Goal: Task Accomplishment & Management: Manage account settings

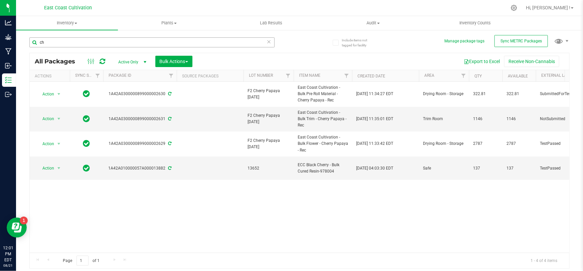
type input "c"
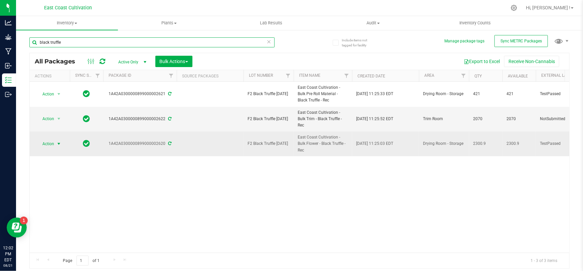
type input "black truffle"
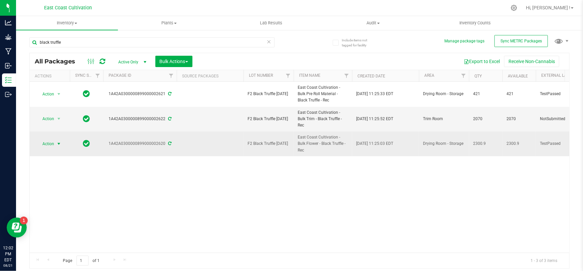
click at [53, 139] on span "Action" at bounding box center [45, 143] width 18 height 9
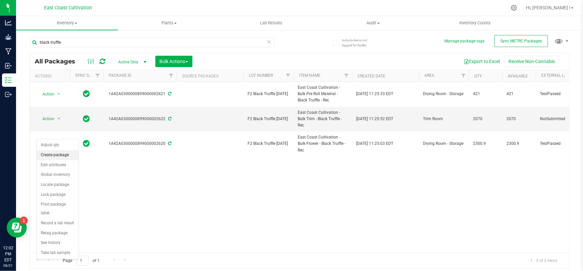
click at [67, 153] on li "Create package" at bounding box center [58, 155] width 42 height 10
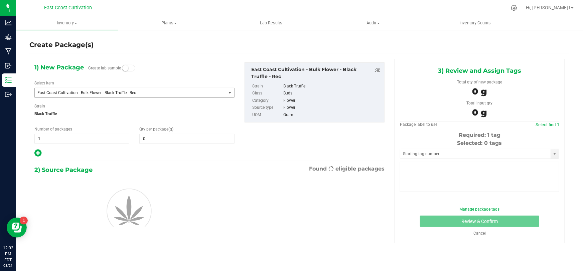
type input "0.0000"
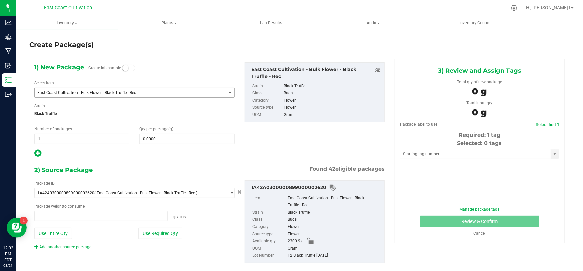
type input "0.0000 g"
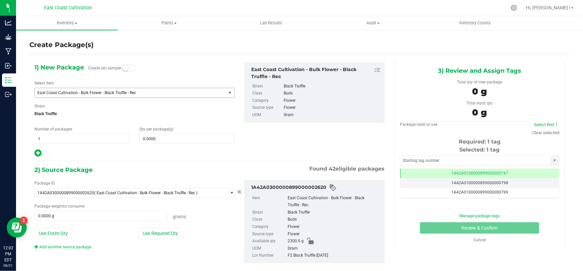
click at [87, 93] on span "East Coast Cultivation - Bulk Flower - Black Truffle - Rec" at bounding box center [126, 93] width 178 height 5
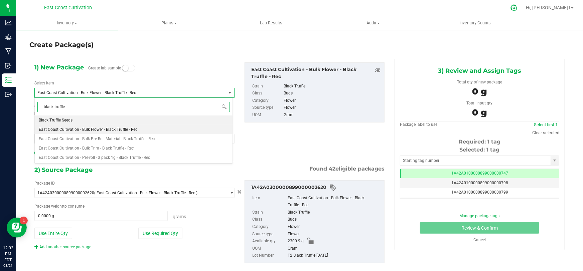
type input "black truffle"
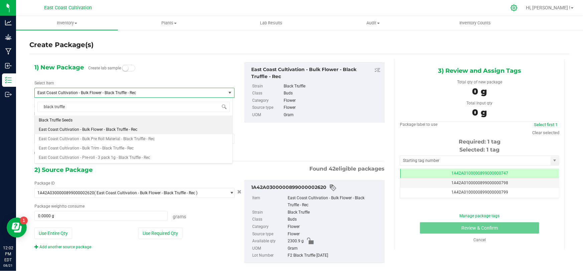
click at [517, 6] on icon at bounding box center [513, 7] width 7 height 7
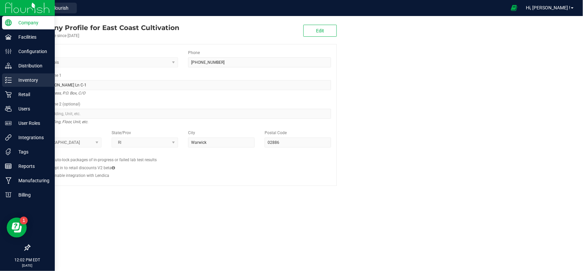
click at [10, 77] on icon at bounding box center [8, 80] width 7 height 7
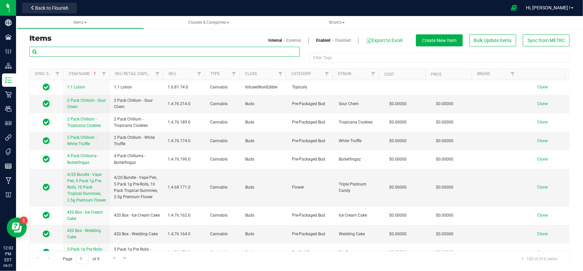
click at [73, 53] on input "text" at bounding box center [164, 52] width 270 height 10
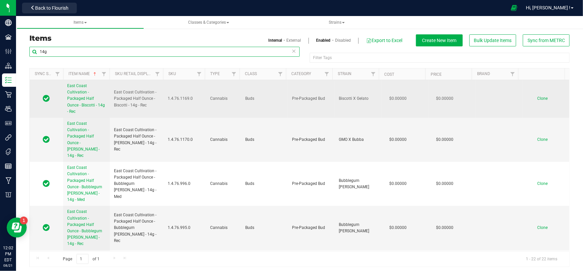
type input "14g"
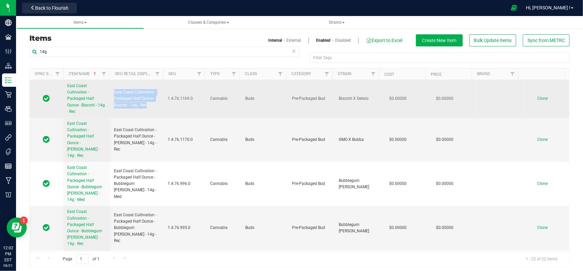
drag, startPoint x: 150, startPoint y: 107, endPoint x: 113, endPoint y: 89, distance: 41.8
click at [113, 89] on td "East Coast Cultivation - Packaged Half Ounce - Biscotti - 14g - Rec" at bounding box center [137, 99] width 54 height 38
copy span "East Coast Cultivation - Packaged Half Ounce - Biscotti - 14g - Rec"
click at [537, 99] on span "Clone" at bounding box center [542, 98] width 10 height 5
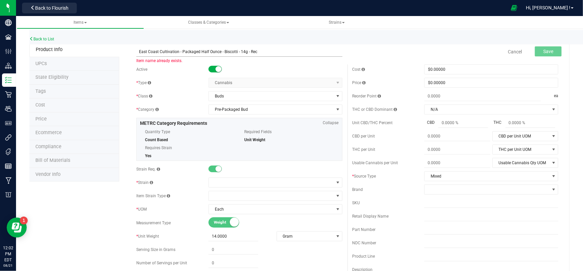
click at [235, 52] on input "East Coast Cultivation - Packaged Half Ounce - Biscotti - 14g - Rec" at bounding box center [239, 52] width 206 height 10
type input "East Coast Cultivation - Packaged Half Ounce - Black Truffle - 14g - Rec"
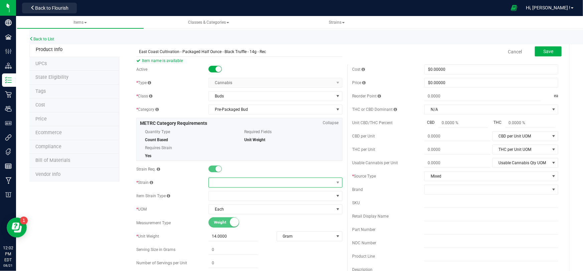
click at [232, 180] on span at bounding box center [271, 182] width 125 height 9
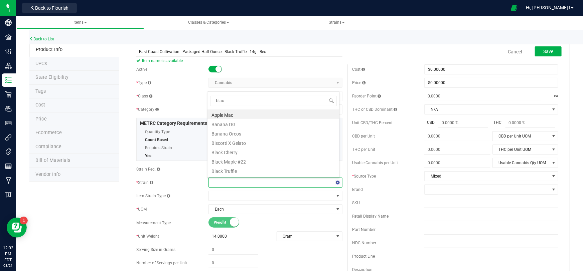
type input "black"
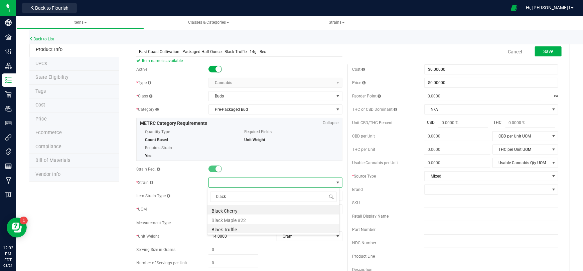
click at [227, 229] on li "Black Truffle" at bounding box center [273, 228] width 132 height 9
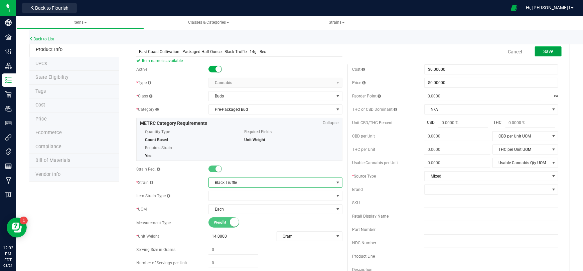
click at [543, 54] on button "Save" at bounding box center [548, 51] width 27 height 10
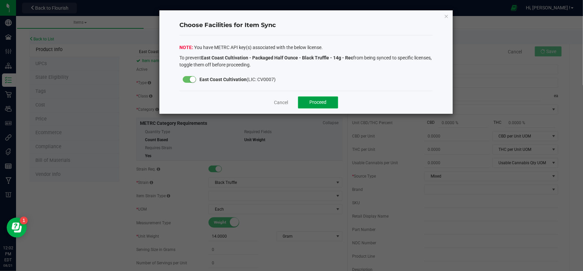
click at [319, 104] on span "Proceed" at bounding box center [318, 102] width 17 height 5
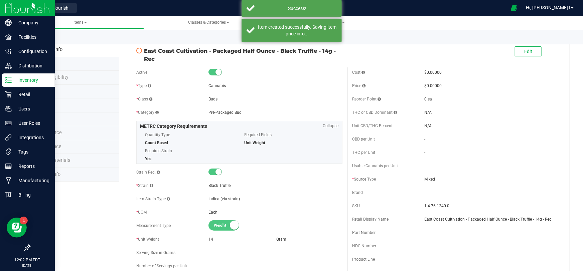
click at [7, 10] on img at bounding box center [27, 8] width 45 height 16
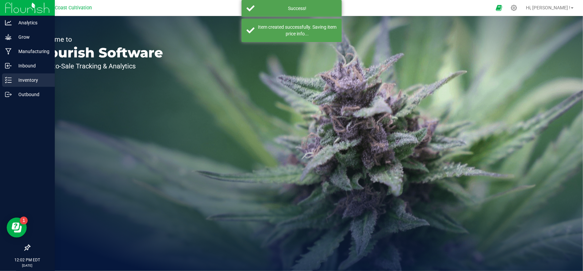
click at [20, 77] on p "Inventory" at bounding box center [32, 80] width 40 height 8
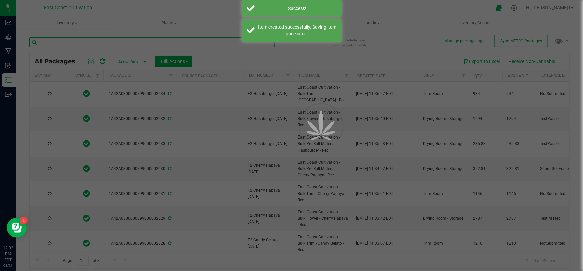
click at [74, 43] on input "text" at bounding box center [151, 42] width 245 height 10
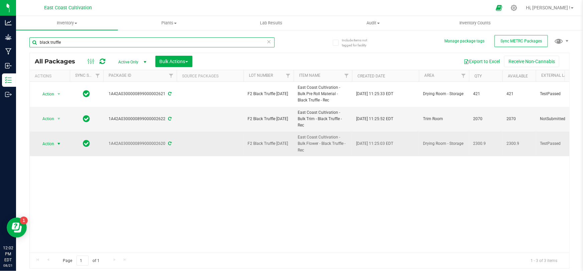
type input "black truffle"
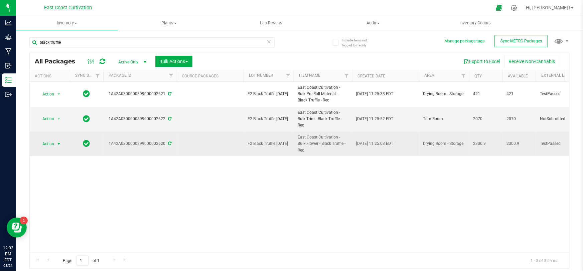
click at [51, 139] on span "Action" at bounding box center [45, 143] width 18 height 9
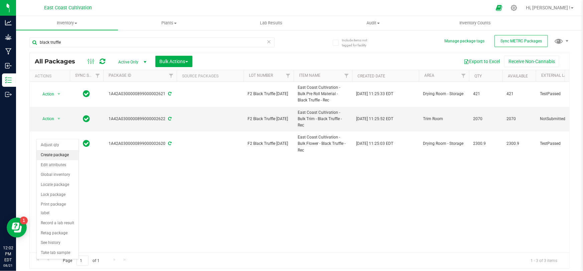
click at [61, 157] on li "Create package" at bounding box center [58, 155] width 42 height 10
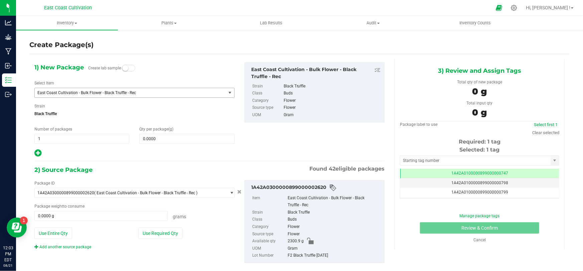
click at [121, 94] on span "East Coast Cultivation - Bulk Flower - Black Truffle - Rec" at bounding box center [126, 93] width 178 height 5
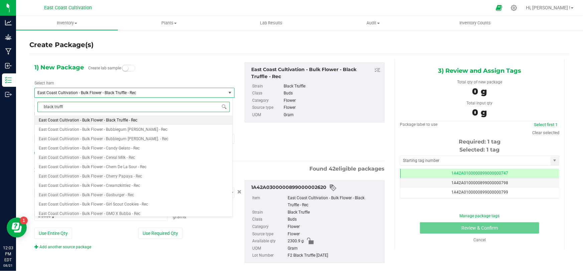
type input "black truffle"
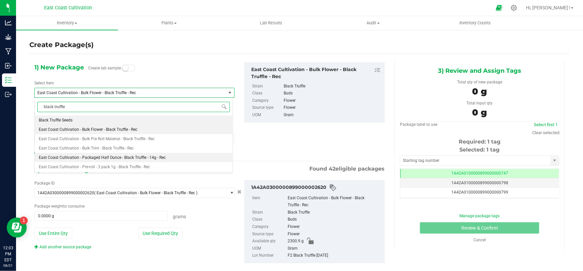
click at [129, 159] on span "East Coast Cultivation - Packaged Half Ounce - Black Truffle - 14g - Rec" at bounding box center [102, 157] width 127 height 5
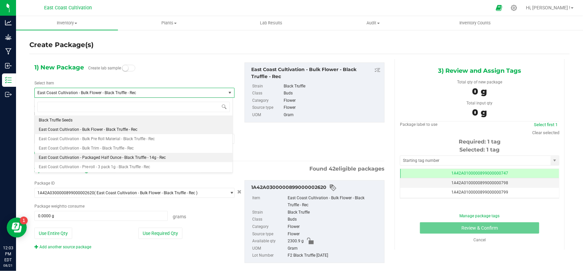
type input "0"
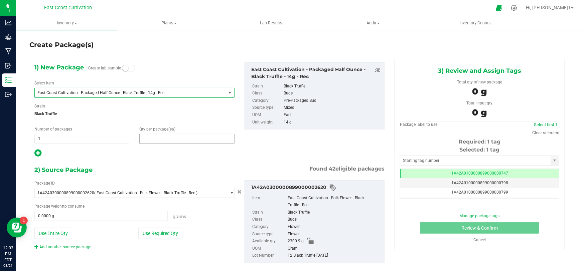
click at [150, 140] on span at bounding box center [186, 139] width 95 height 10
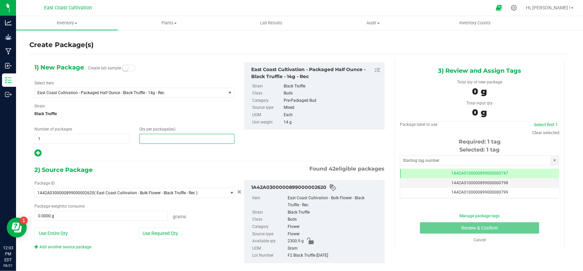
type input "0"
click at [167, 140] on span at bounding box center [186, 139] width 95 height 10
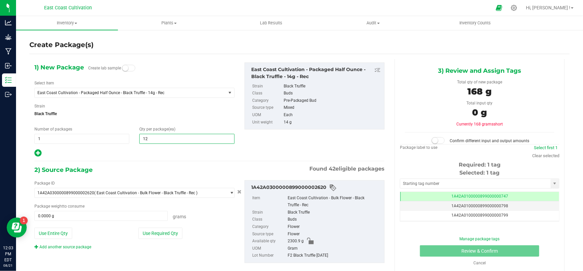
type input "125"
click at [95, 216] on span at bounding box center [100, 216] width 133 height 10
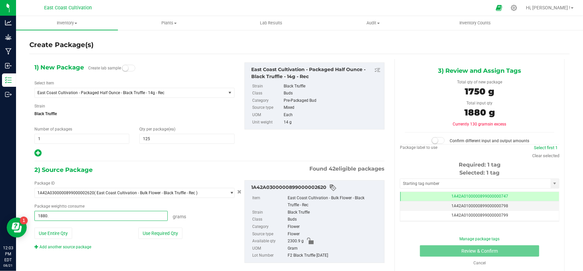
type input "1880.4"
type input "1880.4000 g"
click at [438, 140] on span at bounding box center [438, 140] width 13 height 7
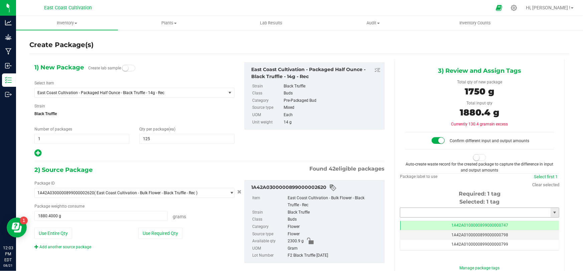
click at [428, 212] on input "text" at bounding box center [475, 212] width 150 height 9
click at [442, 224] on li "1A42A0300000899000002671" at bounding box center [475, 224] width 157 height 10
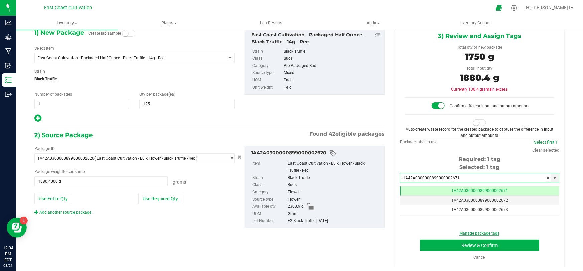
scroll to position [35, 0]
type input "1A42A0300000899000002671"
click at [487, 244] on button "Review & Confirm" at bounding box center [480, 244] width 120 height 11
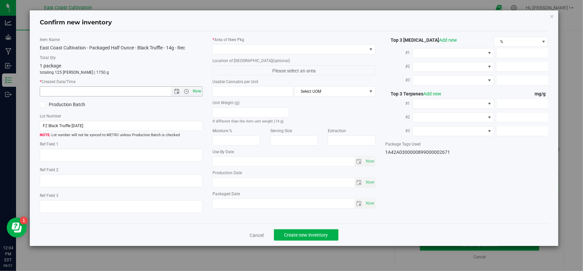
click at [196, 91] on span "Now" at bounding box center [196, 92] width 11 height 10
type input "[DATE] 12:04 PM"
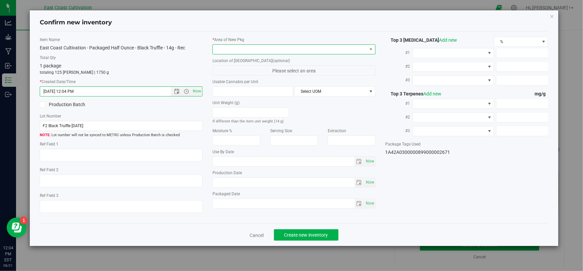
click at [228, 49] on span at bounding box center [290, 49] width 154 height 9
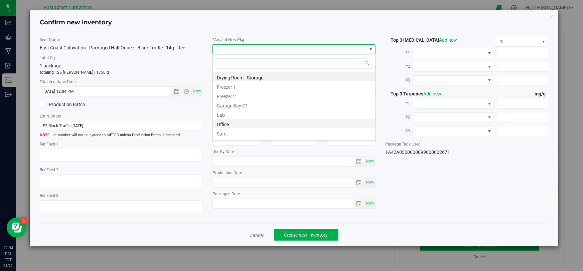
click at [227, 123] on li "Office" at bounding box center [294, 123] width 162 height 9
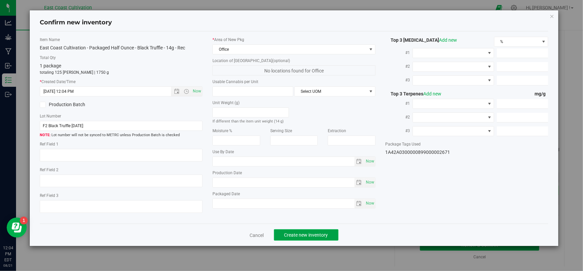
click at [303, 237] on span "Create new inventory" at bounding box center [306, 234] width 44 height 5
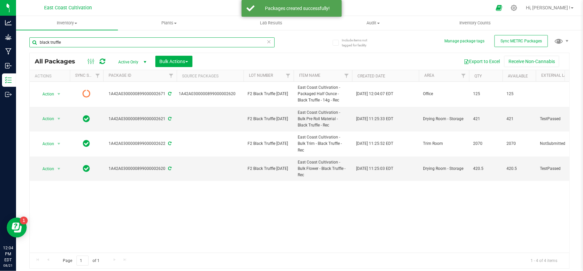
click at [67, 41] on input "black truffle" at bounding box center [151, 42] width 245 height 10
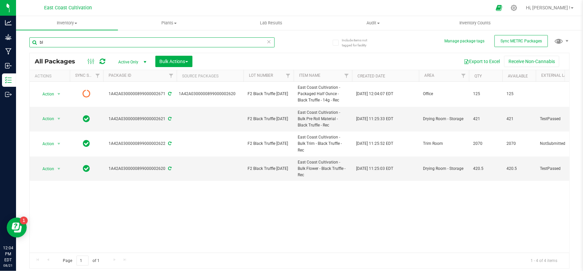
type input "b"
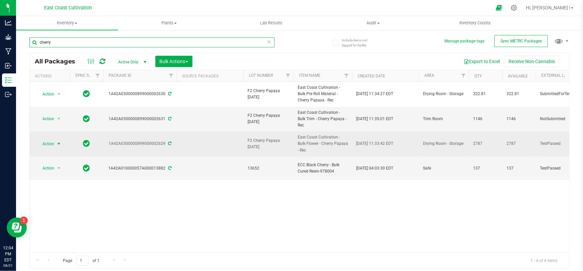
type input "cherry"
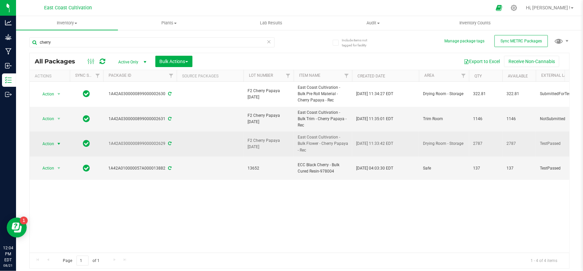
click at [47, 139] on span "Action" at bounding box center [45, 143] width 18 height 9
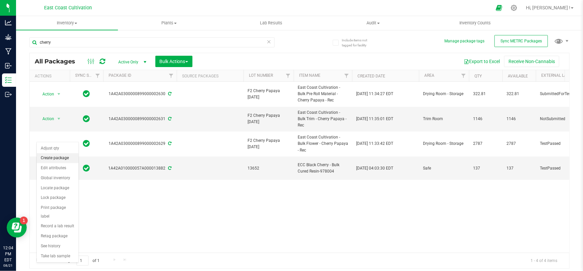
click at [59, 155] on li "Create package" at bounding box center [58, 158] width 42 height 10
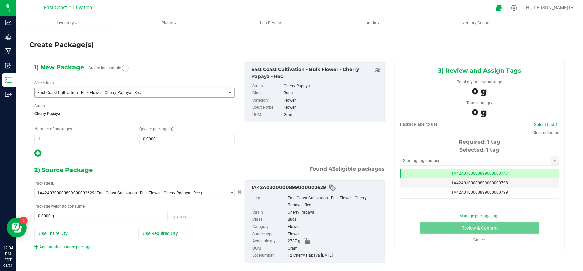
click at [81, 92] on span "East Coast Cultivation - Bulk Flower - Cherry Papaya - Rec" at bounding box center [126, 93] width 178 height 5
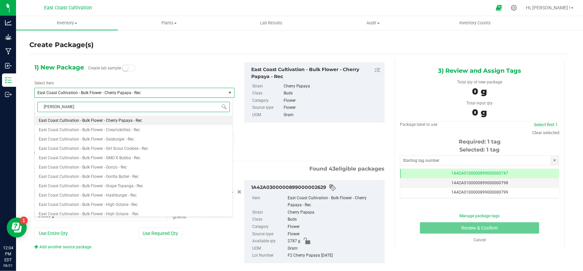
type input "cherry papaya"
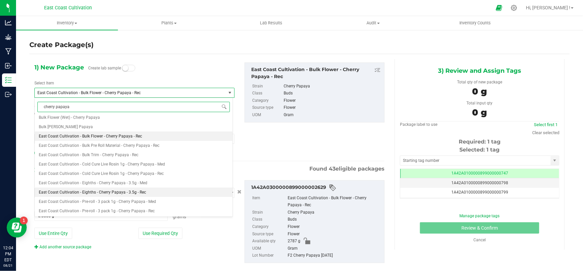
click at [123, 190] on span "East Coast Cultivation - Eighths - Cherry Papaya - 3.5g - Rec" at bounding box center [92, 192] width 107 height 5
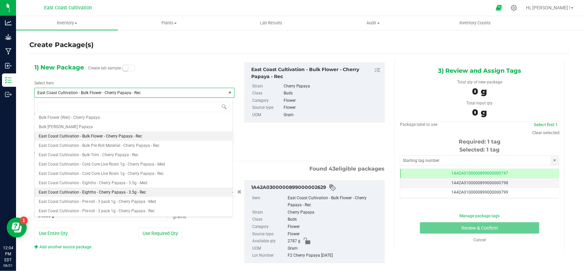
type input "0"
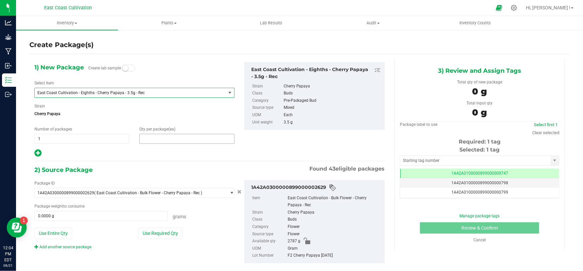
click at [164, 140] on span at bounding box center [186, 139] width 95 height 10
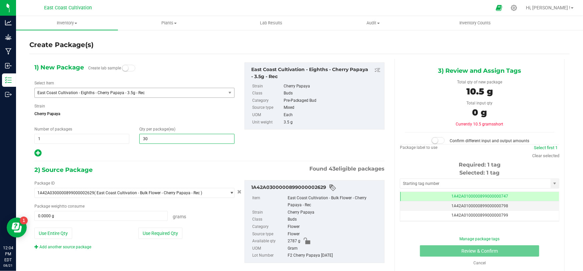
type input "300"
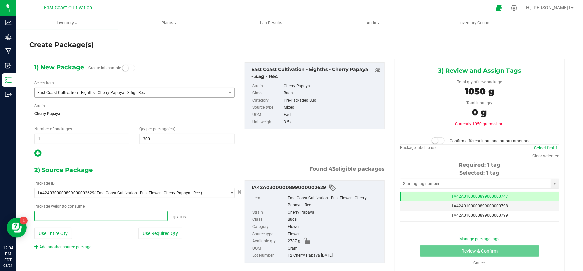
click at [116, 214] on span at bounding box center [100, 216] width 133 height 10
type input "1071"
type input "1071.0000 g"
click at [439, 141] on span at bounding box center [438, 140] width 13 height 7
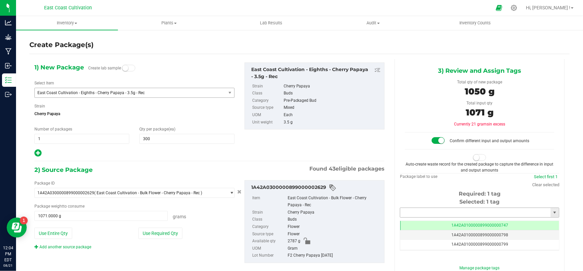
click at [434, 212] on input "text" at bounding box center [475, 212] width 150 height 9
click at [444, 223] on li "1A42A0300000899000002672" at bounding box center [475, 224] width 157 height 10
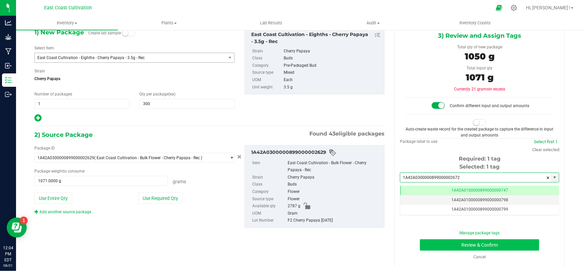
type input "1A42A0300000899000002672"
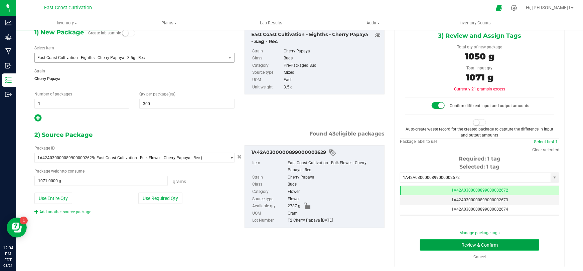
click at [484, 243] on button "Review & Confirm" at bounding box center [480, 244] width 120 height 11
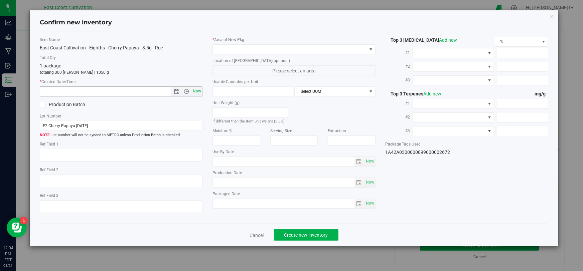
click at [200, 92] on span "Now" at bounding box center [196, 92] width 11 height 10
type input "[DATE] 12:04 PM"
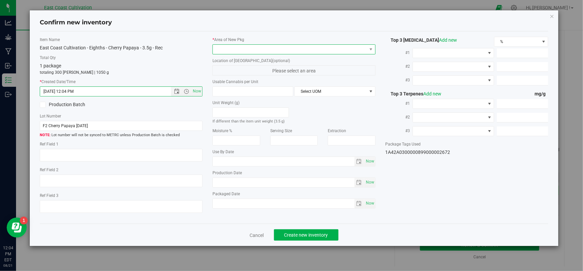
click at [250, 51] on span at bounding box center [290, 49] width 154 height 9
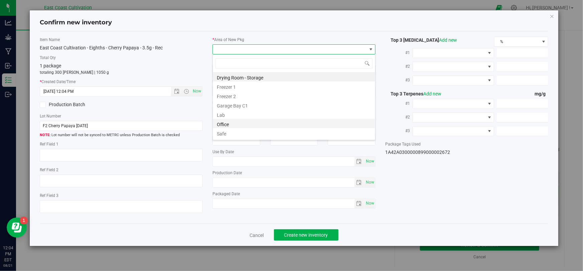
click at [227, 124] on li "Office" at bounding box center [294, 123] width 162 height 9
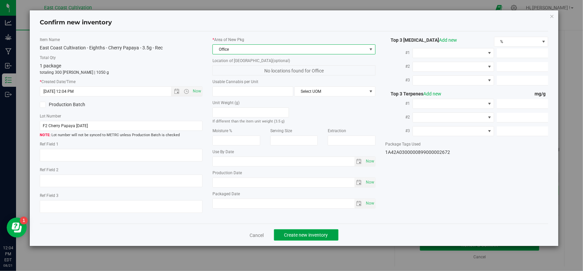
click at [292, 230] on button "Create new inventory" at bounding box center [306, 234] width 64 height 11
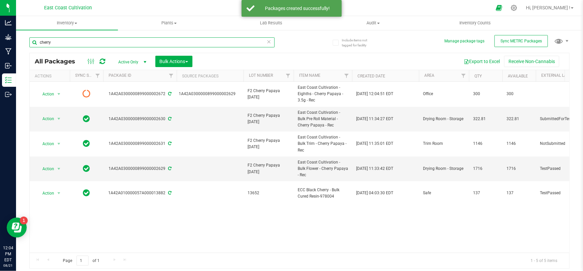
drag, startPoint x: 64, startPoint y: 42, endPoint x: 35, endPoint y: 48, distance: 29.9
click at [36, 48] on div "cherry" at bounding box center [151, 44] width 245 height 15
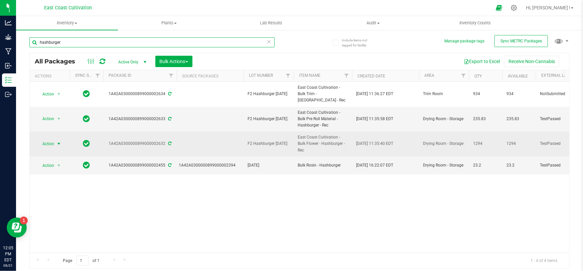
type input "hashburger"
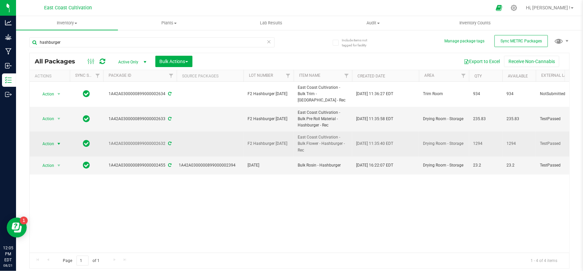
click at [51, 139] on span "Action" at bounding box center [45, 143] width 18 height 9
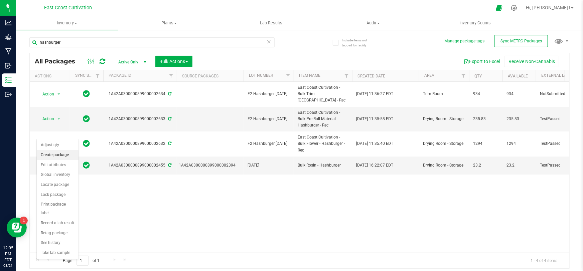
click at [59, 153] on li "Create package" at bounding box center [58, 155] width 42 height 10
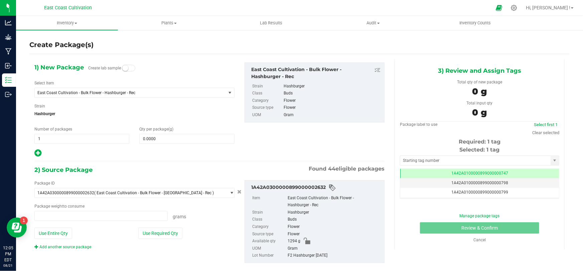
type input "0.0000 g"
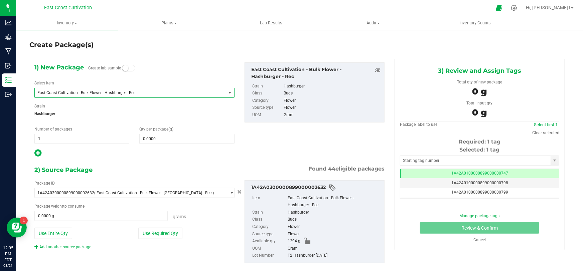
click at [97, 92] on span "East Coast Cultivation - Bulk Flower - Hashburger - Rec" at bounding box center [126, 93] width 178 height 5
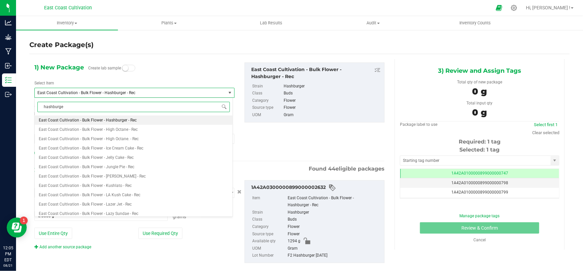
type input "hashburger"
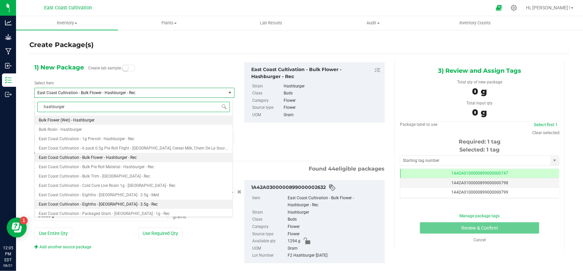
click at [127, 204] on span "East Coast Cultivation - Eighths - [GEOGRAPHIC_DATA] - 3.5g - Rec" at bounding box center [98, 204] width 119 height 5
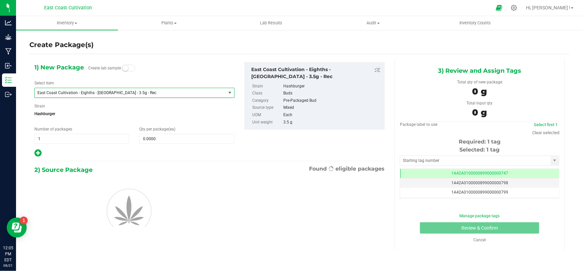
type input "0"
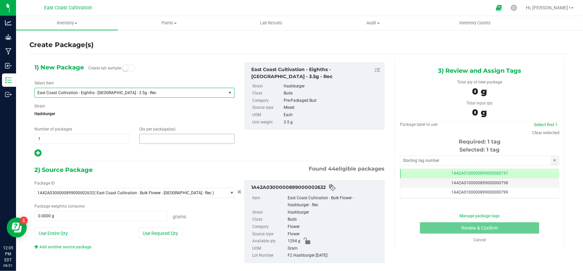
click at [171, 135] on span at bounding box center [186, 139] width 95 height 10
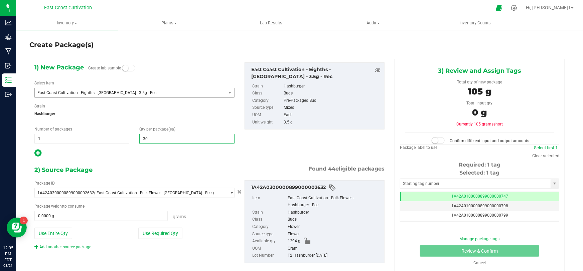
type input "300"
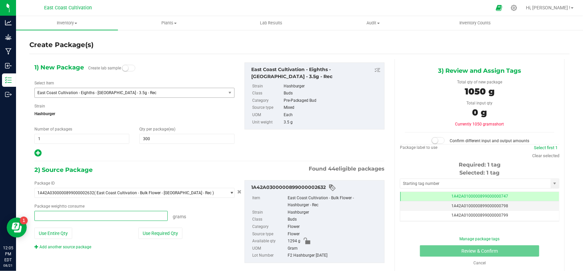
click at [115, 214] on span at bounding box center [100, 216] width 133 height 10
type input "1205"
type input "1205.0000 g"
click at [440, 142] on span at bounding box center [438, 140] width 13 height 7
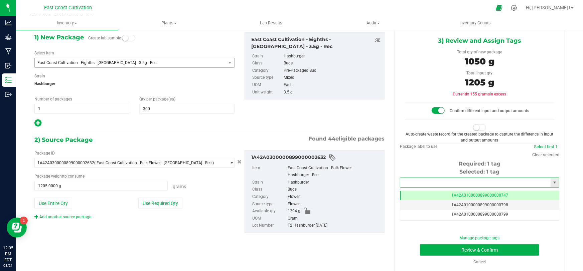
click at [420, 180] on input "text" at bounding box center [475, 182] width 150 height 9
click at [436, 190] on li "1A42A0300000899000002673" at bounding box center [475, 193] width 157 height 10
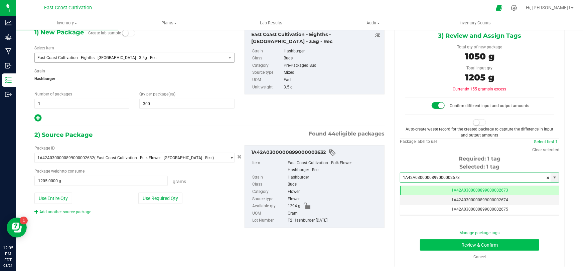
type input "1A42A0300000899000002673"
click at [473, 244] on button "Review & Confirm" at bounding box center [480, 244] width 120 height 11
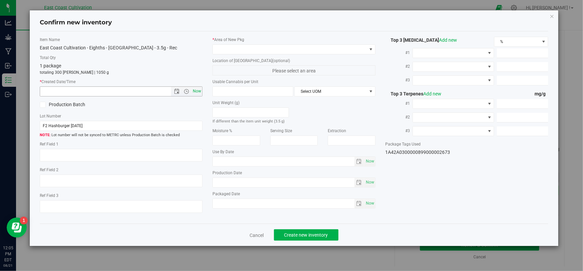
click at [196, 89] on span "Now" at bounding box center [196, 92] width 11 height 10
type input "[DATE] 12:05 PM"
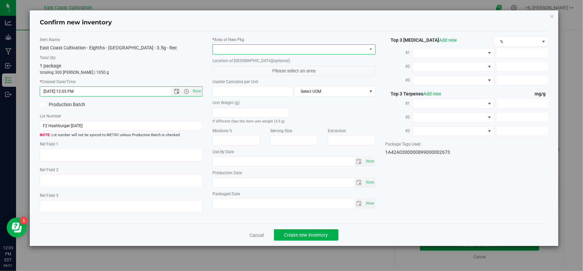
click at [232, 54] on span at bounding box center [293, 49] width 163 height 10
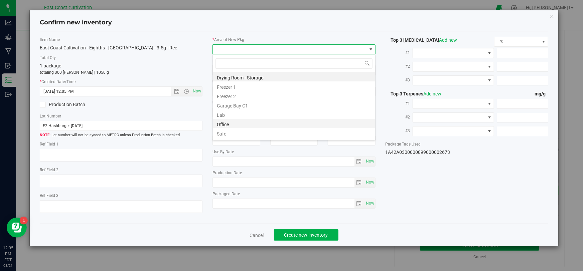
click at [235, 124] on li "Office" at bounding box center [294, 123] width 162 height 9
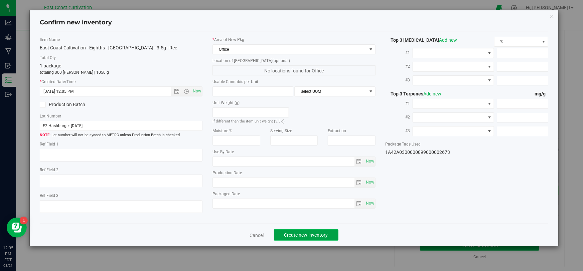
click at [298, 237] on button "Create new inventory" at bounding box center [306, 234] width 64 height 11
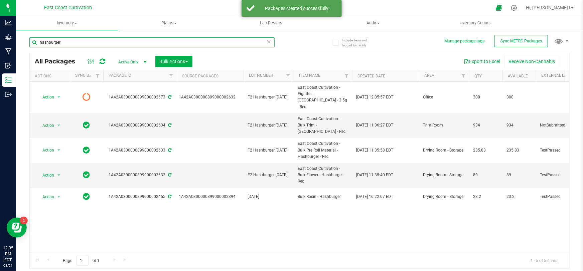
drag, startPoint x: 76, startPoint y: 43, endPoint x: 25, endPoint y: 44, distance: 50.4
click at [25, 44] on div "Include items not tagged for facility Manage package tags Sync METRC Packages […" at bounding box center [299, 131] width 567 height 204
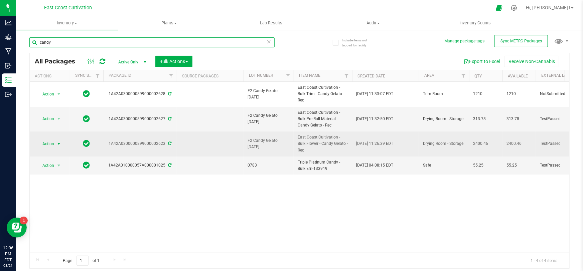
type input "candy"
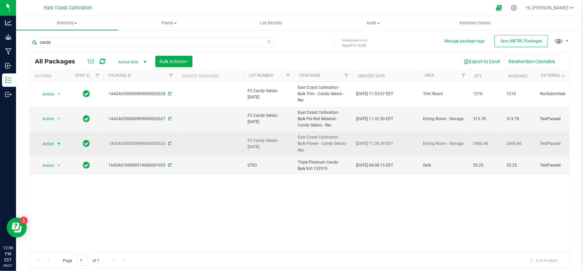
click at [52, 139] on span "Action" at bounding box center [45, 143] width 18 height 9
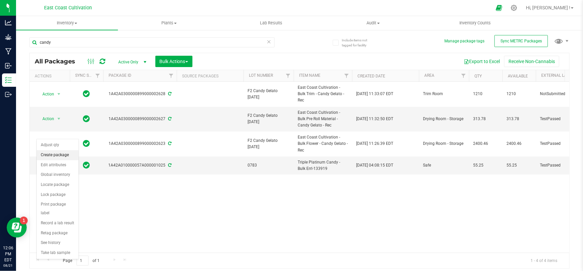
drag, startPoint x: 63, startPoint y: 156, endPoint x: 67, endPoint y: 150, distance: 7.9
click at [63, 156] on li "Create package" at bounding box center [58, 155] width 42 height 10
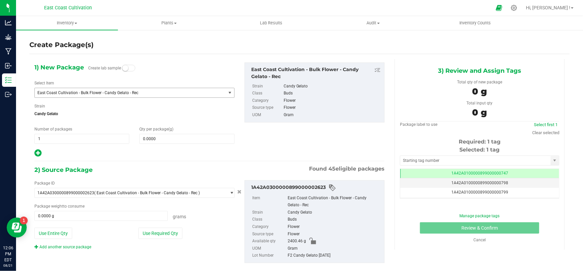
click at [88, 94] on span "East Coast Cultivation - Bulk Flower - Candy Gelato - Rec" at bounding box center [126, 93] width 178 height 5
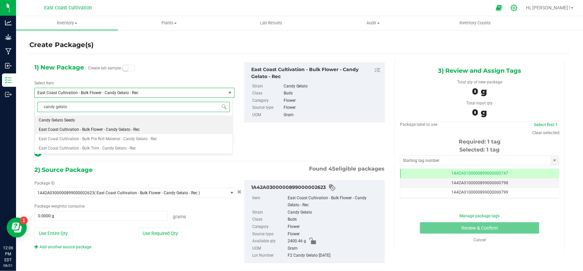
type input "candy gelato"
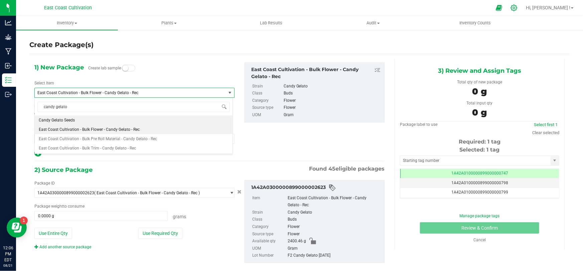
click at [517, 8] on icon at bounding box center [514, 8] width 6 height 6
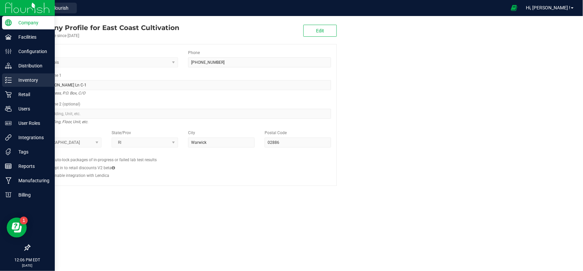
click at [24, 81] on p "Inventory" at bounding box center [32, 80] width 40 height 8
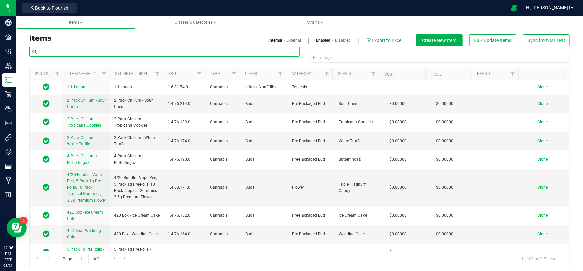
click at [88, 52] on input "text" at bounding box center [164, 52] width 270 height 10
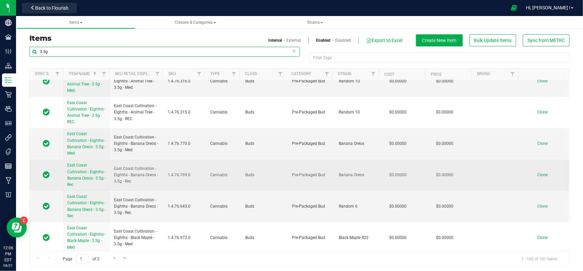
type input "3.5g"
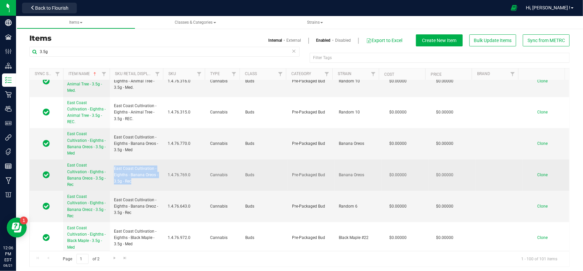
drag, startPoint x: 136, startPoint y: 175, endPoint x: 114, endPoint y: 157, distance: 28.4
click at [114, 160] on td "East Coast Cultivation - Eighths - Banana Oreos - 3.5g - Rec" at bounding box center [137, 175] width 54 height 31
copy span "East Coast Cultivation - Eighths - Banana Oreos - 3.5g - Rec"
click at [538, 173] on span "Clone" at bounding box center [542, 175] width 10 height 5
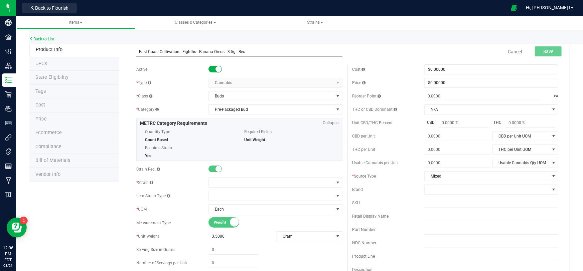
click at [221, 51] on input "East Coast Cultivation - Eighths - Banana Oreos - 3.5g - Rec" at bounding box center [239, 52] width 206 height 10
type input "East Coast Cultivation - Eighths - Candy Gelato - 3.5g - Rec"
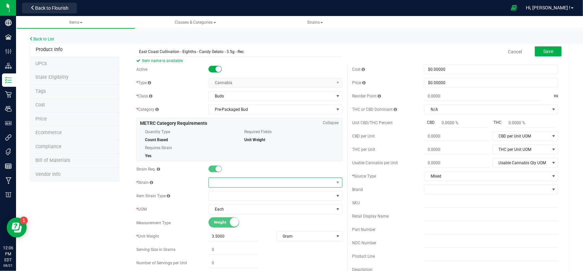
click at [226, 182] on span at bounding box center [271, 182] width 125 height 9
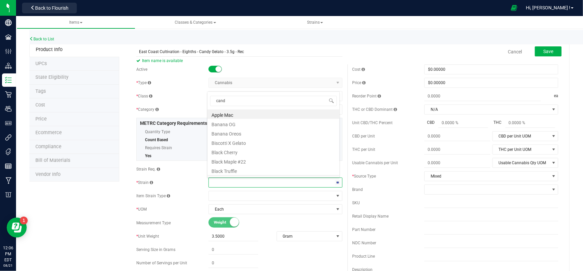
type input "candy"
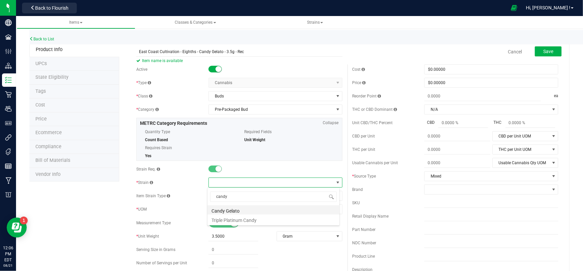
click at [241, 210] on li "Candy Gelato" at bounding box center [273, 209] width 132 height 9
click at [543, 51] on span "Save" at bounding box center [548, 51] width 10 height 5
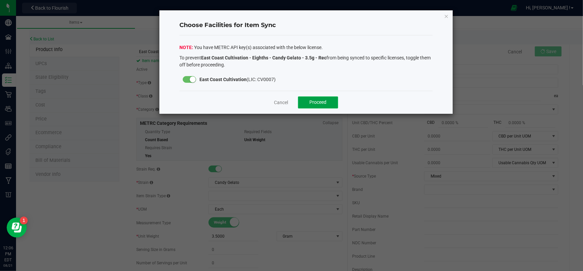
click at [314, 100] on span "Proceed" at bounding box center [318, 102] width 17 height 5
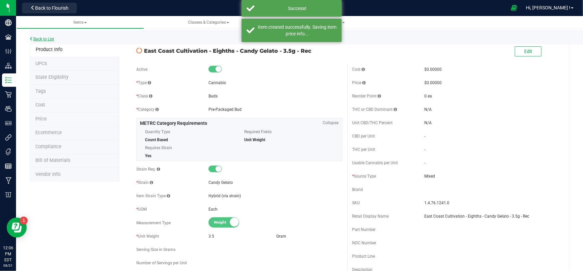
click at [40, 37] on link "Back to List" at bounding box center [41, 39] width 25 height 5
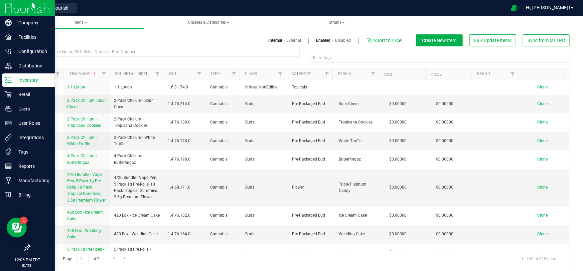
click at [13, 6] on img at bounding box center [27, 8] width 45 height 16
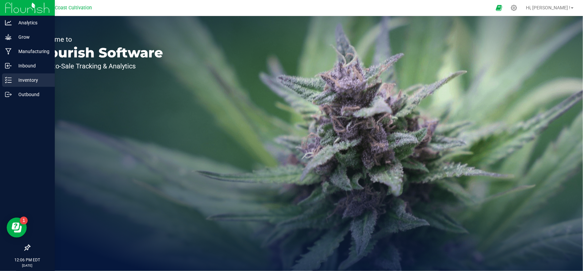
click at [15, 82] on p "Inventory" at bounding box center [32, 80] width 40 height 8
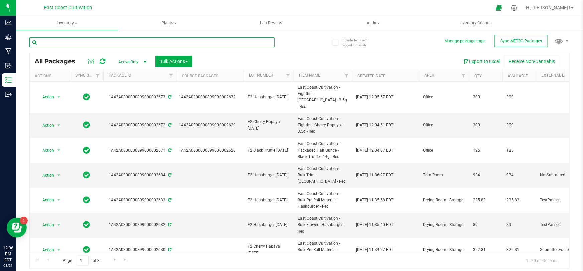
click at [75, 43] on input "text" at bounding box center [151, 42] width 245 height 10
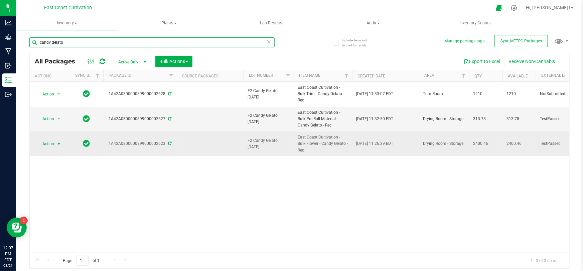
type input "candy gelato"
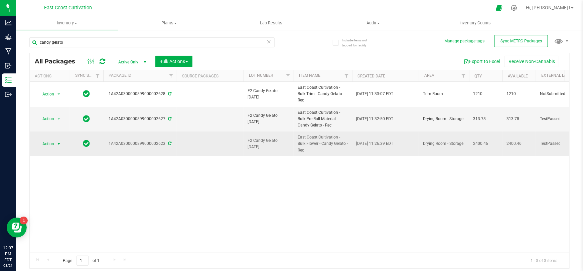
click at [46, 139] on span "Action" at bounding box center [45, 143] width 18 height 9
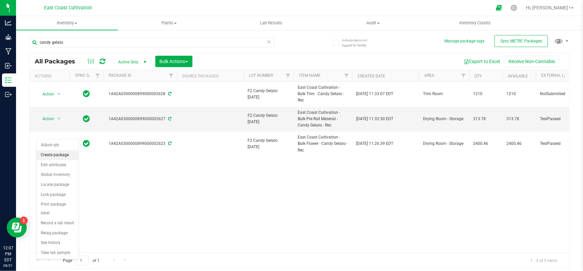
click at [59, 155] on li "Create package" at bounding box center [58, 155] width 42 height 10
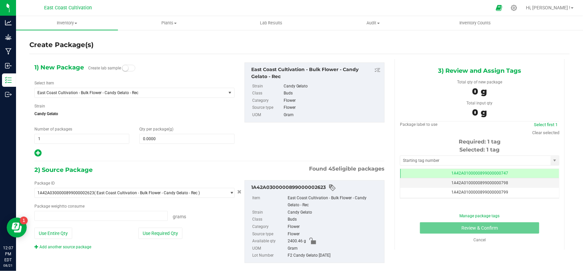
type input "0.0000 g"
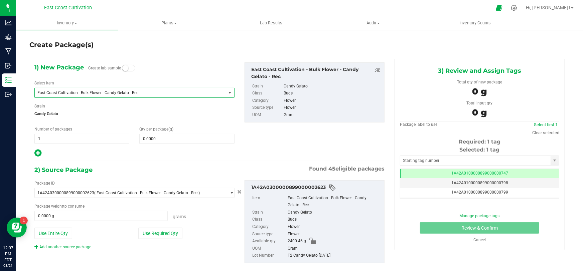
click at [81, 93] on span "East Coast Cultivation - Bulk Flower - Candy Gelato - Rec" at bounding box center [126, 93] width 178 height 5
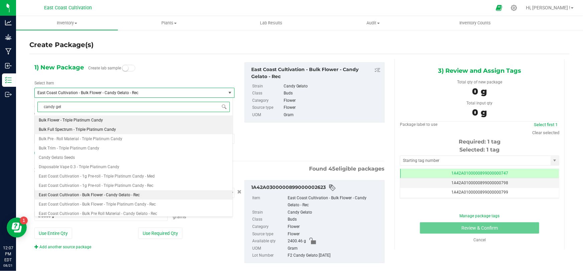
type input "candy gela"
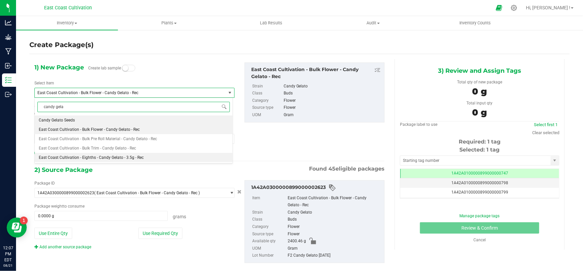
click at [106, 161] on li "East Coast Cultivation - Eighths - Candy Gelato - 3.5g - Rec" at bounding box center [134, 157] width 198 height 9
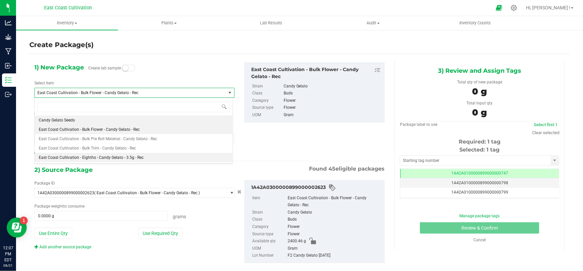
type input "0"
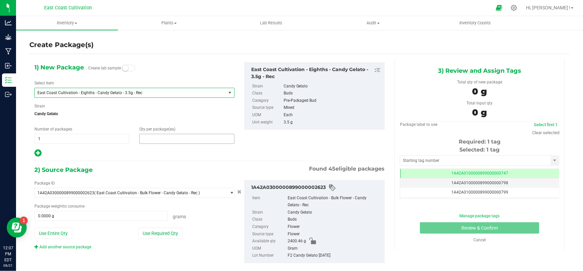
click at [157, 138] on span at bounding box center [186, 139] width 95 height 10
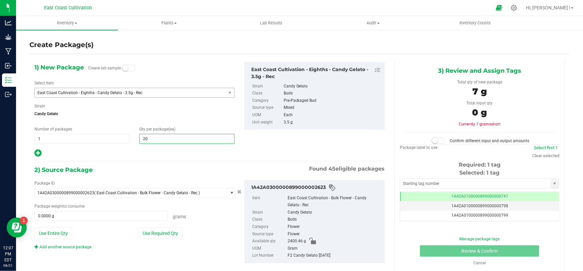
type input "200"
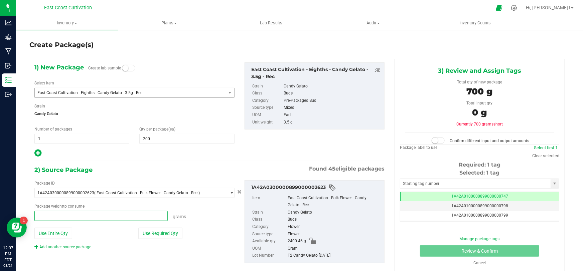
click at [82, 213] on span at bounding box center [100, 216] width 133 height 10
type input "909.46"
type input "909.4600 g"
click at [439, 142] on span at bounding box center [438, 140] width 13 height 7
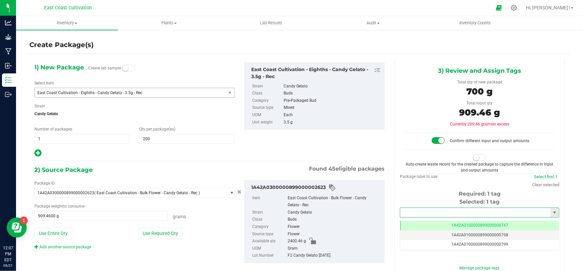
click at [434, 208] on input "text" at bounding box center [475, 212] width 150 height 9
click at [438, 221] on li "1A42A0300000899000002674" at bounding box center [475, 224] width 157 height 10
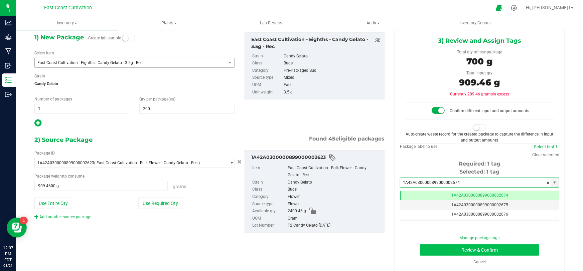
type input "1A42A0300000899000002674"
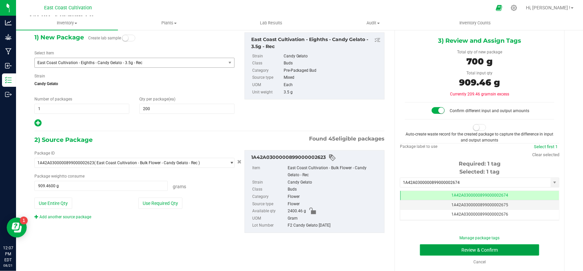
click at [469, 250] on button "Review & Confirm" at bounding box center [480, 249] width 120 height 11
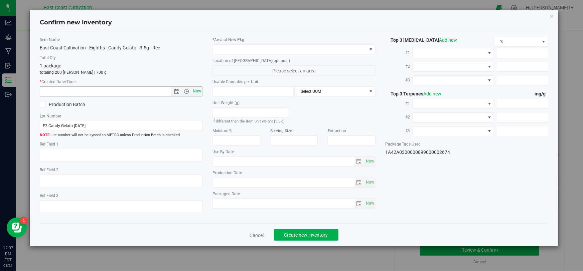
click at [199, 94] on span "Now" at bounding box center [196, 92] width 11 height 10
type input "[DATE] 12:07 PM"
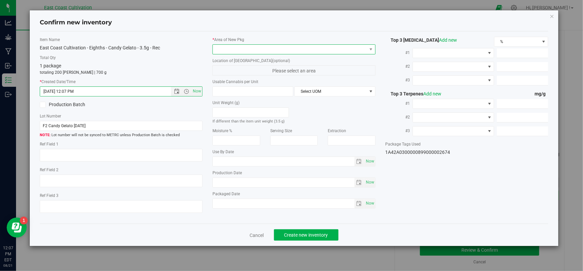
drag, startPoint x: 226, startPoint y: 53, endPoint x: 230, endPoint y: 51, distance: 3.6
click at [227, 52] on span at bounding box center [290, 49] width 154 height 9
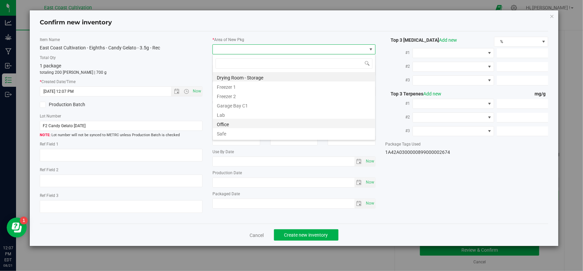
click at [231, 125] on li "Office" at bounding box center [294, 123] width 162 height 9
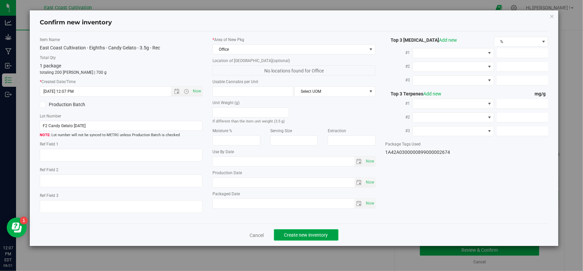
click at [315, 235] on span "Create new inventory" at bounding box center [306, 234] width 44 height 5
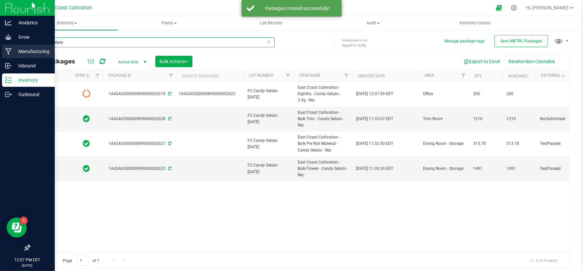
drag, startPoint x: 68, startPoint y: 43, endPoint x: 10, endPoint y: 46, distance: 57.9
click at [11, 46] on div "Analytics Grow Manufacturing Inbound Inventory Outbound 12:07 PM EDT [DATE] 08/…" at bounding box center [291, 135] width 583 height 271
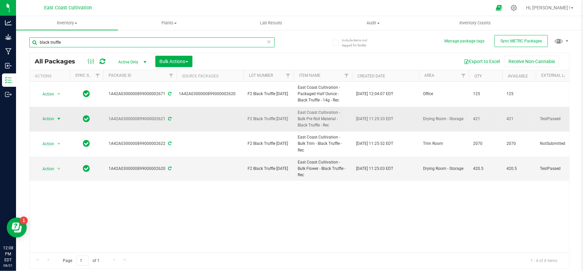
type input "black truffle"
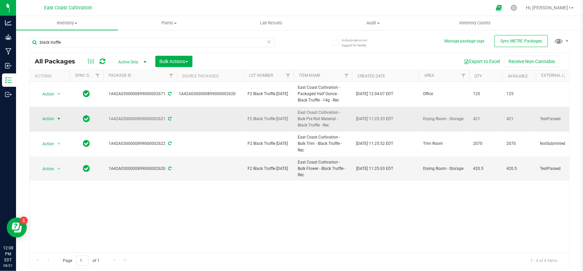
click at [49, 122] on span "Action" at bounding box center [45, 118] width 18 height 9
click at [58, 140] on li "Create package" at bounding box center [58, 140] width 42 height 10
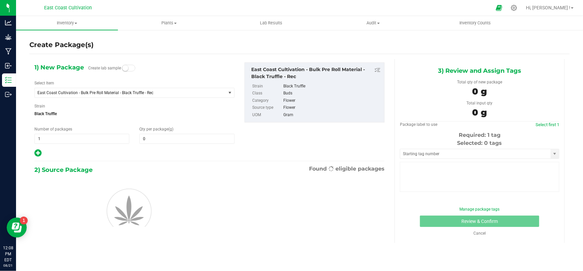
type input "0.0000"
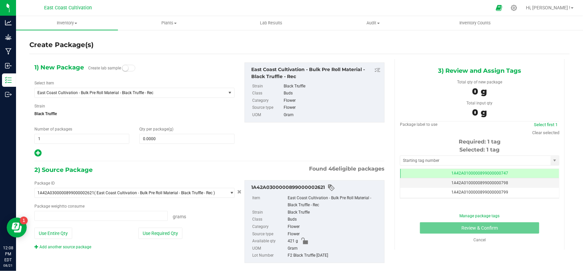
type input "0.0000 g"
click at [111, 94] on span "East Coast Cultivation - Bulk Pre Roll Material - Black Truffle - Rec" at bounding box center [126, 93] width 178 height 5
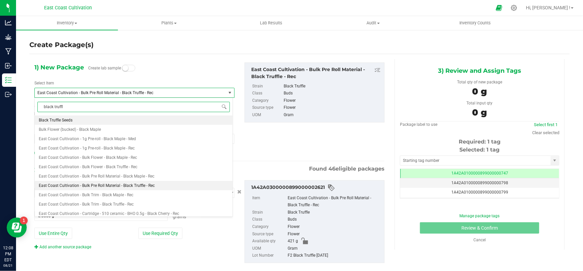
type input "black truffle"
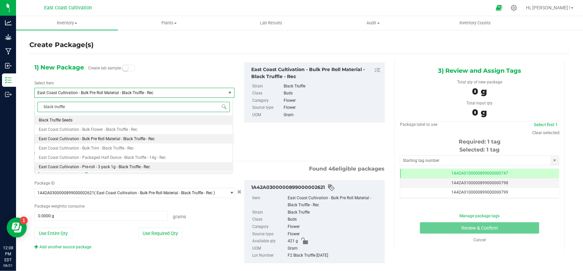
click at [122, 166] on span "East Coast Cultivation - Pre-roll - 3 pack 1g - Black Truffle - Rec" at bounding box center [94, 167] width 111 height 5
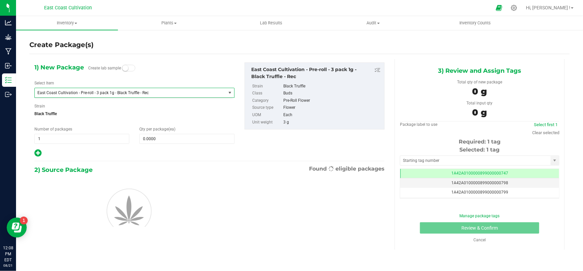
type input "0"
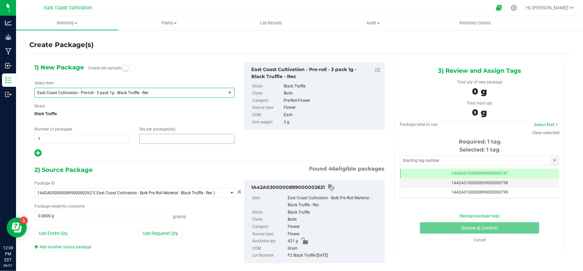
click at [168, 138] on span at bounding box center [186, 139] width 95 height 10
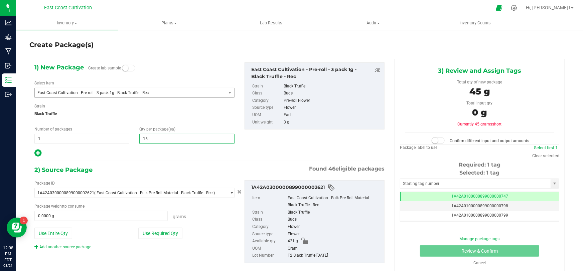
type input "150"
click at [64, 234] on button "Use Entire Qty" at bounding box center [53, 233] width 38 height 11
type input "421.0000 g"
click at [438, 140] on span at bounding box center [438, 140] width 13 height 7
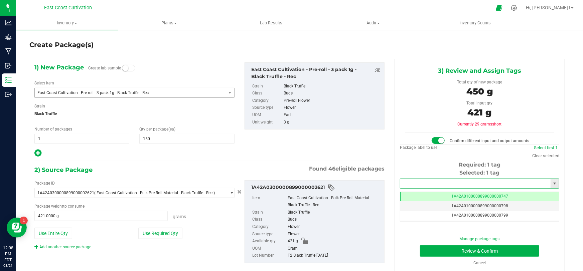
click at [438, 180] on input "text" at bounding box center [475, 183] width 150 height 9
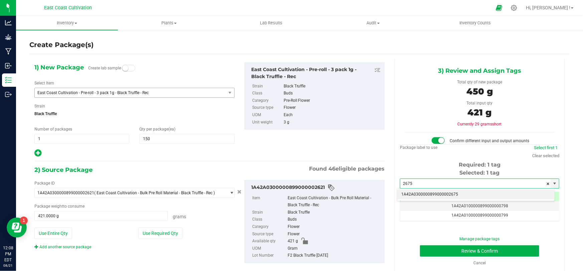
click at [432, 194] on li "1A42A0300000899000002675" at bounding box center [475, 195] width 157 height 10
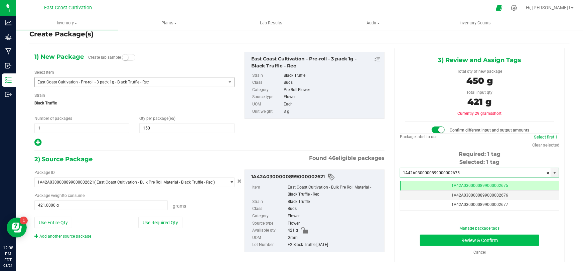
type input "1A42A0300000899000002675"
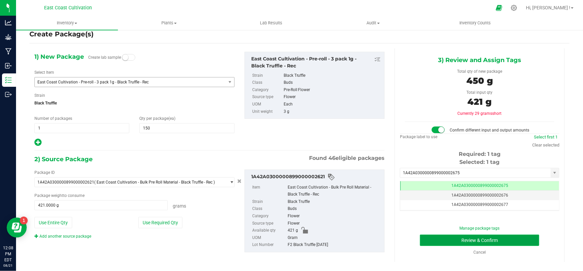
click at [493, 236] on button "Review & Confirm" at bounding box center [480, 240] width 120 height 11
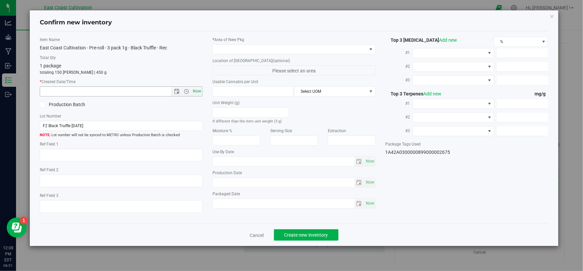
click at [195, 88] on span "Now" at bounding box center [196, 92] width 11 height 10
type input "[DATE] 12:08 PM"
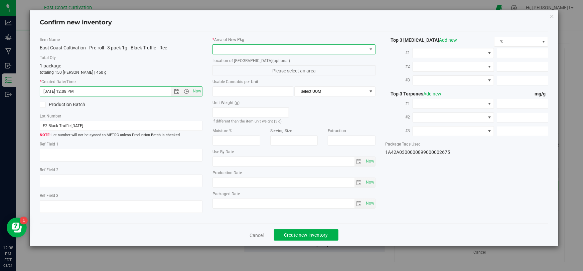
click at [234, 50] on span at bounding box center [290, 49] width 154 height 9
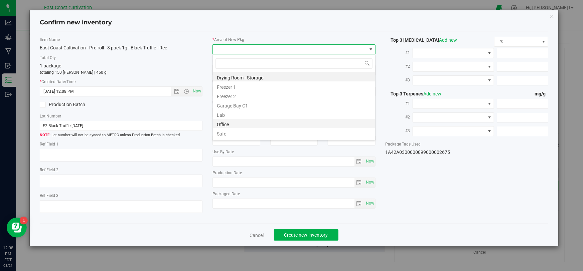
click at [227, 121] on li "Office" at bounding box center [294, 123] width 162 height 9
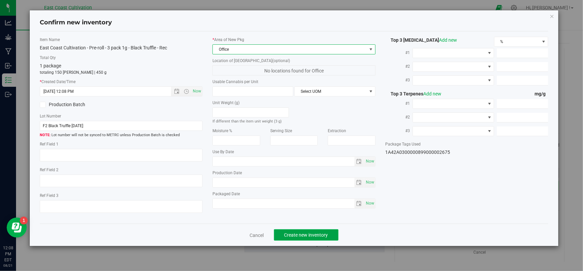
click at [306, 237] on span "Create new inventory" at bounding box center [306, 234] width 44 height 5
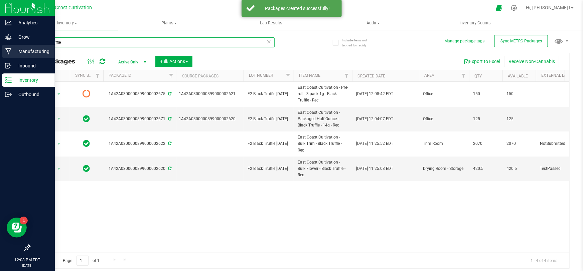
drag, startPoint x: 73, startPoint y: 41, endPoint x: 11, endPoint y: 49, distance: 62.9
click at [11, 48] on div "Analytics Grow Manufacturing Inbound Inventory Outbound 12:08 PM EDT [DATE] 08/…" at bounding box center [291, 135] width 583 height 271
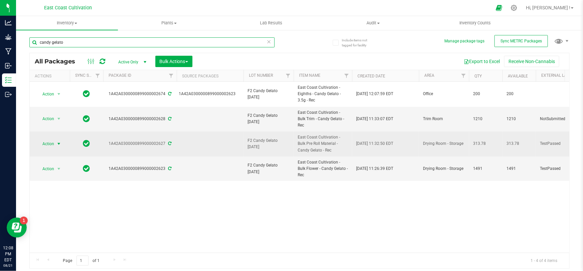
type input "candy gelato"
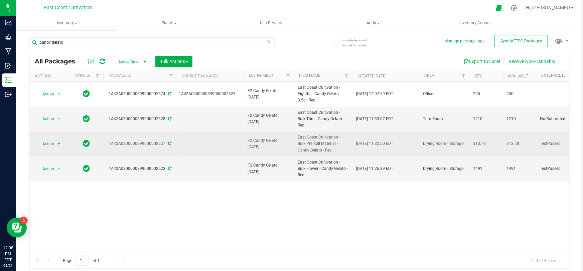
click at [51, 139] on span "Action" at bounding box center [45, 143] width 18 height 9
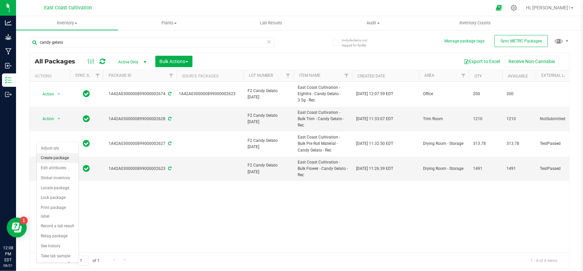
click at [57, 157] on li "Create package" at bounding box center [58, 158] width 42 height 10
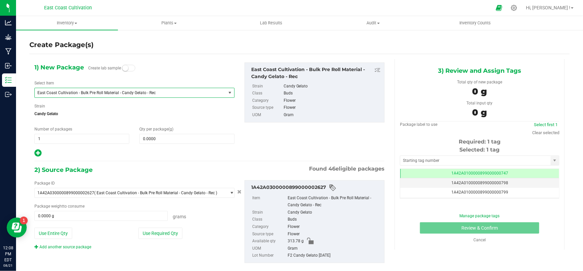
click at [92, 94] on span "East Coast Cultivation - Bulk Pre Roll Material - Candy Gelato - Rec" at bounding box center [126, 93] width 178 height 5
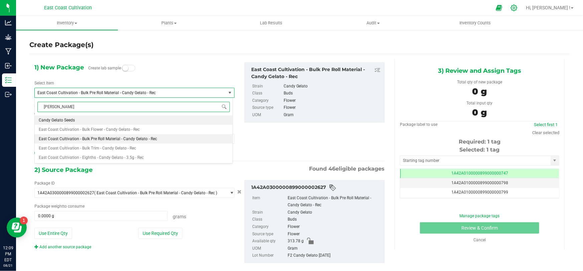
type input "[PERSON_NAME]"
click at [517, 9] on icon at bounding box center [513, 7] width 7 height 7
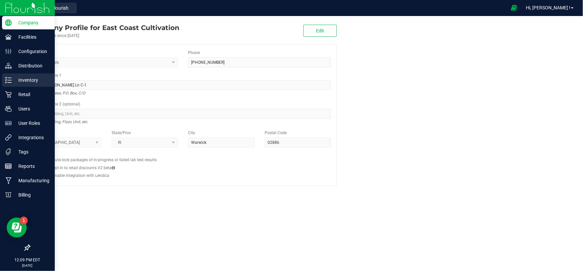
click at [7, 77] on icon at bounding box center [5, 77] width 1 height 1
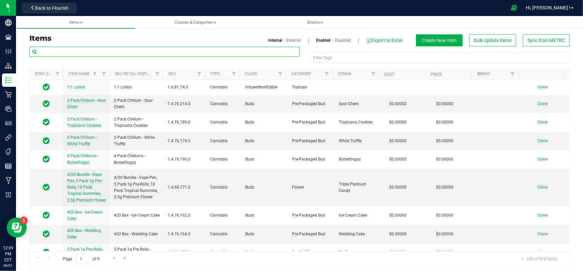
click at [94, 51] on input "text" at bounding box center [164, 52] width 270 height 10
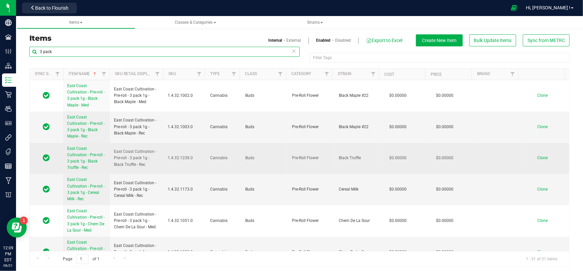
type input "3 pack"
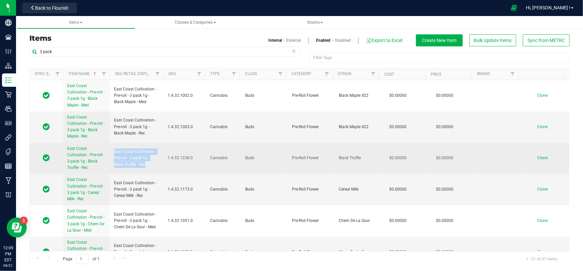
drag, startPoint x: 147, startPoint y: 165, endPoint x: 110, endPoint y: 148, distance: 40.3
click at [110, 148] on td "East Coast Cultivation - Pre-roll - 3 pack 1g - Black Truffle - Rec" at bounding box center [137, 158] width 54 height 31
copy span "East Coast Cultivation - Pre-roll - 3 pack 1g - Black Truffle - Rec"
click at [537, 156] on span "Clone" at bounding box center [542, 158] width 10 height 5
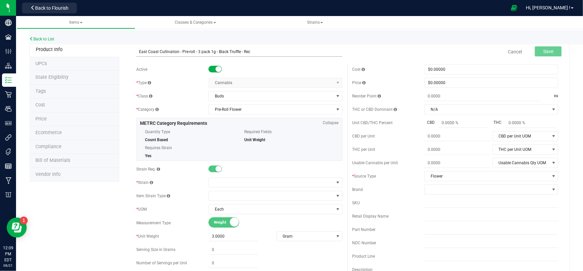
click at [238, 52] on input "East Coast Cultivation - Pre-roll - 3 pack 1g - Black Truffle - Rec" at bounding box center [239, 52] width 206 height 10
type input "East Coast Cultivation - Pre-roll - 3 pack 1g - Candy Gelato - Rec"
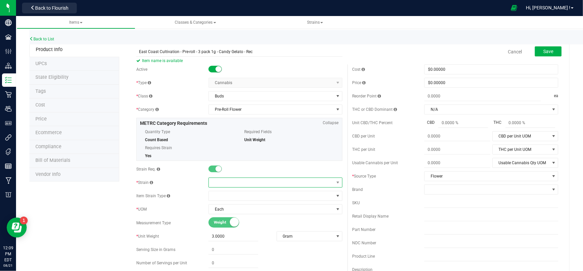
click at [220, 182] on span at bounding box center [271, 182] width 125 height 9
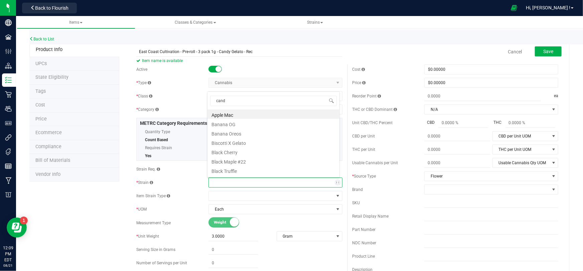
type input "candy"
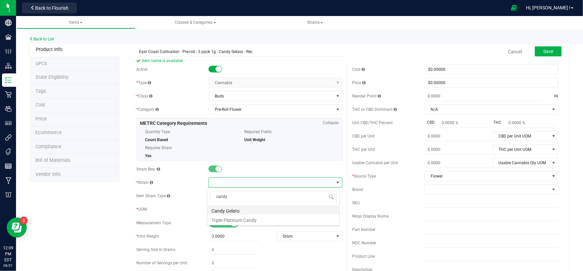
click at [229, 211] on li "Candy Gelato" at bounding box center [273, 209] width 132 height 9
click at [538, 54] on button "Save" at bounding box center [548, 51] width 27 height 10
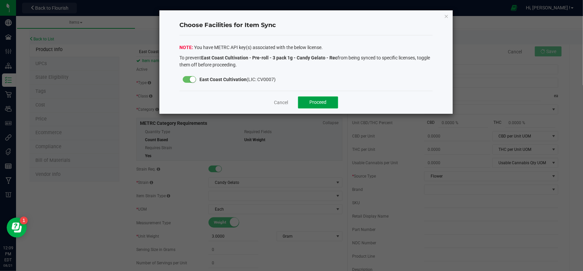
click at [328, 101] on button "Proceed" at bounding box center [318, 103] width 40 height 12
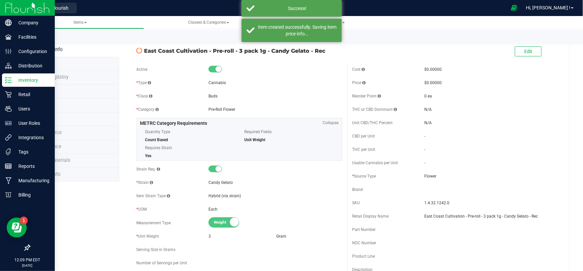
click at [13, 8] on img at bounding box center [27, 8] width 45 height 16
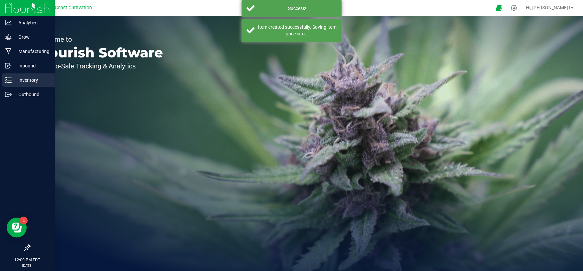
click at [12, 80] on p "Inventory" at bounding box center [32, 80] width 40 height 8
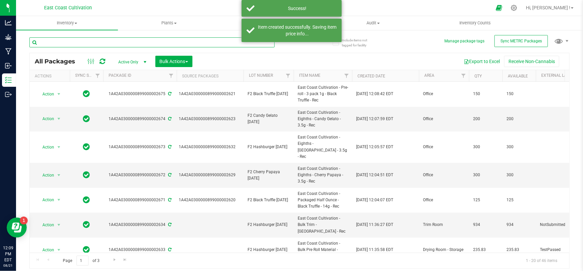
click at [73, 43] on input "text" at bounding box center [151, 42] width 245 height 10
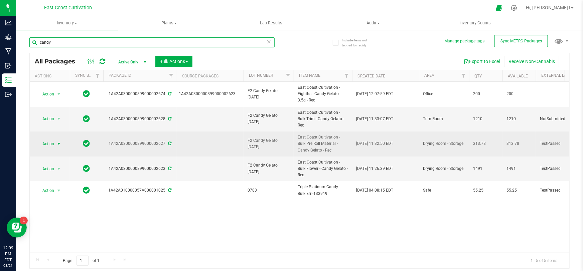
type input "candy"
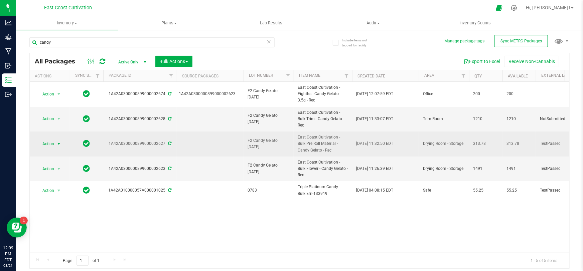
click at [52, 139] on span "Action" at bounding box center [45, 143] width 18 height 9
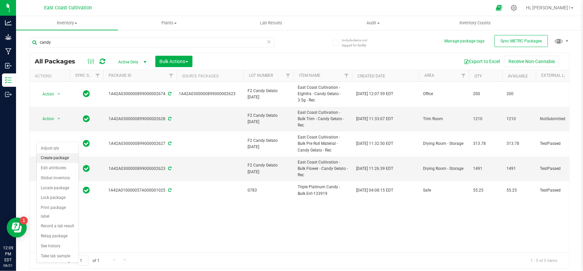
click at [58, 159] on li "Create package" at bounding box center [58, 158] width 42 height 10
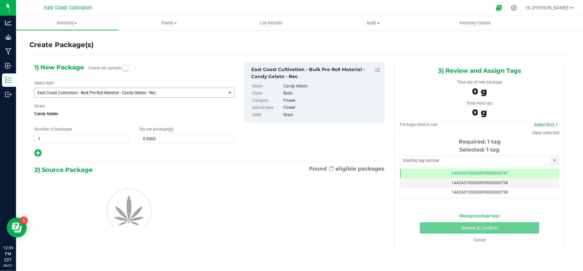
click at [104, 93] on span "East Coast Cultivation - Bulk Pre Roll Material - Candy Gelato - Rec" at bounding box center [126, 93] width 178 height 5
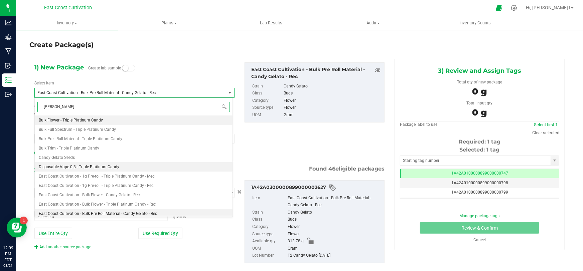
type input "candy gelato"
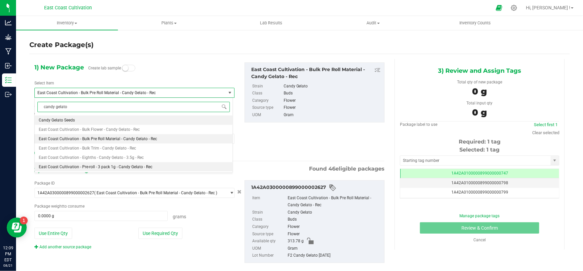
click at [118, 166] on span "East Coast Cultivation - Pre-roll - 3 pack 1g - Candy Gelato - Rec" at bounding box center [96, 167] width 114 height 5
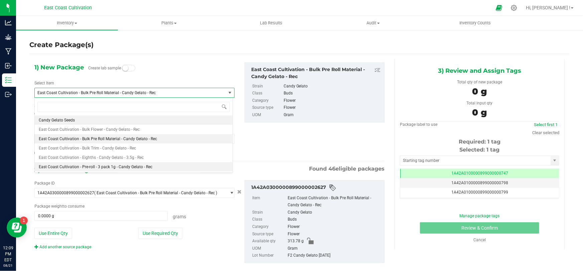
type input "0"
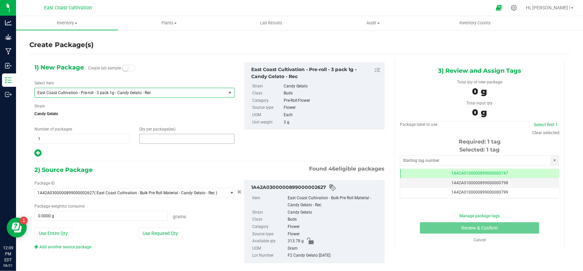
click at [158, 138] on span at bounding box center [186, 139] width 95 height 10
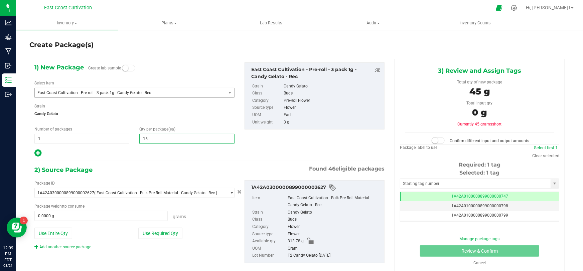
type input "150"
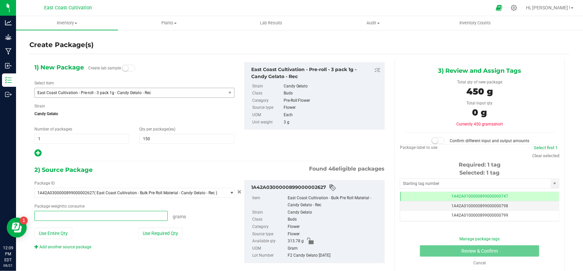
click at [94, 218] on span at bounding box center [100, 216] width 133 height 10
click at [52, 230] on button "Use Entire Qty" at bounding box center [53, 233] width 38 height 11
type input "313.7800 g"
click at [66, 245] on link "Add another source package" at bounding box center [62, 247] width 57 height 5
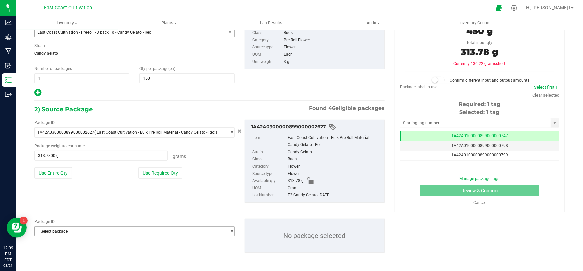
click at [90, 231] on span "Select package" at bounding box center [130, 231] width 191 height 9
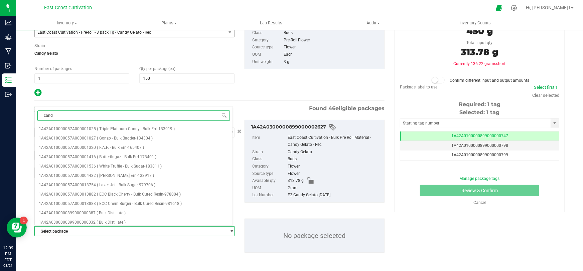
type input "candy"
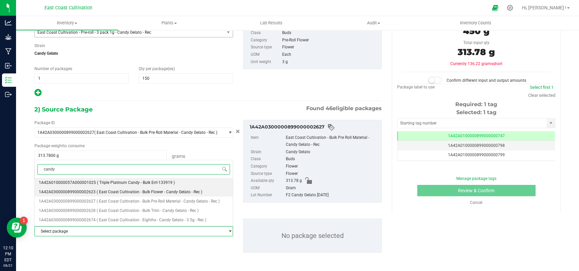
click at [142, 193] on span "( East Coast Cultivation - Bulk Flower - Candy Gelato - Rec )" at bounding box center [150, 192] width 106 height 5
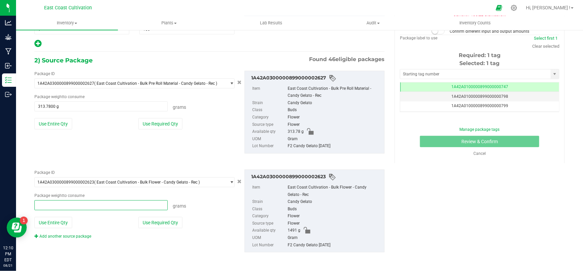
click at [140, 201] on span at bounding box center [100, 205] width 133 height 10
type input "84"
type input "84.0000 g"
click at [495, 199] on div "1) New Package Create lab sample Select Item East Coast Cultivation - Pre-roll …" at bounding box center [299, 108] width 540 height 317
click at [87, 202] on span "84.0000 g 84" at bounding box center [100, 205] width 133 height 10
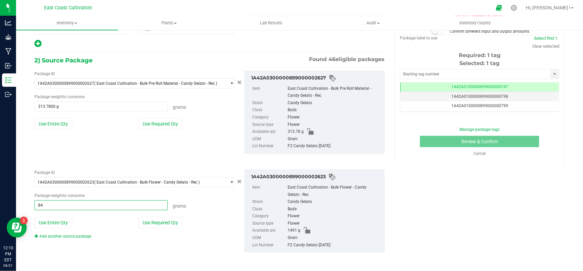
type input "8"
type input "166"
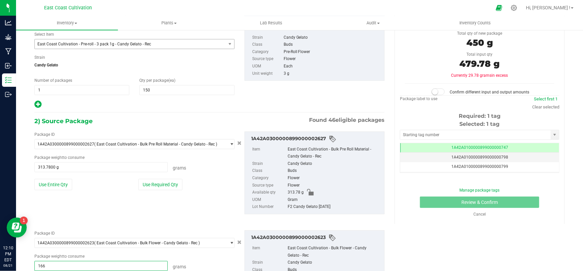
type input "166.0000 g"
click at [438, 90] on span at bounding box center [438, 92] width 13 height 7
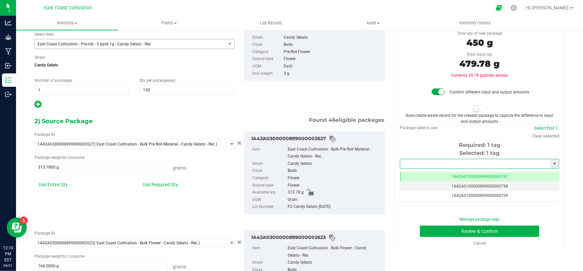
click at [423, 161] on input "text" at bounding box center [475, 163] width 150 height 9
click at [437, 176] on li "1A42A0300000899000002676" at bounding box center [475, 175] width 157 height 10
type input "1A42A0300000899000002676"
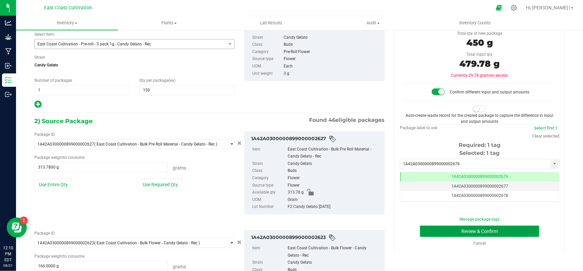
click at [484, 230] on button "Review & Confirm" at bounding box center [480, 231] width 120 height 11
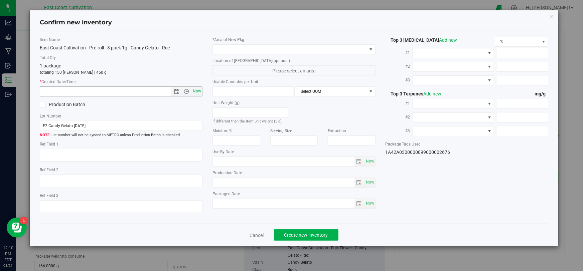
click at [198, 89] on span "Now" at bounding box center [196, 92] width 11 height 10
type input "[DATE] 12:10 PM"
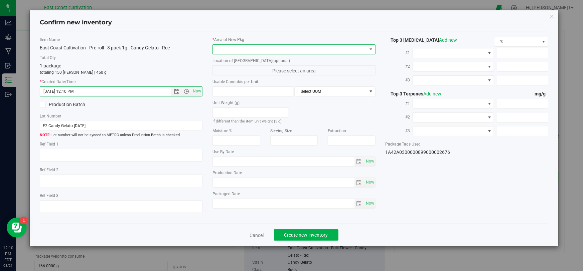
click at [221, 52] on span at bounding box center [290, 49] width 154 height 9
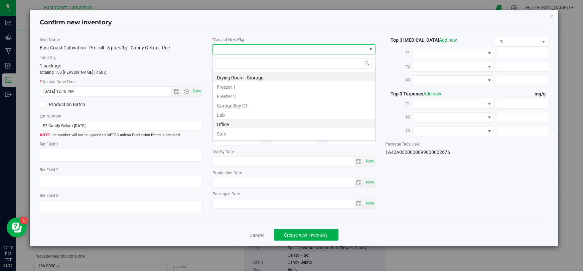
click at [224, 121] on li "Office" at bounding box center [294, 123] width 162 height 9
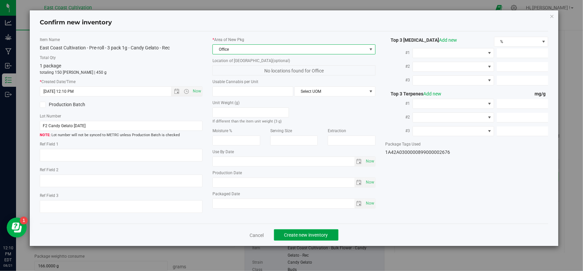
click at [296, 232] on span "Create new inventory" at bounding box center [306, 234] width 44 height 5
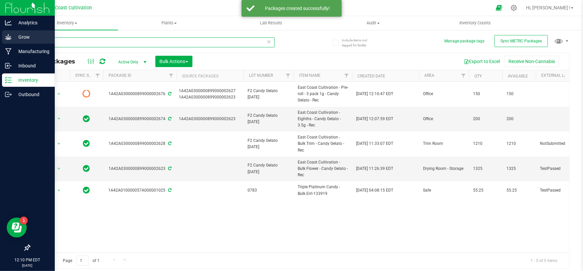
drag, startPoint x: 62, startPoint y: 41, endPoint x: 13, endPoint y: 43, distance: 49.8
click at [13, 43] on div "Analytics Grow Manufacturing Inbound Inventory Outbound 12:10 PM EDT [DATE] 08/…" at bounding box center [291, 135] width 583 height 271
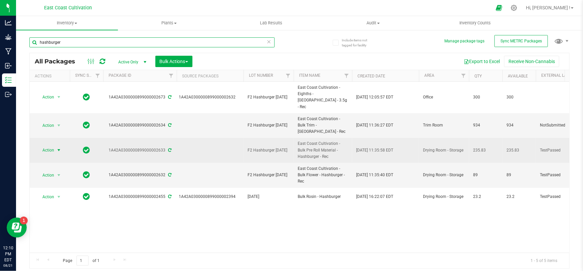
type input "hashburger"
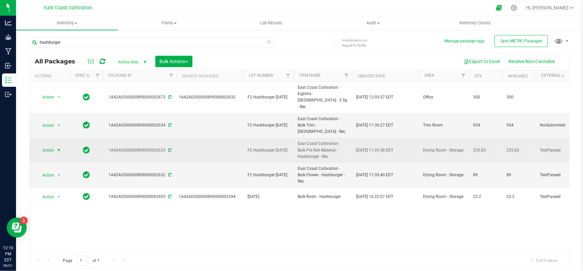
click at [43, 146] on span "Action" at bounding box center [45, 150] width 18 height 9
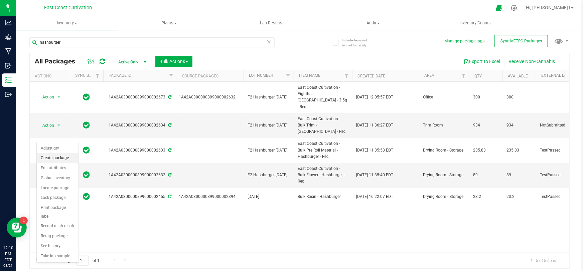
click at [60, 158] on li "Create package" at bounding box center [58, 158] width 42 height 10
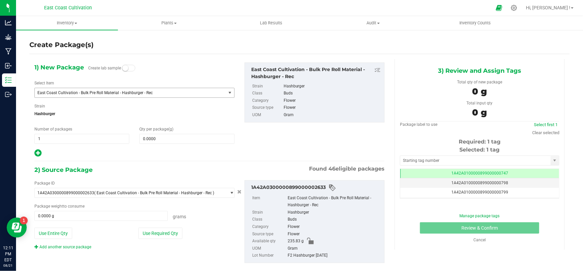
click at [118, 94] on span "East Coast Cultivation - Bulk Pre Roll Material - Hashburger - Rec" at bounding box center [126, 93] width 178 height 5
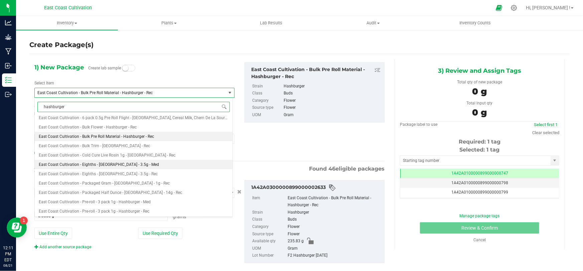
type input "hashburger"
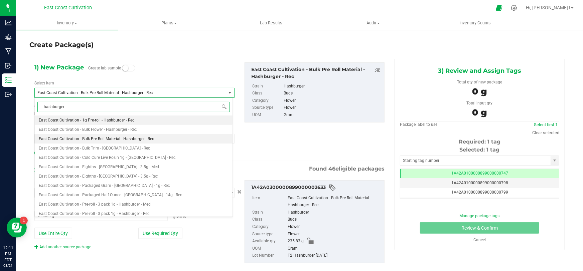
click at [117, 120] on span "East Coast Cultivation - 1g Pre-roll - Hashburger - Rec" at bounding box center [87, 120] width 96 height 5
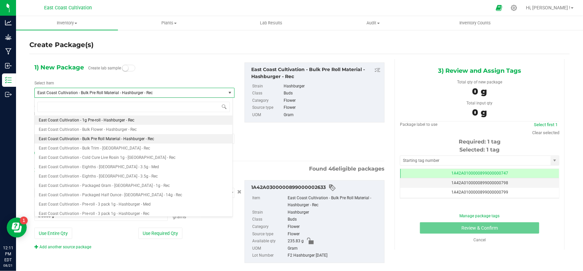
type input "0"
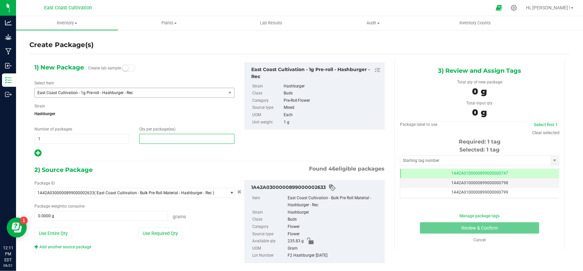
click at [161, 142] on span at bounding box center [186, 139] width 95 height 10
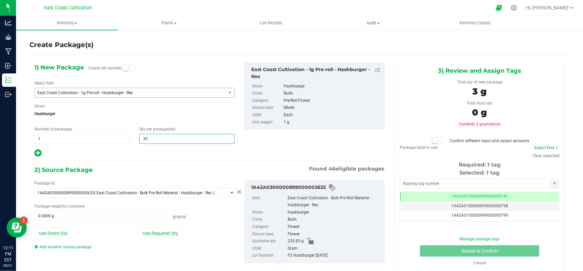
type input "300"
click at [48, 234] on button "Use Entire Qty" at bounding box center [53, 233] width 38 height 11
type input "235.8300 g"
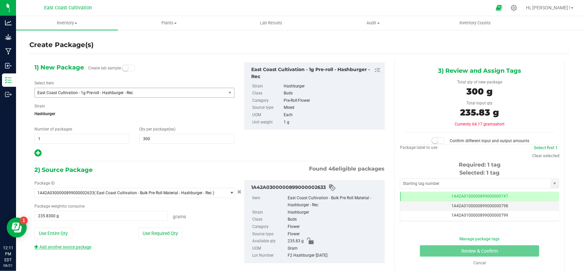
click at [60, 245] on link "Add another source package" at bounding box center [62, 247] width 57 height 5
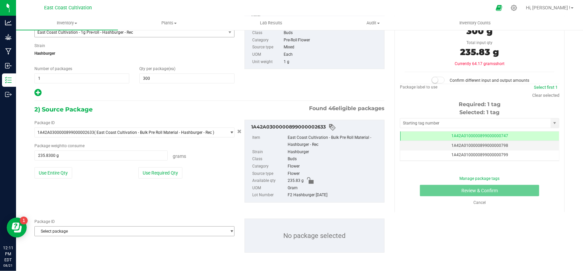
click at [79, 231] on span "Select package" at bounding box center [130, 231] width 191 height 9
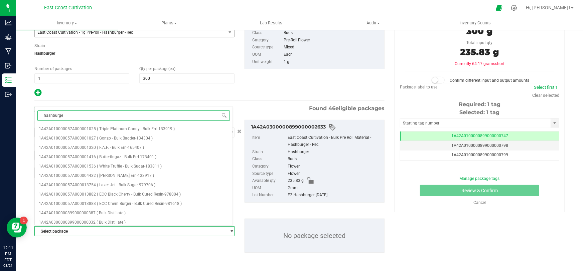
type input "hashburger"
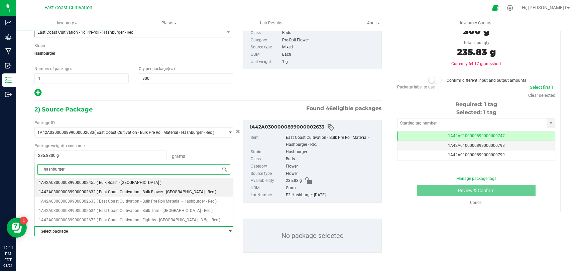
click at [156, 192] on span "( East Coast Cultivation - Bulk Flower - [GEOGRAPHIC_DATA] - Rec )" at bounding box center [157, 192] width 120 height 5
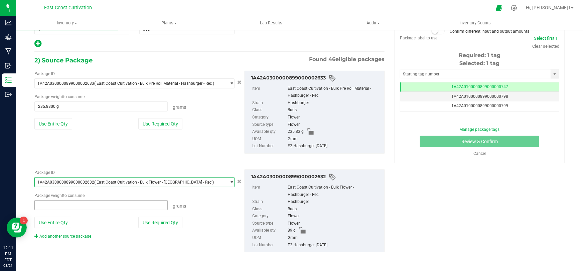
click at [120, 204] on span at bounding box center [100, 205] width 133 height 10
type input "80"
type input "80.0000 g"
click at [147, 242] on div "Package ID 1A42A0300000899000002632 ( East Coast Cultivation - Bulk Flower - [G…" at bounding box center [209, 211] width 360 height 94
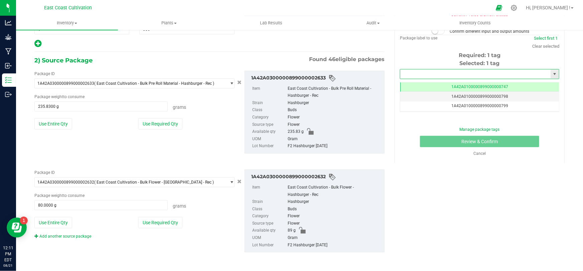
click at [414, 75] on input "text" at bounding box center [475, 73] width 150 height 9
click at [432, 85] on li "1A42A0300000899000002677" at bounding box center [475, 85] width 157 height 10
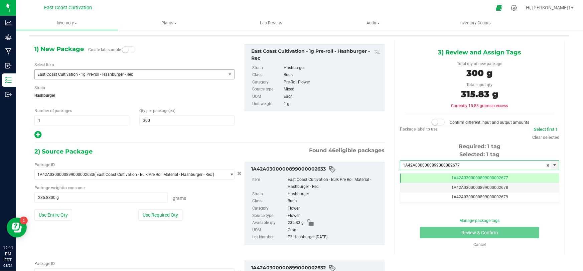
type input "1A42A0300000899000002677"
click at [438, 123] on span at bounding box center [438, 122] width 13 height 7
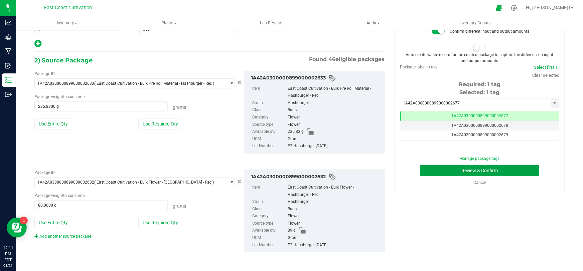
click at [491, 168] on button "Review & Confirm" at bounding box center [480, 170] width 120 height 11
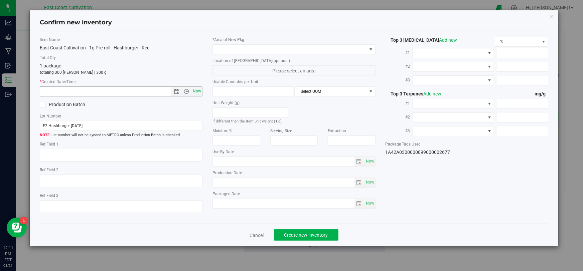
click at [197, 93] on span "Now" at bounding box center [196, 92] width 11 height 10
type input "[DATE] 12:11 PM"
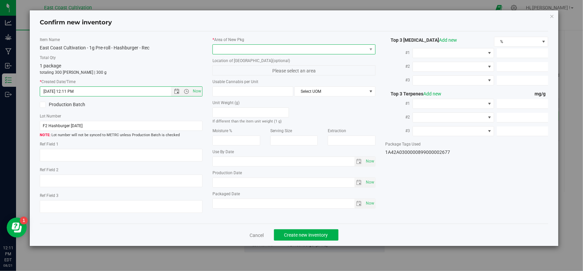
click at [230, 46] on span at bounding box center [290, 49] width 154 height 9
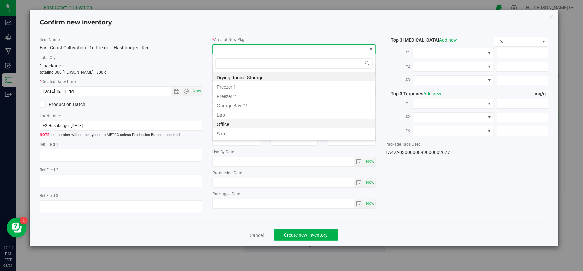
click at [235, 124] on li "Office" at bounding box center [294, 123] width 162 height 9
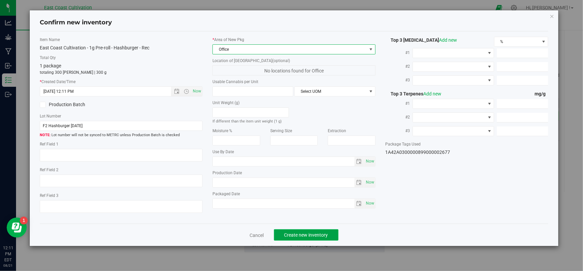
click at [317, 235] on span "Create new inventory" at bounding box center [306, 234] width 44 height 5
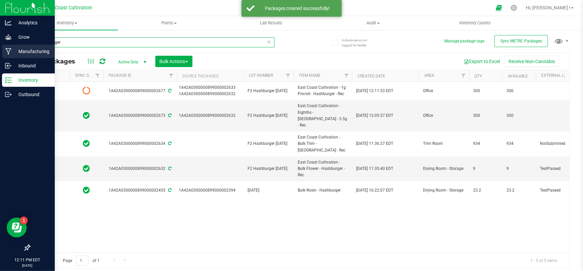
drag, startPoint x: 31, startPoint y: 46, endPoint x: 12, endPoint y: 47, distance: 19.1
click at [15, 47] on div "Analytics Grow Manufacturing Inbound Inventory Outbound 12:11 PM EDT [DATE] 08/…" at bounding box center [291, 135] width 583 height 271
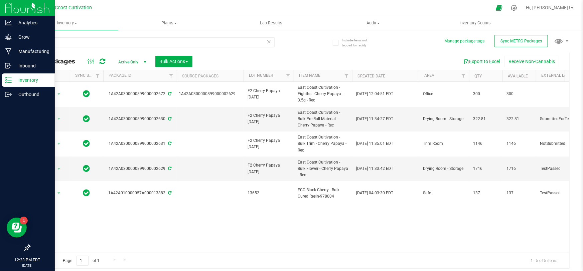
click at [11, 82] on icon at bounding box center [8, 80] width 7 height 7
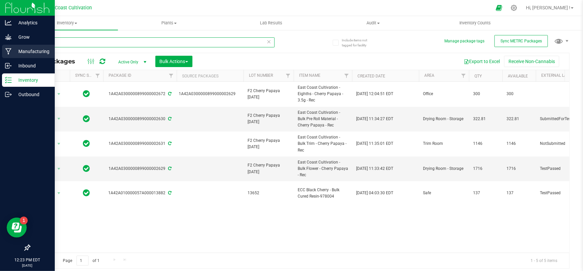
drag, startPoint x: 56, startPoint y: 42, endPoint x: 5, endPoint y: 49, distance: 51.3
click at [6, 49] on div "Analytics Grow Manufacturing Inbound Inventory Outbound 12:23 PM EDT [DATE] 08/…" at bounding box center [291, 135] width 583 height 271
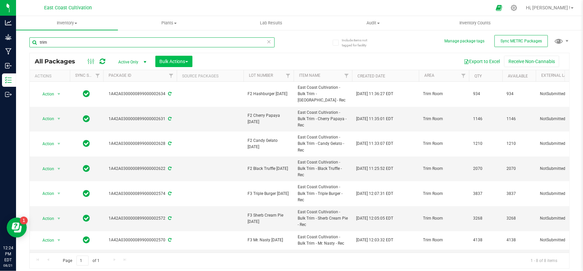
type input "trim"
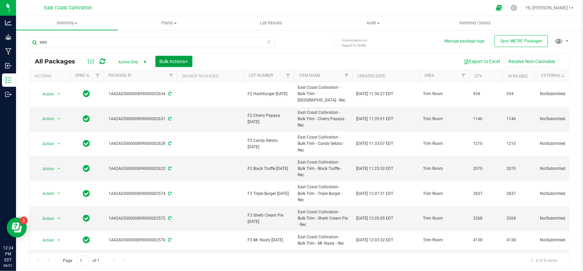
click at [167, 60] on span "Bulk Actions" at bounding box center [174, 61] width 28 height 5
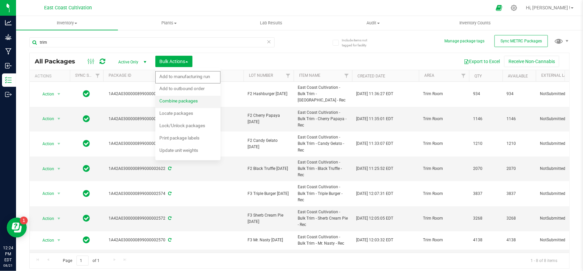
click at [181, 98] on span "Combine packages" at bounding box center [178, 100] width 38 height 5
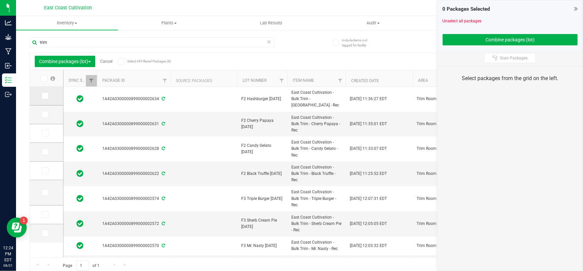
click at [44, 96] on icon at bounding box center [44, 96] width 4 height 0
click at [0, 0] on input "checkbox" at bounding box center [0, 0] width 0 height 0
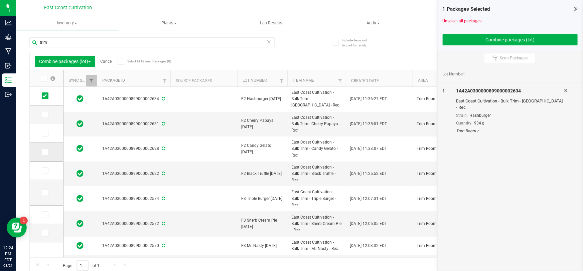
click at [44, 152] on icon at bounding box center [44, 152] width 4 height 0
click at [0, 0] on input "checkbox" at bounding box center [0, 0] width 0 height 0
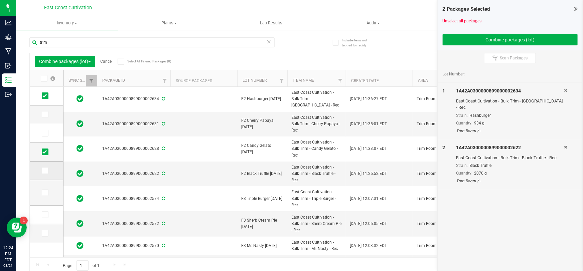
click at [44, 171] on icon at bounding box center [44, 171] width 4 height 0
click at [0, 0] on input "checkbox" at bounding box center [0, 0] width 0 height 0
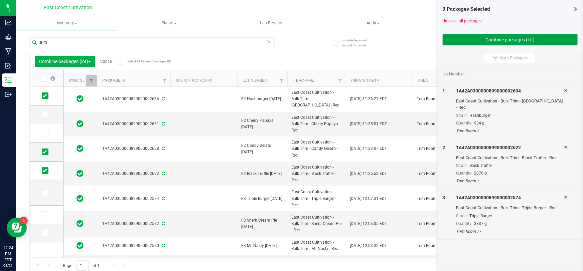
click at [526, 40] on button "Combine packages (lot)" at bounding box center [510, 39] width 135 height 11
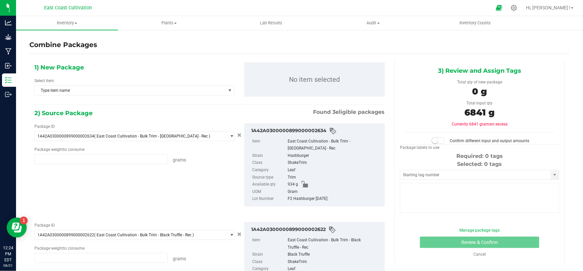
type input "934.0000 g"
type input "2070.0000 g"
type input "3837.0000 g"
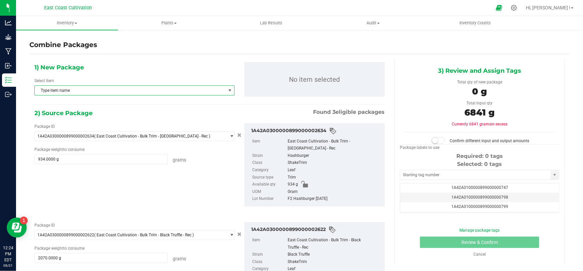
click at [77, 90] on span "Type item name" at bounding box center [130, 90] width 191 height 9
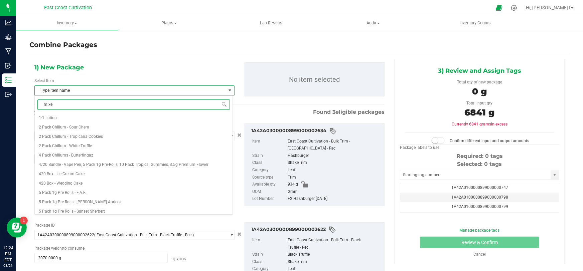
type input "mixed"
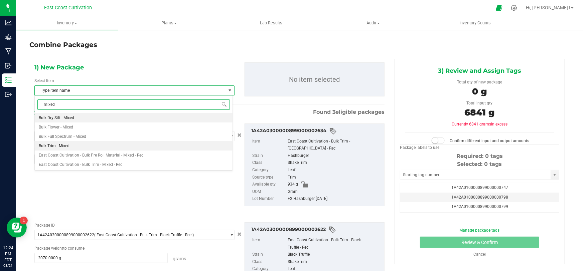
click at [73, 143] on li "Bulk Trim - Mixed" at bounding box center [134, 145] width 198 height 9
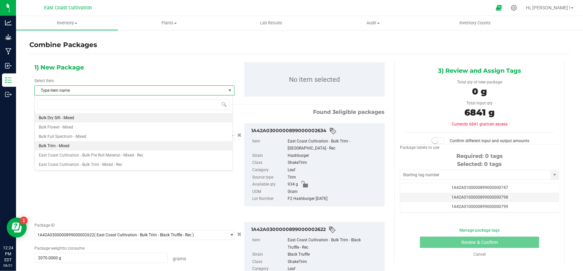
scroll to position [1412, 0]
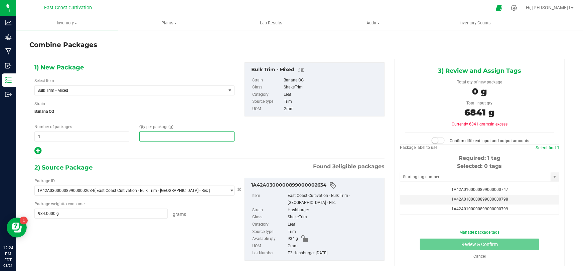
click at [159, 134] on span at bounding box center [186, 137] width 95 height 10
type input "6946"
type input "6,946"
click at [438, 139] on span at bounding box center [438, 140] width 13 height 7
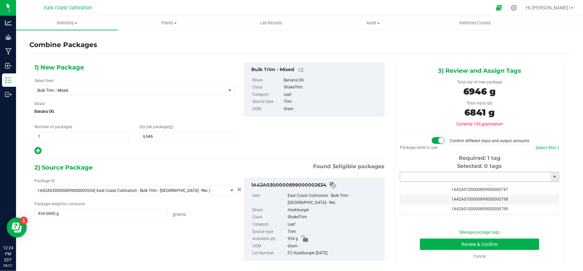
click at [450, 176] on input "text" at bounding box center [475, 176] width 150 height 9
click at [443, 189] on li "1A42A0300000899000002686" at bounding box center [475, 188] width 157 height 10
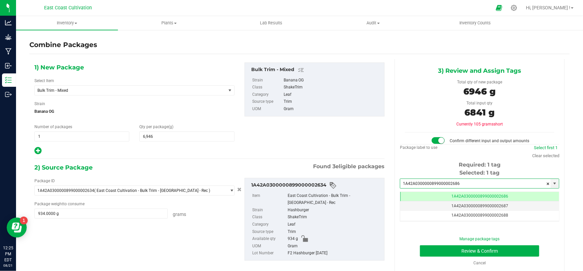
scroll to position [0, 0]
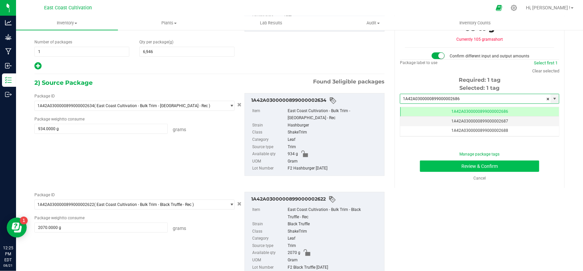
type input "1A42A0300000899000002686"
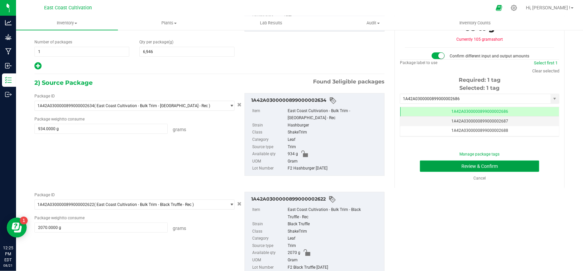
click at [460, 168] on button "Review & Confirm" at bounding box center [480, 166] width 120 height 11
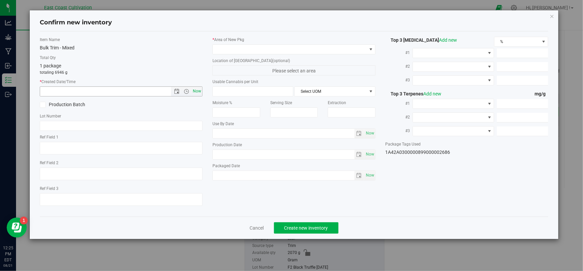
click at [197, 89] on span "Now" at bounding box center [196, 92] width 11 height 10
type input "[DATE] 12:25 PM"
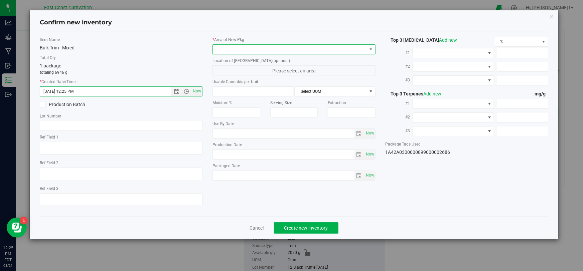
click at [245, 45] on span at bounding box center [290, 49] width 154 height 9
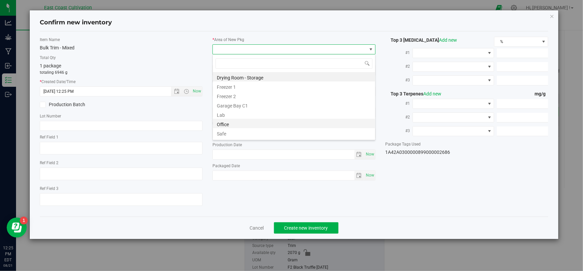
click at [230, 126] on li "Office" at bounding box center [294, 123] width 162 height 9
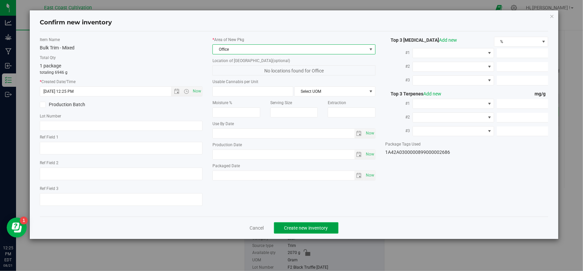
click at [313, 226] on span "Create new inventory" at bounding box center [306, 227] width 44 height 5
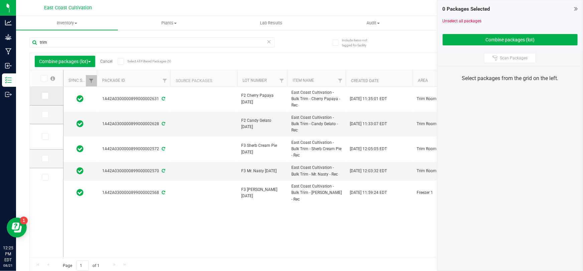
click at [46, 96] on icon at bounding box center [44, 96] width 4 height 0
click at [0, 0] on input "checkbox" at bounding box center [0, 0] width 0 height 0
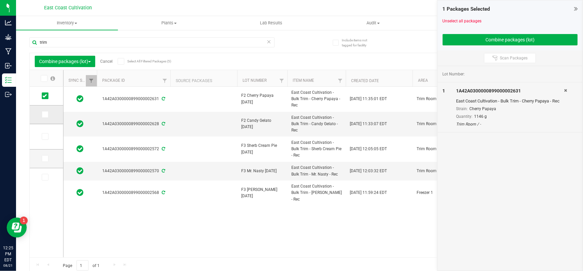
click at [44, 115] on icon at bounding box center [44, 115] width 4 height 0
click at [0, 0] on input "checkbox" at bounding box center [0, 0] width 0 height 0
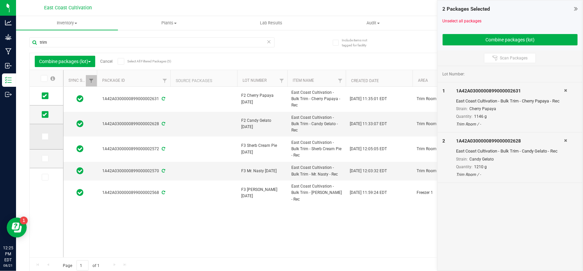
click at [45, 137] on icon at bounding box center [44, 137] width 4 height 0
click at [0, 0] on input "checkbox" at bounding box center [0, 0] width 0 height 0
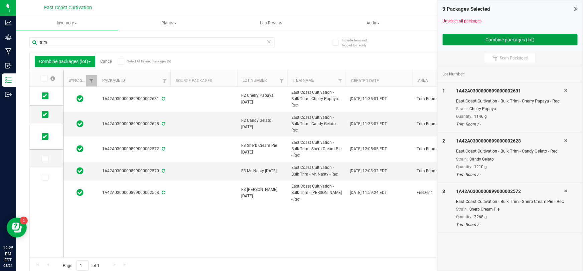
click at [537, 36] on button "Combine packages (lot)" at bounding box center [510, 39] width 135 height 11
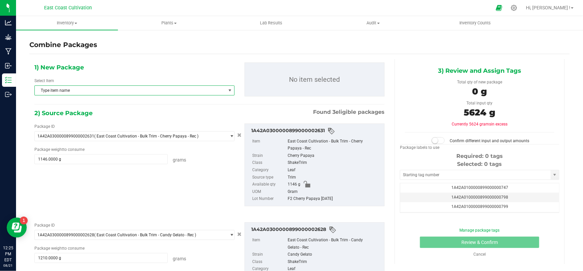
click at [112, 91] on span "Type item name" at bounding box center [130, 90] width 191 height 9
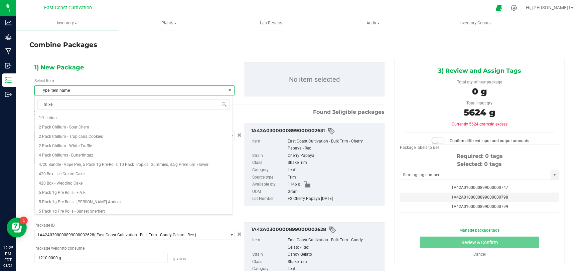
type input "mixed"
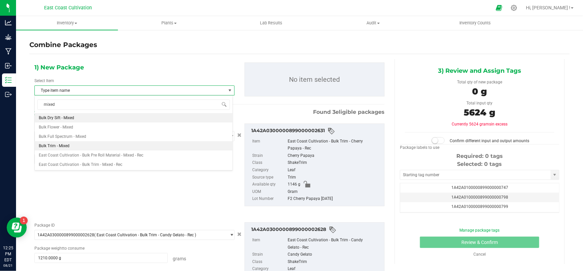
click at [58, 146] on span "Bulk Trim - Mixed" at bounding box center [54, 146] width 31 height 5
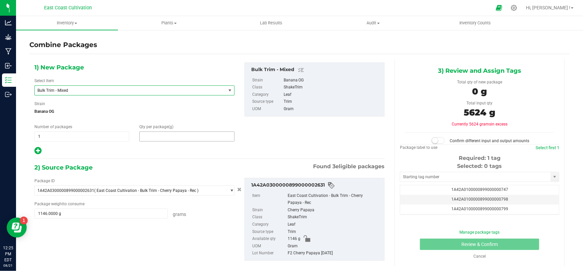
click at [151, 134] on span at bounding box center [186, 137] width 95 height 10
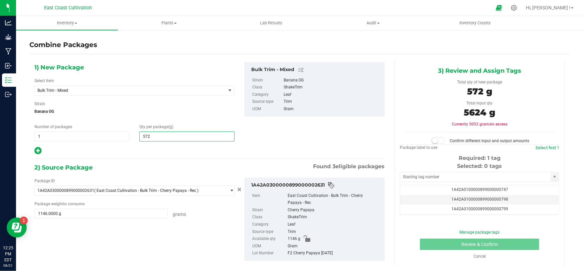
type input "5726"
type input "5,726"
click at [434, 140] on small at bounding box center [435, 141] width 6 height 6
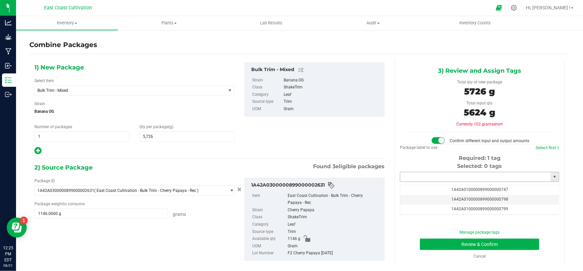
click at [435, 177] on input "text" at bounding box center [475, 176] width 150 height 9
click at [453, 188] on li "1A42A0300000899000002687" at bounding box center [475, 188] width 157 height 10
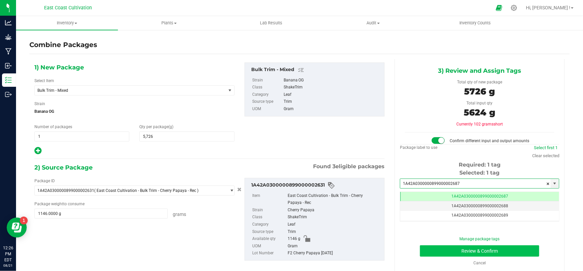
type input "1A42A0300000899000002687"
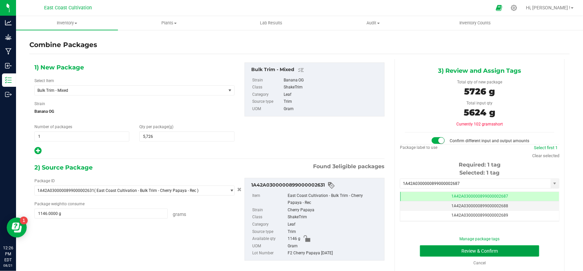
click at [485, 248] on button "Review & Confirm" at bounding box center [480, 250] width 120 height 11
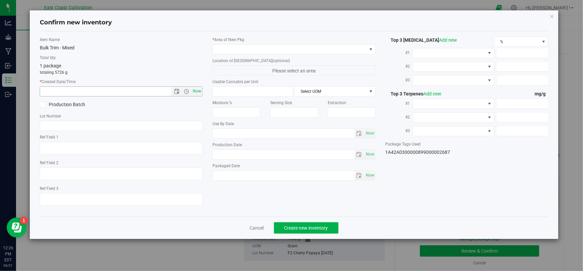
click at [197, 91] on span "Now" at bounding box center [196, 92] width 11 height 10
type input "[DATE] 12:26 PM"
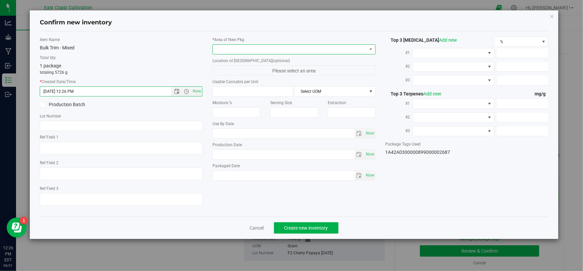
click at [225, 49] on span at bounding box center [290, 49] width 154 height 9
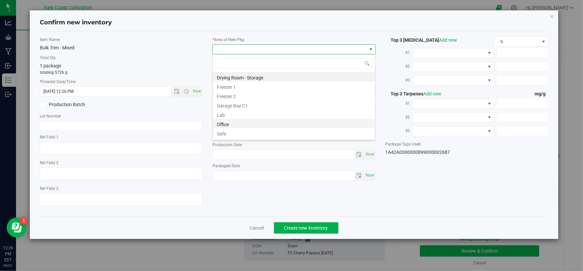
click at [236, 124] on li "Office" at bounding box center [294, 123] width 162 height 9
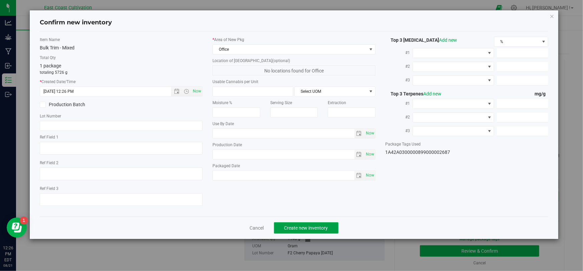
click at [306, 226] on span "Create new inventory" at bounding box center [306, 227] width 44 height 5
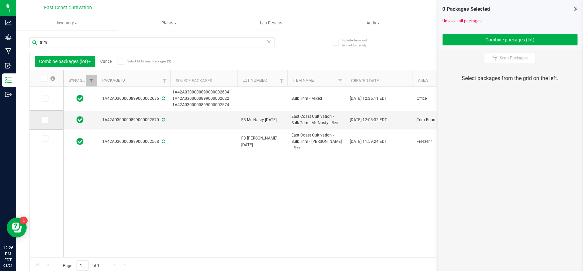
click at [42, 120] on icon at bounding box center [44, 120] width 4 height 0
click at [0, 0] on input "checkbox" at bounding box center [0, 0] width 0 height 0
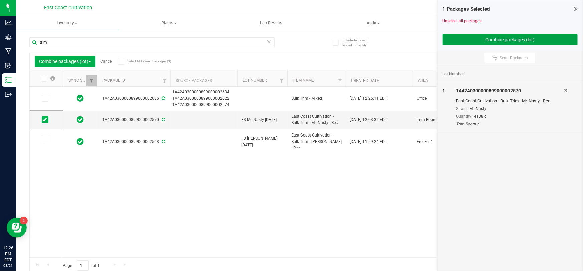
click at [484, 40] on button "Combine packages (lot)" at bounding box center [510, 39] width 135 height 11
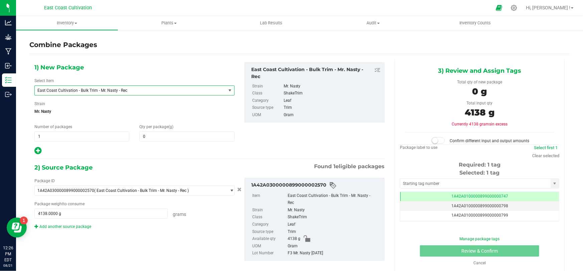
click at [128, 91] on span "East Coast Cultivation - Bulk Trim - Mr. Nasty - Rec" at bounding box center [126, 90] width 178 height 5
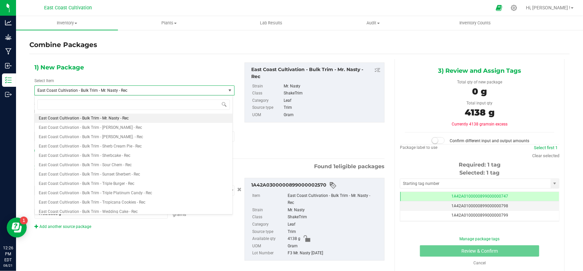
click at [141, 69] on div "1) New Package Select Item East Coast Cultivation - Bulk Trim - Mr. Nasty - Rec…" at bounding box center [134, 108] width 210 height 93
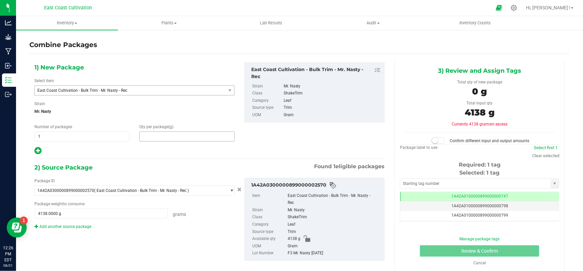
click at [165, 136] on span at bounding box center [186, 137] width 95 height 10
type input "4206"
type input "4,206"
click at [438, 141] on span at bounding box center [438, 140] width 13 height 7
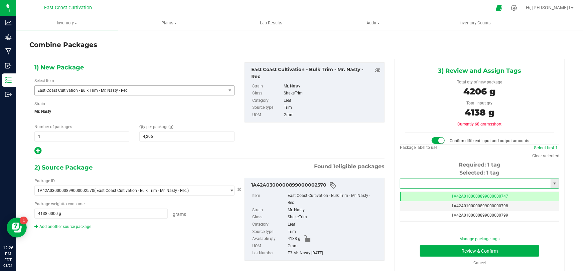
click at [441, 183] on input "text" at bounding box center [475, 183] width 150 height 9
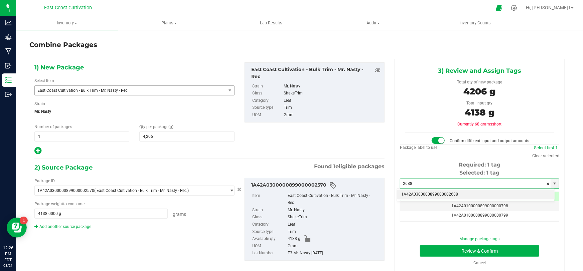
click at [453, 195] on li "1A42A0300000899000002688" at bounding box center [475, 195] width 157 height 10
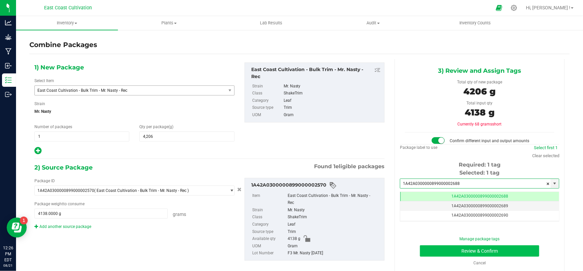
type input "1A42A0300000899000002688"
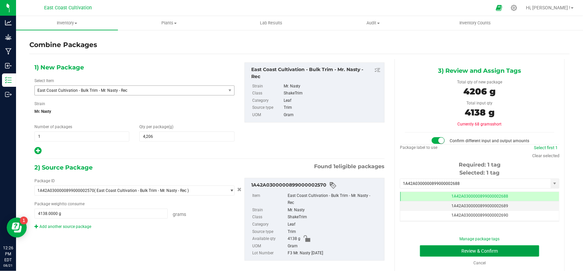
click at [481, 249] on button "Review & Confirm" at bounding box center [480, 250] width 120 height 11
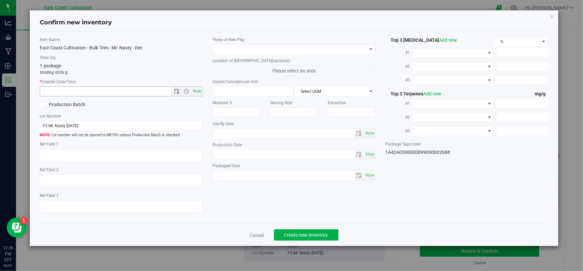
click at [198, 91] on span "Now" at bounding box center [196, 92] width 11 height 10
type input "[DATE] 12:26 PM"
click at [223, 49] on span at bounding box center [290, 49] width 154 height 9
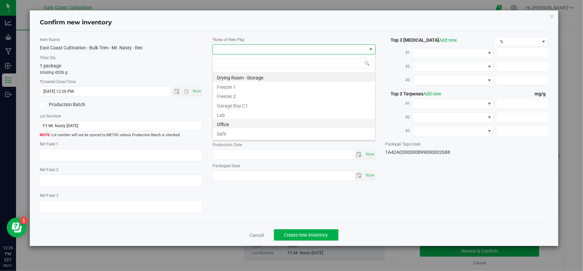
click at [229, 121] on li "Office" at bounding box center [294, 123] width 162 height 9
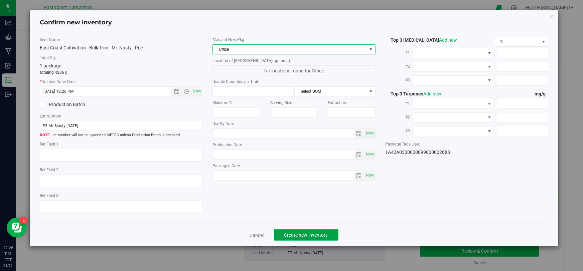
click at [324, 236] on span "Create new inventory" at bounding box center [306, 234] width 44 height 5
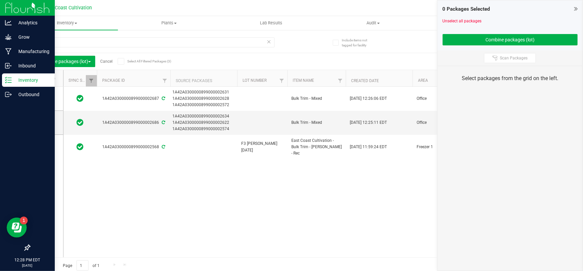
click at [6, 81] on icon at bounding box center [8, 80] width 7 height 7
click at [12, 93] on p "Outbound" at bounding box center [32, 95] width 40 height 8
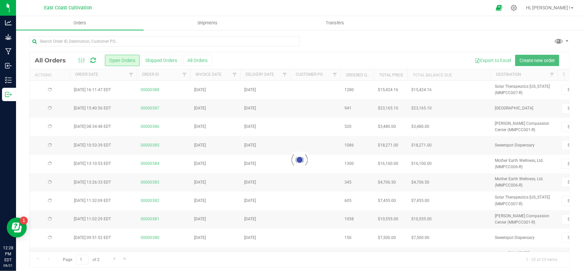
click at [537, 60] on span "Create new order" at bounding box center [536, 60] width 35 height 5
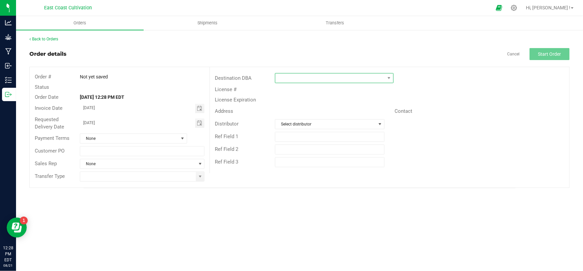
click at [336, 78] on span at bounding box center [330, 77] width 110 height 9
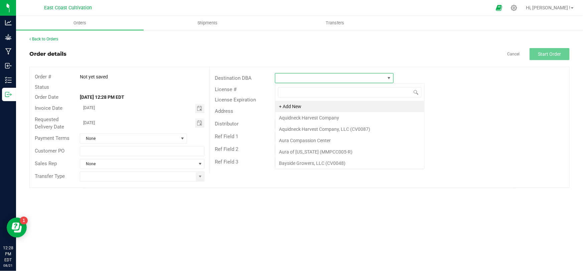
scroll to position [10, 119]
type input "mother"
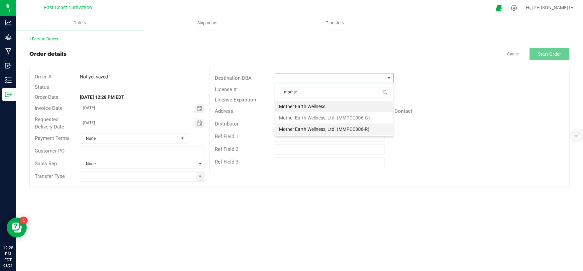
click at [344, 129] on li "Mother Earth Wellness, Ltd. (MMPCC006-R)" at bounding box center [334, 129] width 118 height 11
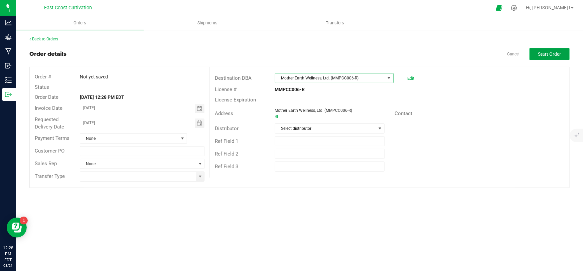
click at [551, 54] on span "Start Order" at bounding box center [549, 53] width 23 height 5
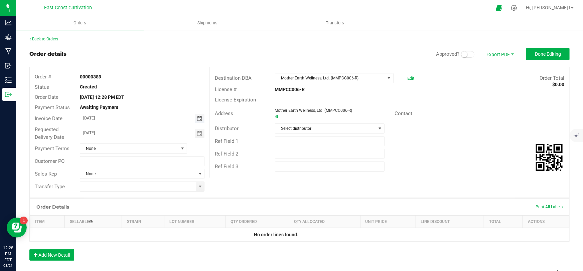
click at [197, 119] on span "Toggle calendar" at bounding box center [199, 118] width 5 height 5
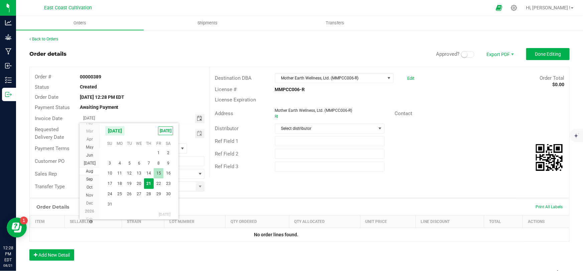
click at [157, 174] on span "15" at bounding box center [159, 173] width 10 height 10
type input "[DATE]"
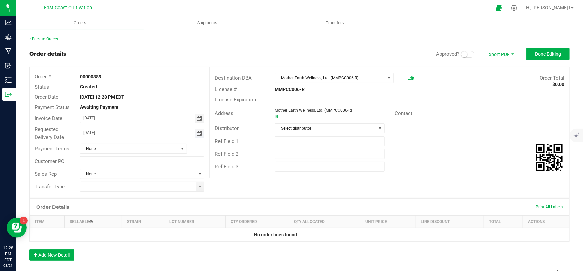
click at [198, 134] on span "Toggle calendar" at bounding box center [199, 133] width 5 height 5
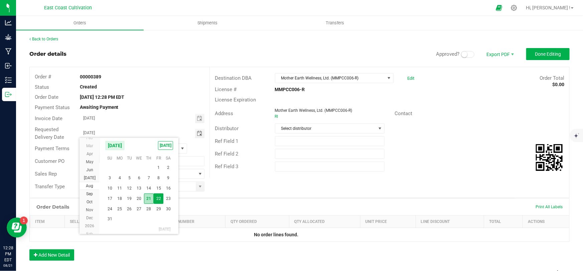
click at [149, 198] on span "21" at bounding box center [149, 199] width 10 height 10
type input "[DATE]"
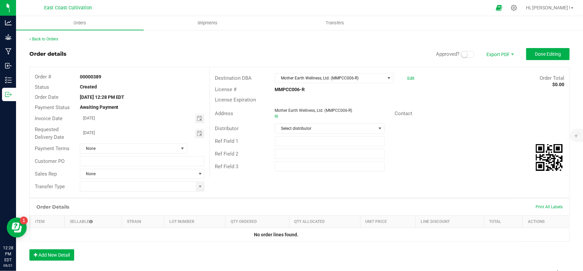
click at [466, 54] on span at bounding box center [467, 54] width 13 height 7
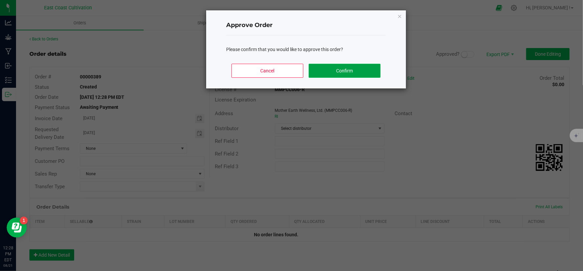
click at [344, 72] on button "Confirm" at bounding box center [345, 71] width 72 height 14
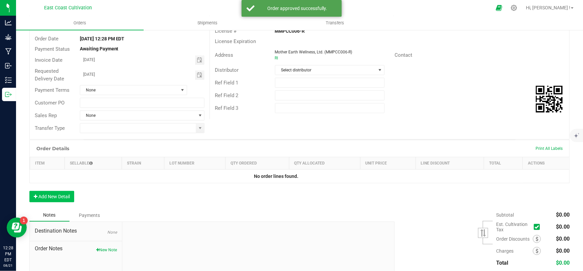
scroll to position [60, 0]
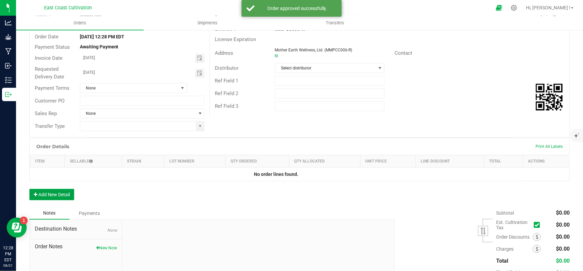
click at [64, 191] on button "Add New Detail" at bounding box center [51, 194] width 45 height 11
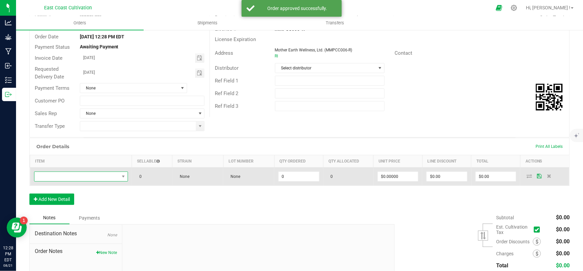
click at [81, 177] on span "NO DATA FOUND" at bounding box center [76, 176] width 85 height 9
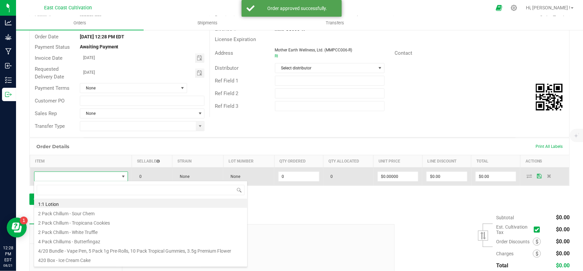
scroll to position [10, 92]
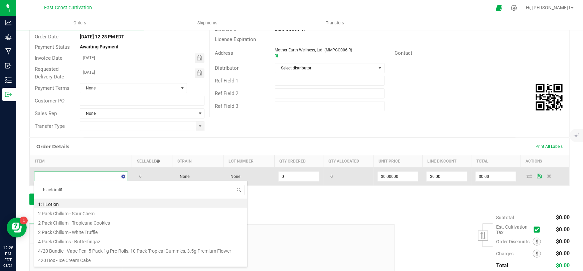
type input "black truffle"
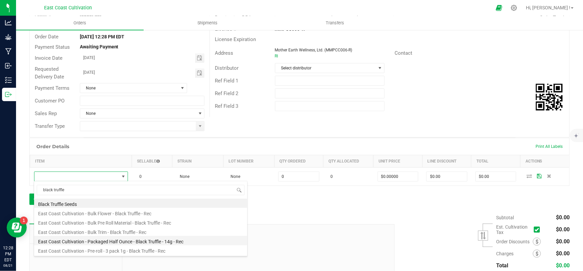
click at [137, 240] on li "East Coast Cultivation - Packaged Half Ounce - Black Truffle - 14g - Rec" at bounding box center [140, 240] width 213 height 9
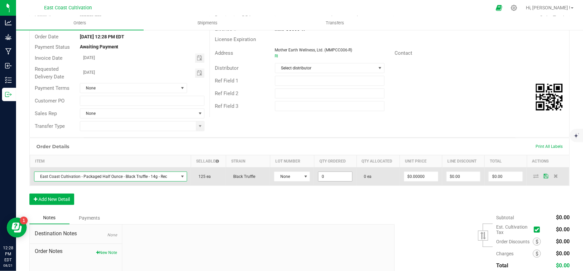
click at [327, 174] on input "0" at bounding box center [335, 176] width 34 height 9
type input "125 ea"
click at [418, 174] on input "0" at bounding box center [421, 176] width 34 height 9
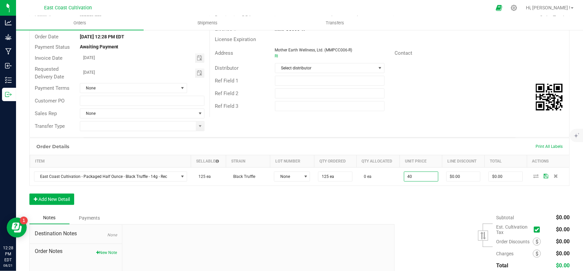
type input "$40.00000"
type input "$5,000.00"
click at [410, 203] on div "Order Details Print All Labels Item Sellable Strain Lot Number Qty Ordered Qty …" at bounding box center [299, 175] width 540 height 74
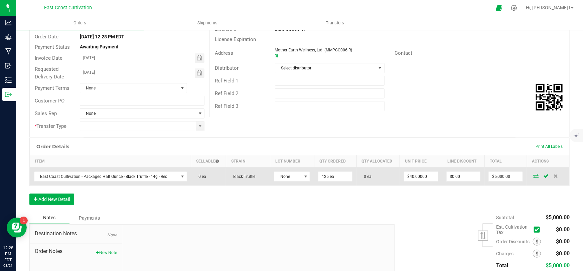
click at [533, 174] on icon at bounding box center [535, 176] width 5 height 4
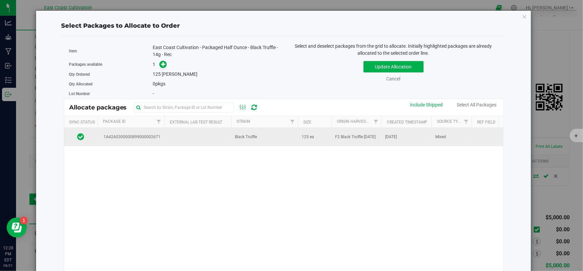
click at [274, 142] on td "Black Truffle" at bounding box center [264, 137] width 67 height 18
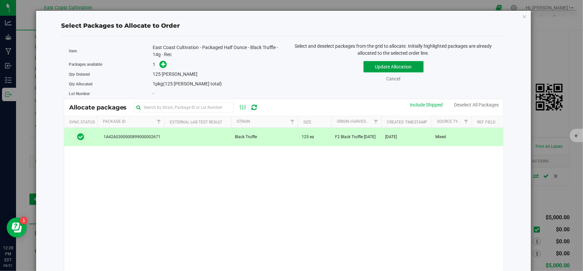
click at [372, 66] on button "Update Allocation" at bounding box center [393, 66] width 60 height 11
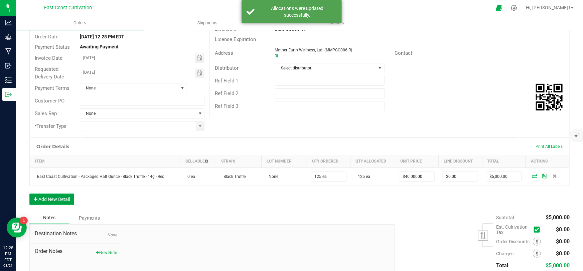
click at [56, 197] on button "Add New Detail" at bounding box center [51, 199] width 45 height 11
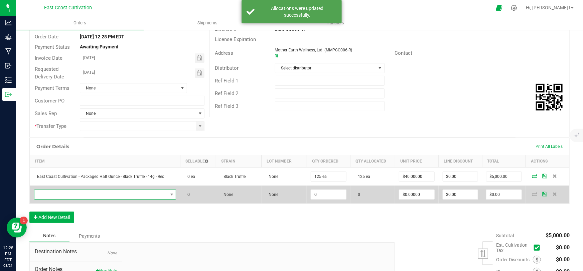
click at [84, 192] on span "NO DATA FOUND" at bounding box center [100, 194] width 133 height 9
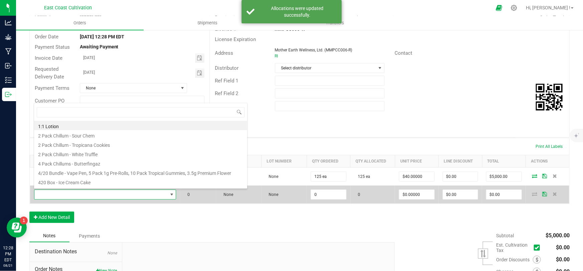
scroll to position [10, 139]
type input "cherry"
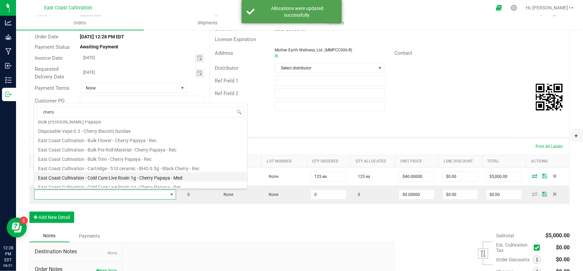
scroll to position [60, 0]
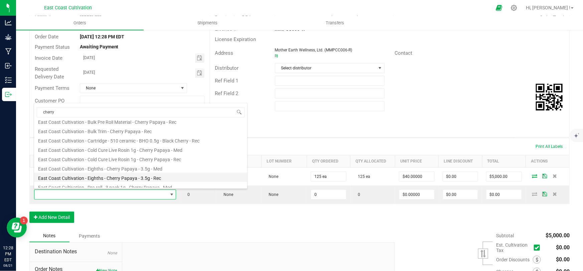
click at [138, 177] on li "East Coast Cultivation - Eighths - Cherry Papaya - 3.5g - Rec" at bounding box center [140, 177] width 213 height 9
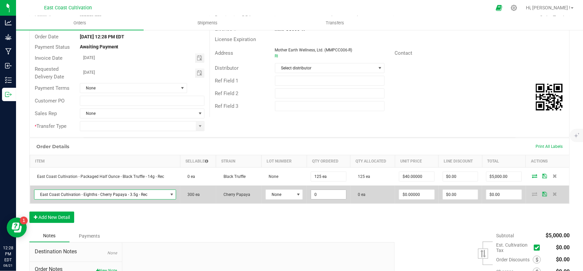
click at [324, 192] on input "0" at bounding box center [328, 194] width 35 height 9
type input "300 ea"
click at [408, 193] on input "0" at bounding box center [416, 194] width 35 height 9
type input "1"
click at [414, 195] on input "0" at bounding box center [416, 194] width 35 height 9
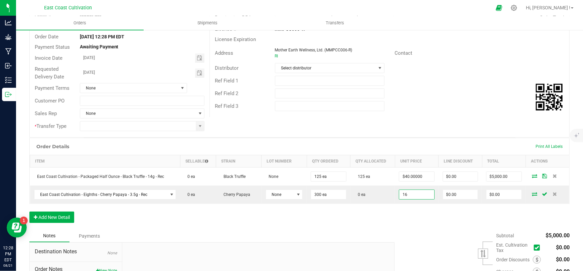
type input "$16.00000"
type input "$4,800.00"
click at [418, 226] on div "Order Details Print All Labels Item Sellable Strain Lot Number Qty Ordered Qty …" at bounding box center [299, 184] width 540 height 92
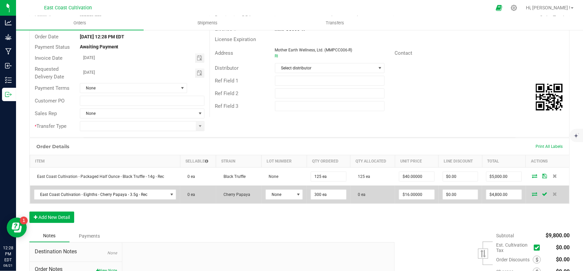
click at [532, 194] on icon at bounding box center [534, 194] width 5 height 4
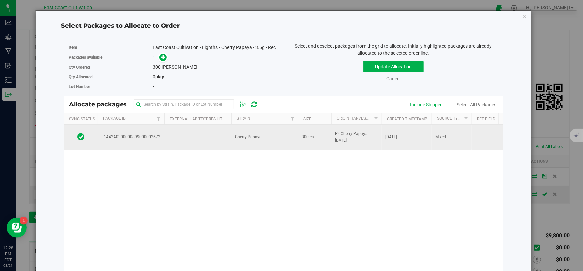
click at [286, 134] on td "Cherry Papaya" at bounding box center [264, 137] width 67 height 25
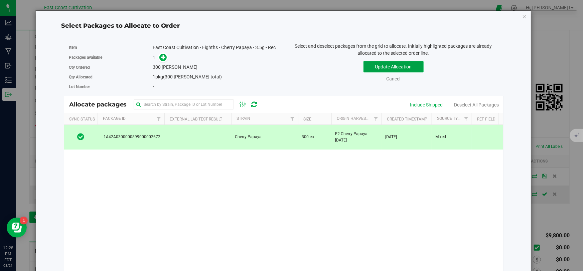
click at [386, 68] on button "Update Allocation" at bounding box center [393, 66] width 60 height 11
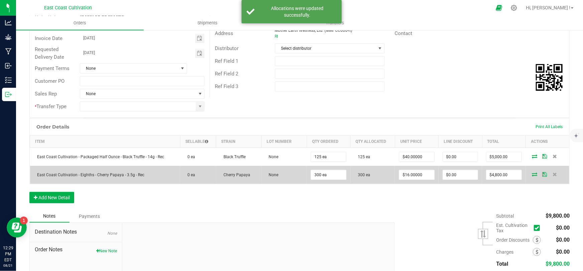
scroll to position [91, 0]
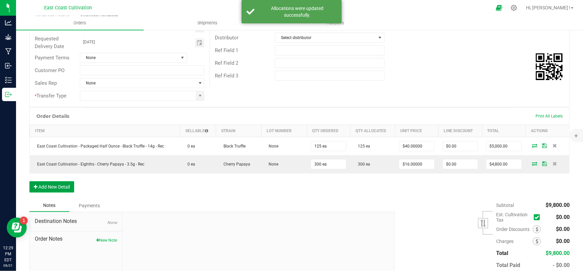
click at [60, 188] on button "Add New Detail" at bounding box center [51, 186] width 45 height 11
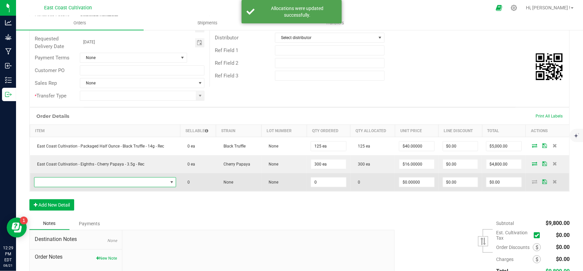
drag, startPoint x: 86, startPoint y: 181, endPoint x: 89, endPoint y: 182, distance: 3.6
click at [86, 181] on span "NO DATA FOUND" at bounding box center [100, 182] width 133 height 9
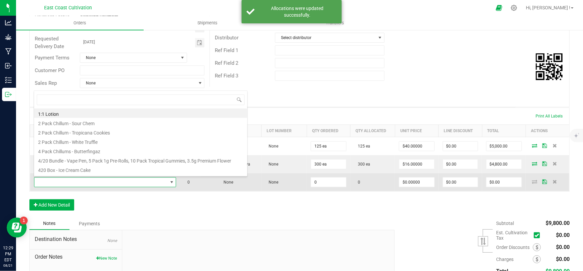
scroll to position [10, 139]
type input "hashburger"
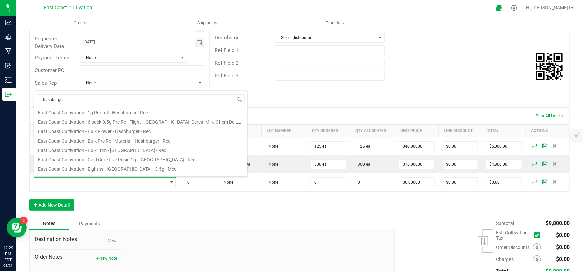
scroll to position [60, 0]
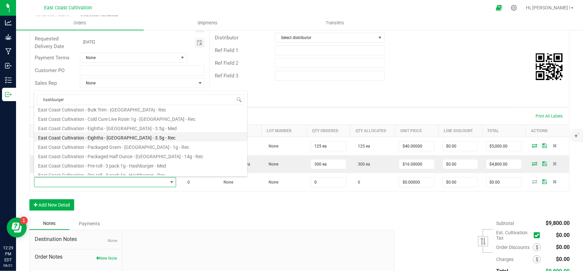
click at [126, 137] on li "East Coast Cultivation - Eighths - [GEOGRAPHIC_DATA] - 3.5g - Rec" at bounding box center [140, 136] width 213 height 9
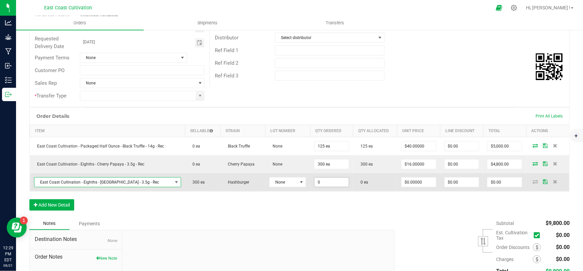
click at [327, 179] on input "0" at bounding box center [331, 182] width 34 height 9
type input "300 ea"
click at [402, 182] on input "0" at bounding box center [418, 182] width 34 height 9
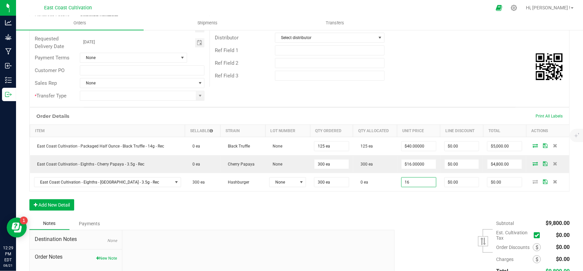
type input "$16.00000"
type input "$4,800.00"
click at [419, 217] on div "Subtotal $9,800.00 Est. Cultivation Tax" at bounding box center [479, 259] width 180 height 85
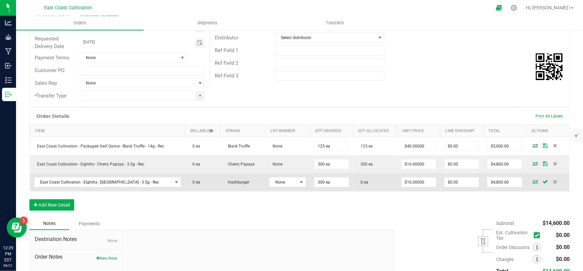
click at [532, 180] on icon at bounding box center [534, 182] width 5 height 4
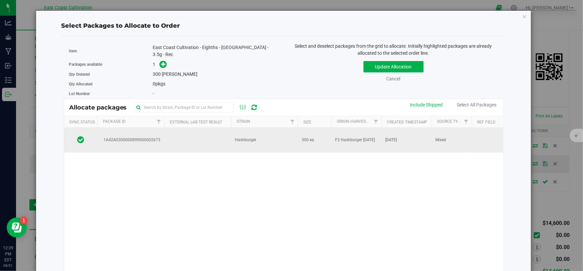
click at [243, 137] on span "Hashburger" at bounding box center [245, 140] width 21 height 6
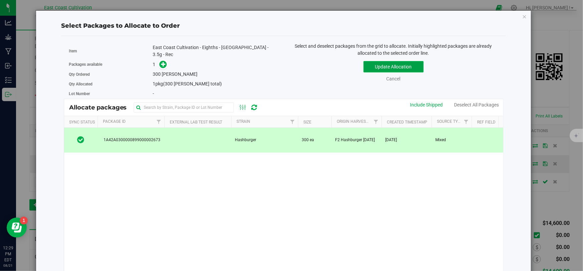
click at [374, 66] on button "Update Allocation" at bounding box center [393, 66] width 60 height 11
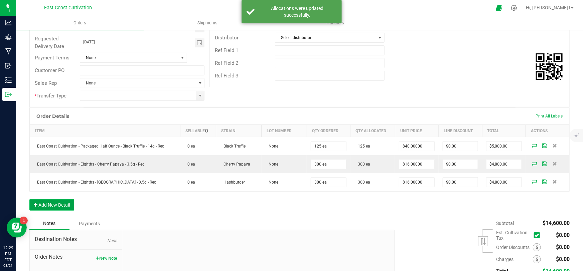
click at [63, 204] on button "Add New Detail" at bounding box center [51, 204] width 45 height 11
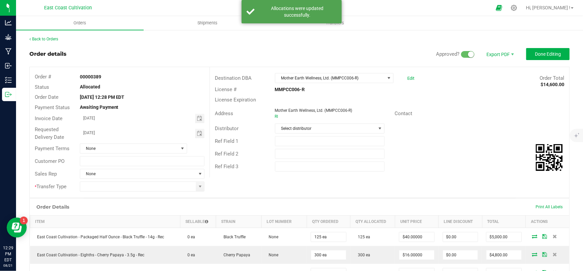
scroll to position [91, 0]
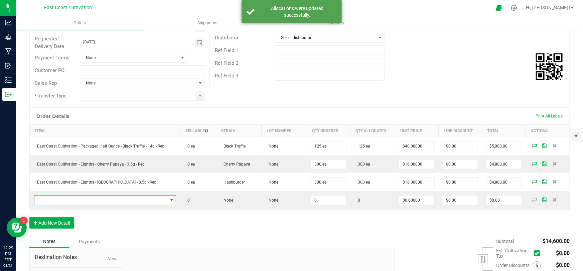
click at [83, 198] on span "NO DATA FOUND" at bounding box center [100, 200] width 133 height 9
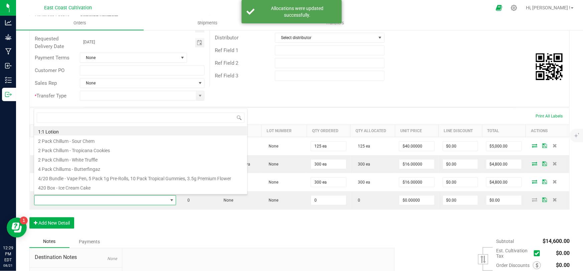
scroll to position [10, 139]
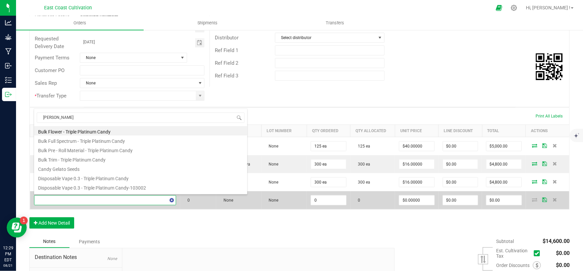
type input "candy gelato"
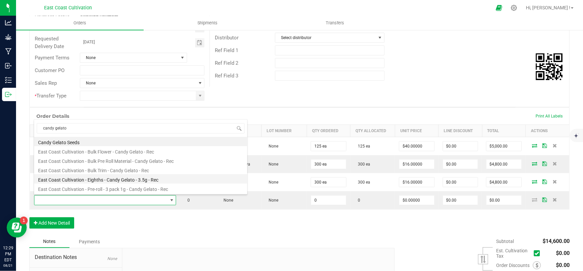
click at [112, 178] on li "East Coast Cultivation - Eighths - Candy Gelato - 3.5g - Rec" at bounding box center [140, 178] width 213 height 9
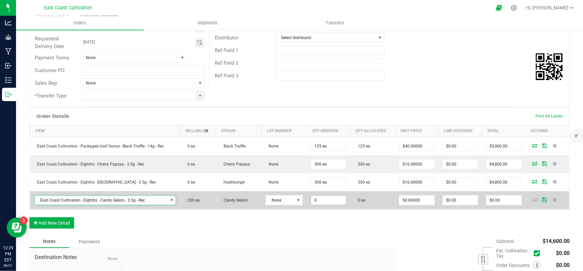
click at [317, 199] on input "0" at bounding box center [328, 200] width 35 height 9
type input "200 ea"
click at [412, 198] on input "0" at bounding box center [416, 200] width 35 height 9
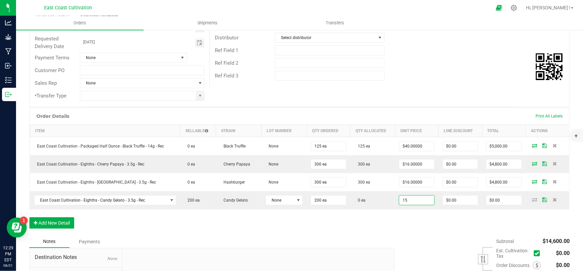
type input "$15.00000"
type input "$3,000.00"
click at [413, 226] on div "Order Details Print All Labels Item Sellable Strain Lot Number Qty Ordered Qty …" at bounding box center [299, 172] width 540 height 128
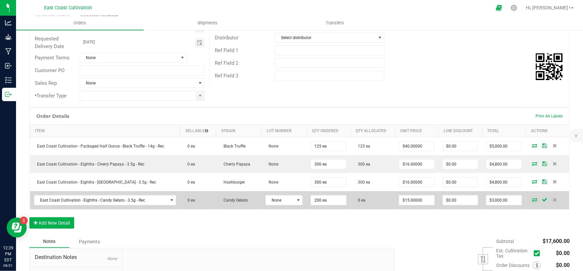
click at [532, 199] on icon at bounding box center [534, 200] width 5 height 4
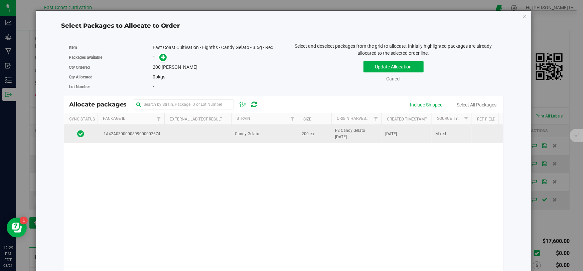
click at [226, 134] on td at bounding box center [197, 134] width 67 height 18
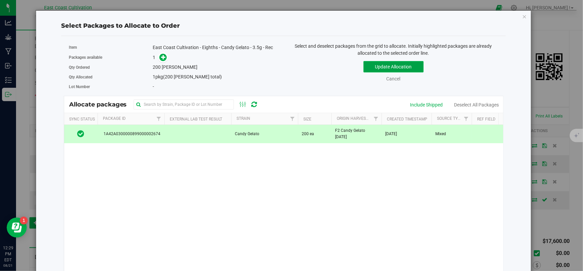
click at [389, 67] on button "Update Allocation" at bounding box center [393, 66] width 60 height 11
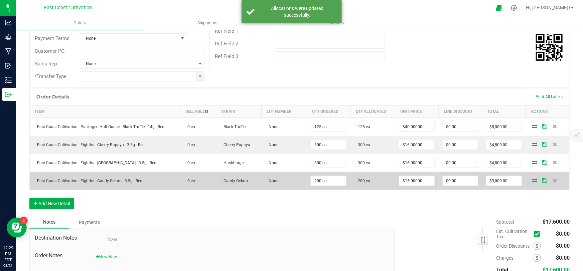
scroll to position [121, 0]
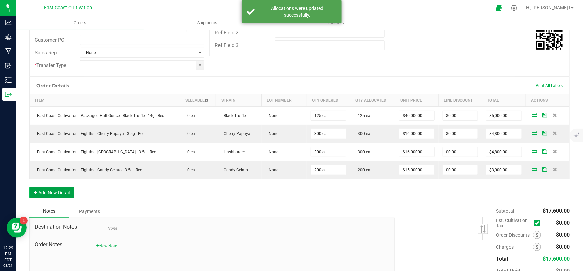
click at [57, 193] on button "Add New Detail" at bounding box center [51, 192] width 45 height 11
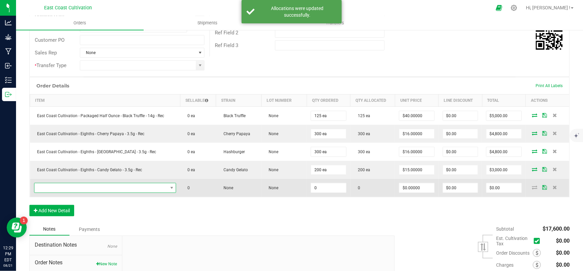
click at [67, 188] on span "NO DATA FOUND" at bounding box center [100, 187] width 133 height 9
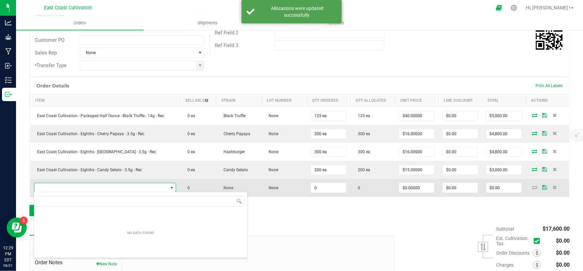
scroll to position [10, 139]
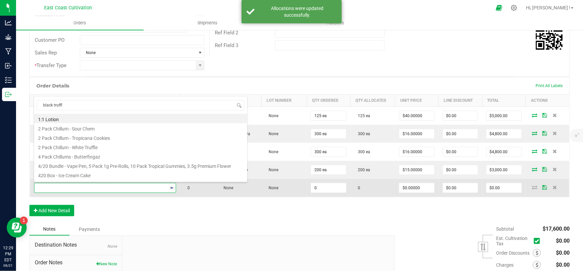
type input "black truffle"
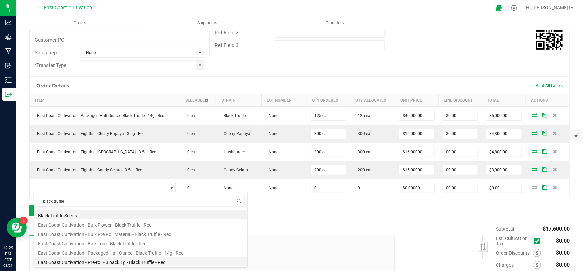
click at [120, 262] on li "East Coast Cultivation - Pre-roll - 3 pack 1g - Black Truffle - Rec" at bounding box center [140, 261] width 213 height 9
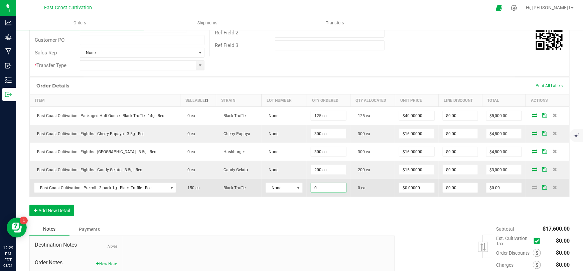
click at [321, 185] on input "0" at bounding box center [328, 187] width 35 height 9
type input "150 ea"
click at [408, 187] on input "0" at bounding box center [416, 187] width 35 height 9
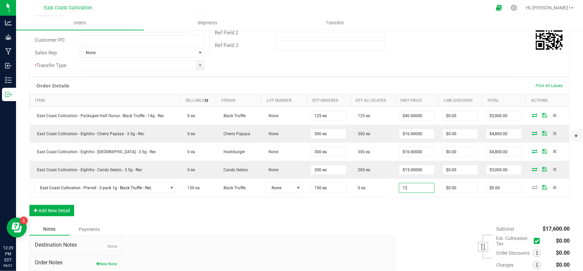
type input "$12.00000"
type input "$1,800.00"
click at [405, 206] on div "Order Details Print All Labels Item Sellable Strain Lot Number Qty Ordered Qty …" at bounding box center [299, 150] width 540 height 146
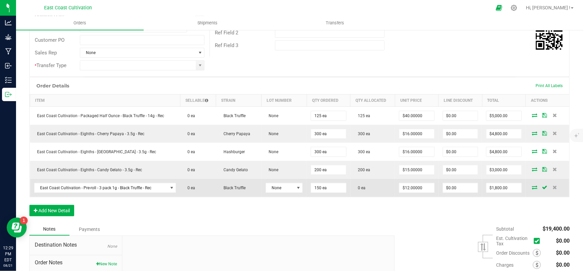
click at [532, 185] on icon at bounding box center [534, 187] width 5 height 4
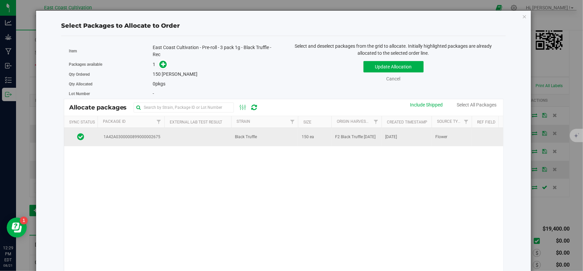
click at [252, 138] on span "Black Truffle" at bounding box center [246, 137] width 22 height 6
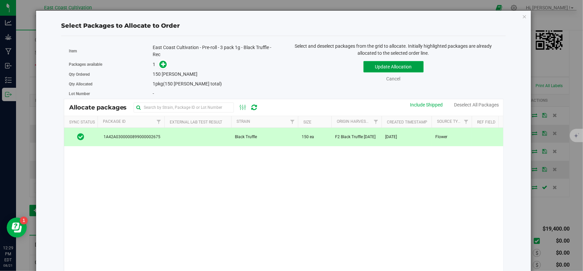
click at [375, 68] on button "Update Allocation" at bounding box center [393, 66] width 60 height 11
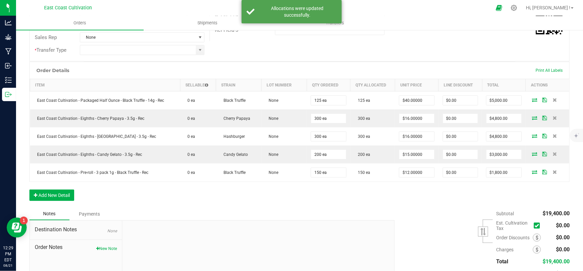
scroll to position [152, 0]
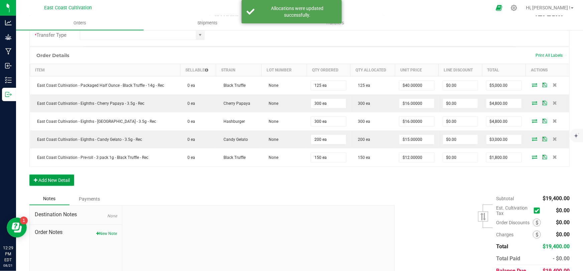
click at [62, 182] on button "Add New Detail" at bounding box center [51, 180] width 45 height 11
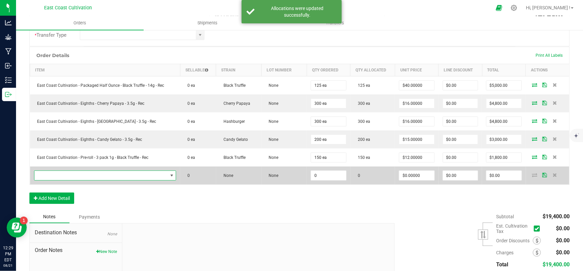
click at [74, 176] on span "NO DATA FOUND" at bounding box center [100, 175] width 133 height 9
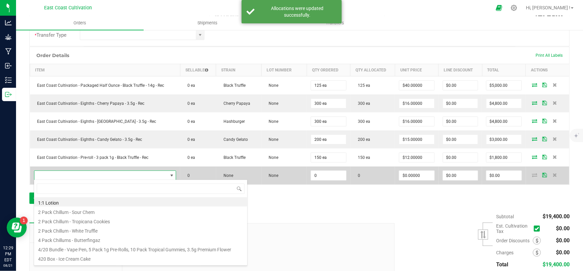
scroll to position [10, 139]
type input "candy gelato"
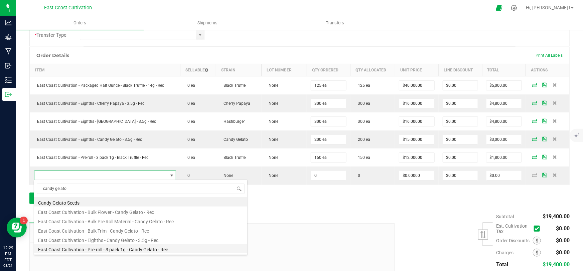
click at [119, 252] on li "East Coast Cultivation - Pre-roll - 3 pack 1g - Candy Gelato - Rec" at bounding box center [140, 248] width 213 height 9
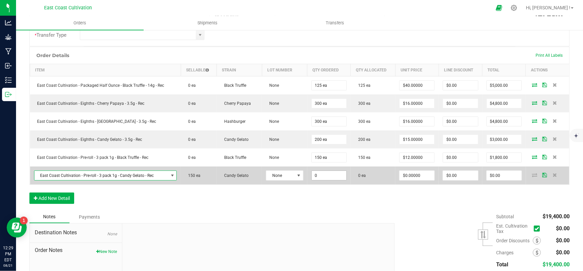
click at [325, 176] on input "0" at bounding box center [329, 175] width 35 height 9
type input "150 ea"
click at [418, 173] on input "0" at bounding box center [416, 175] width 35 height 9
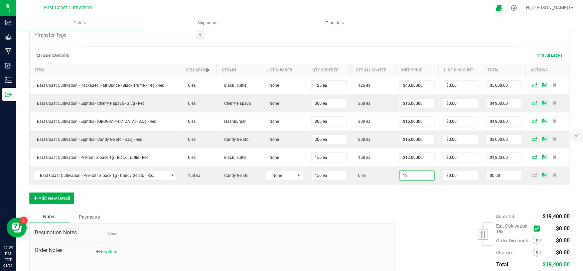
type input "$12.00000"
type input "$1,800.00"
click at [416, 192] on div "Order Details Print All Labels Item Sellable Strain Lot Number Qty Ordered Qty …" at bounding box center [299, 129] width 540 height 164
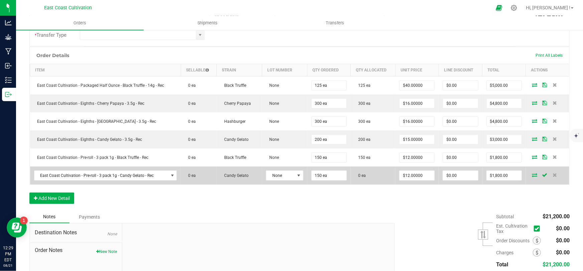
click at [532, 173] on icon at bounding box center [534, 175] width 5 height 4
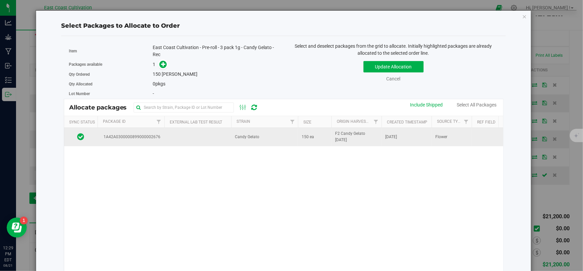
click at [252, 137] on span "Candy Gelato" at bounding box center [247, 137] width 24 height 6
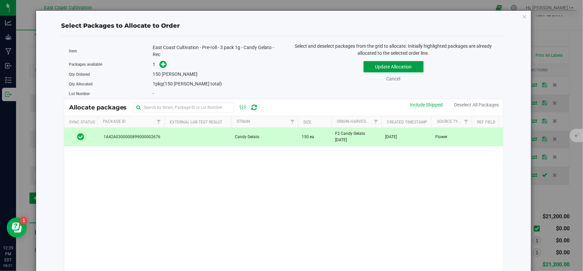
click at [392, 68] on button "Update Allocation" at bounding box center [393, 66] width 60 height 11
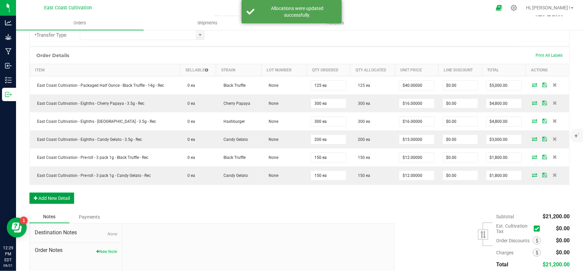
click at [62, 197] on button "Add New Detail" at bounding box center [51, 198] width 45 height 11
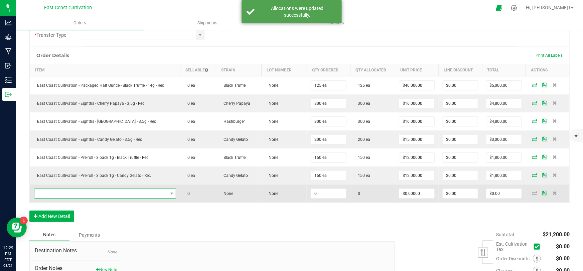
click at [81, 193] on span "NO DATA FOUND" at bounding box center [100, 193] width 133 height 9
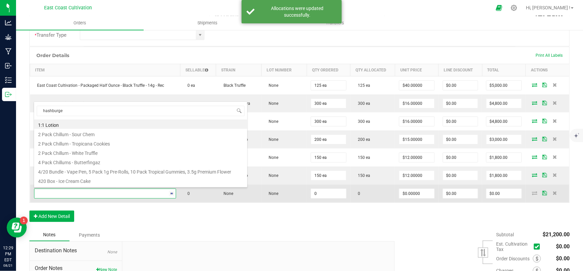
type input "hashburger"
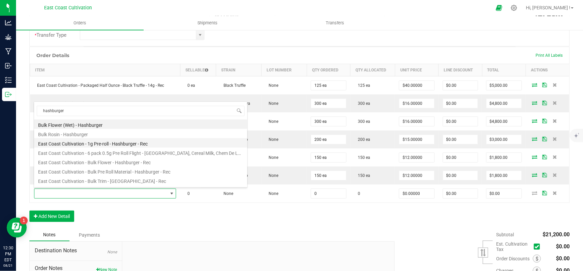
click at [114, 142] on li "East Coast Cultivation - 1g Pre-roll - Hashburger - Rec" at bounding box center [140, 142] width 213 height 9
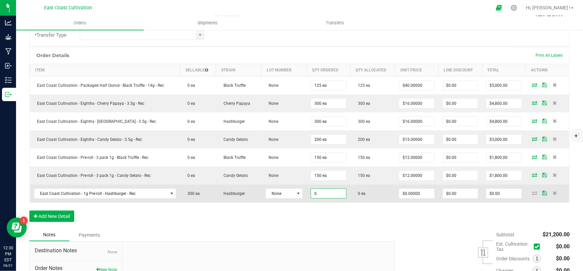
click at [328, 191] on input "0" at bounding box center [328, 193] width 35 height 9
type input "300 ea"
click at [407, 192] on input "0" at bounding box center [416, 193] width 35 height 9
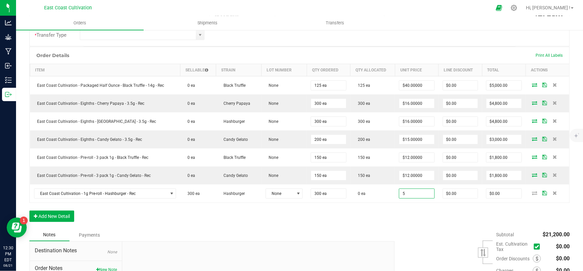
type input "$5.00000"
type input "$1,500.00"
click at [407, 214] on div "Order Details Print All Labels Item Sellable Strain Lot Number Qty Ordered Qty …" at bounding box center [299, 138] width 540 height 182
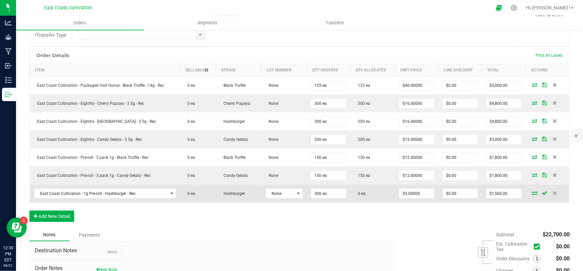
click at [532, 191] on icon at bounding box center [534, 193] width 5 height 4
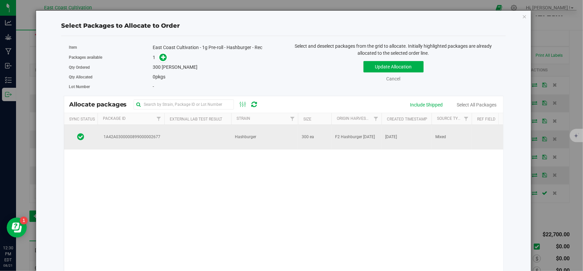
click at [258, 134] on td "Hashburger" at bounding box center [264, 137] width 67 height 25
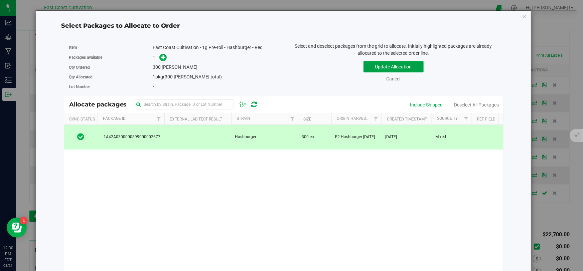
click at [386, 67] on button "Update Allocation" at bounding box center [393, 66] width 60 height 11
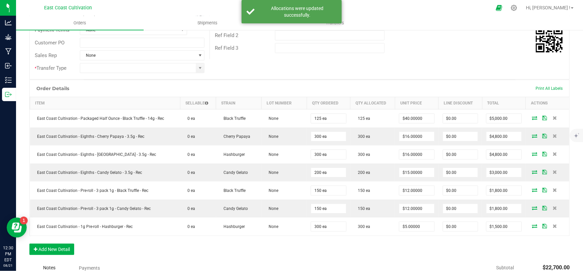
scroll to position [0, 0]
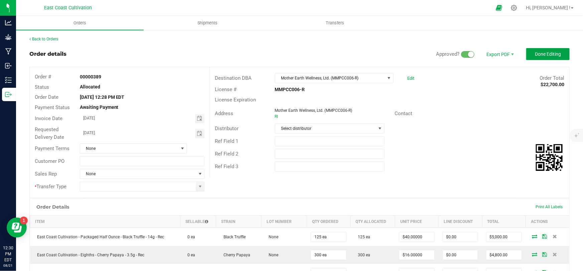
click at [536, 50] on button "Done Editing" at bounding box center [547, 54] width 43 height 12
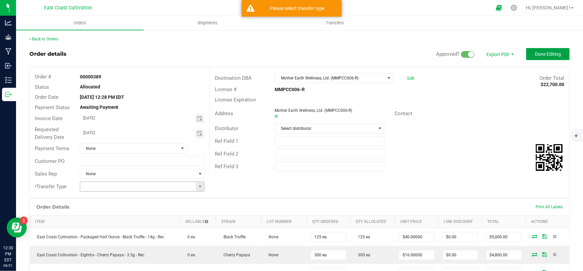
click at [201, 183] on span at bounding box center [200, 186] width 8 height 9
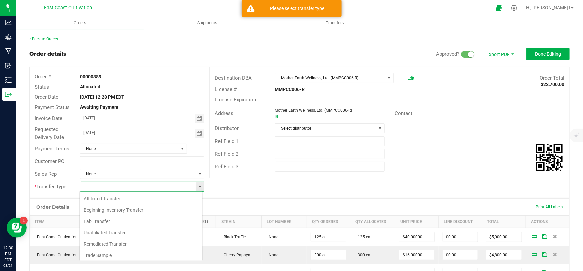
scroll to position [10, 124]
click at [126, 231] on li "Unaffiliated Transfer" at bounding box center [140, 232] width 123 height 11
type input "Unaffiliated Transfer"
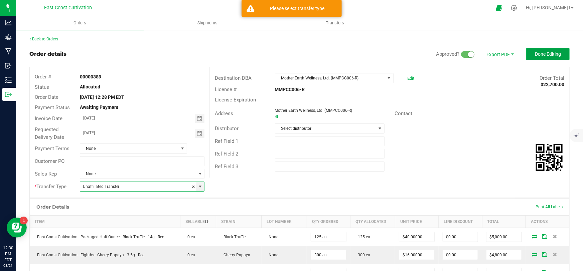
click at [553, 54] on span "Done Editing" at bounding box center [548, 53] width 26 height 5
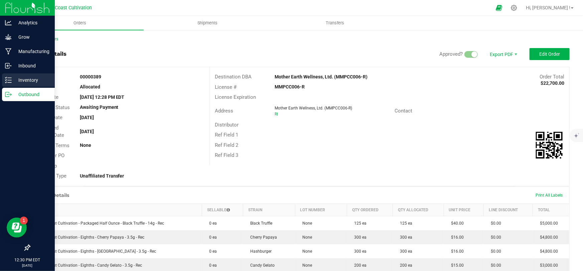
click at [12, 76] on p "Inventory" at bounding box center [32, 80] width 40 height 8
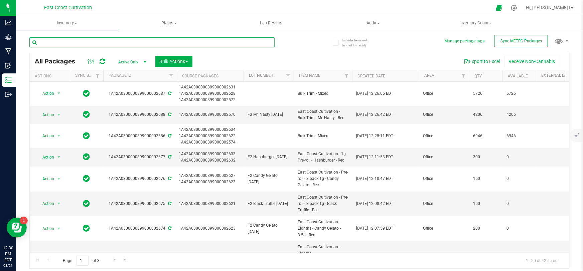
click at [75, 40] on input "text" at bounding box center [151, 42] width 245 height 10
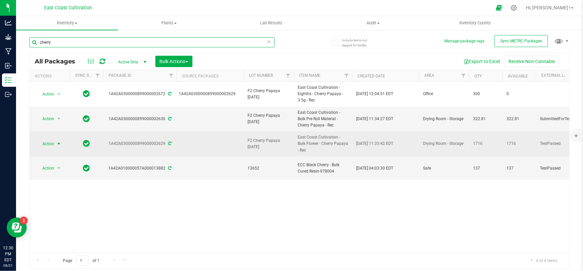
type input "cherry"
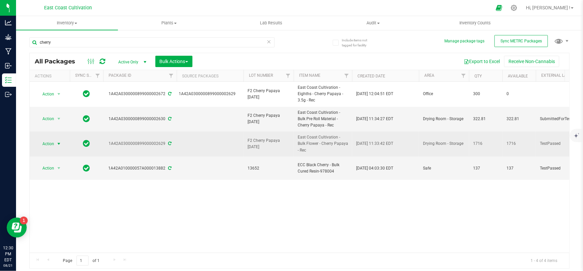
click at [52, 144] on span "Action" at bounding box center [45, 143] width 18 height 9
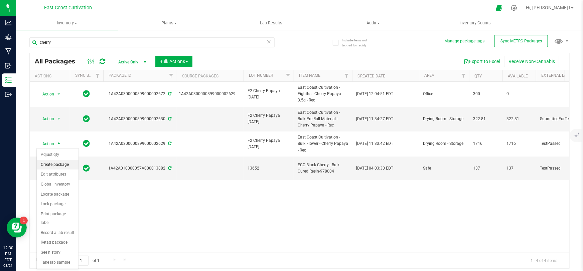
click at [61, 165] on li "Create package" at bounding box center [58, 165] width 42 height 10
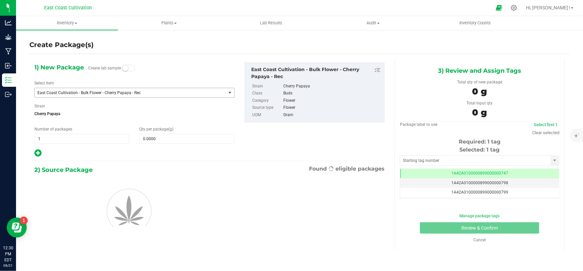
click at [95, 92] on span "East Coast Cultivation - Bulk Flower - Cherry Papaya - Rec" at bounding box center [126, 93] width 178 height 5
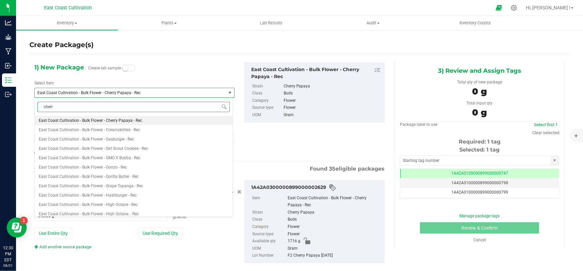
type input "cherry"
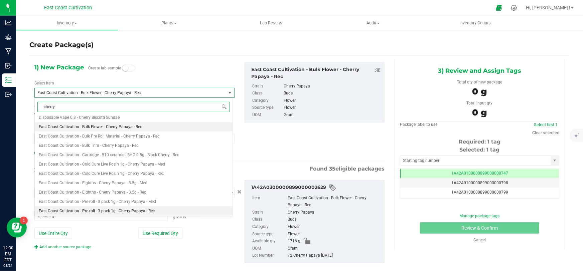
click at [139, 207] on li "East Coast Cultivation - Pre-roll - 3 pack 1g - Cherry Papaya - Rec" at bounding box center [134, 210] width 198 height 9
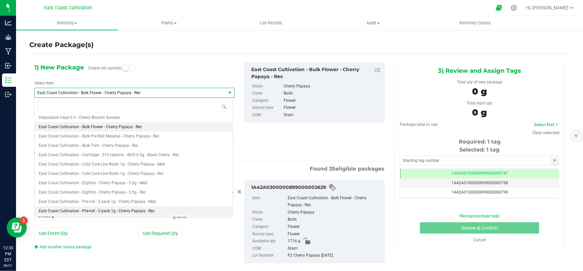
type input "0"
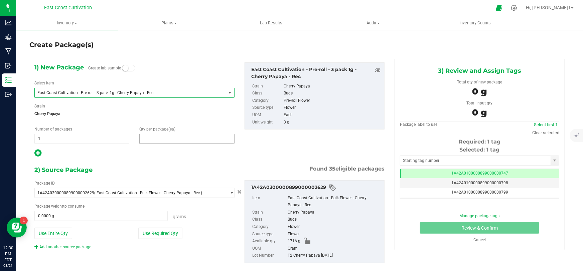
click at [162, 137] on span at bounding box center [186, 139] width 95 height 10
type input "0"
click at [76, 91] on span "East Coast Cultivation - Pre-roll - 3 pack 1g - Cherry Papaya - Rec" at bounding box center [126, 93] width 178 height 5
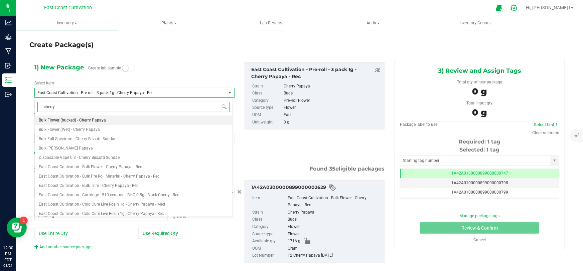
type input "cherry"
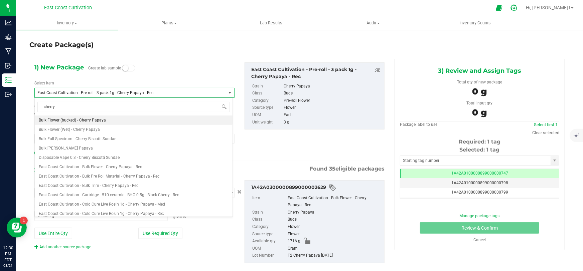
click at [517, 5] on icon at bounding box center [513, 7] width 7 height 7
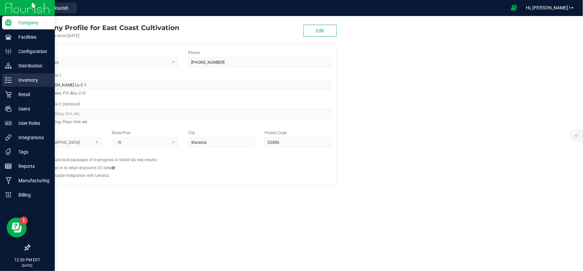
click at [10, 78] on icon at bounding box center [8, 80] width 7 height 7
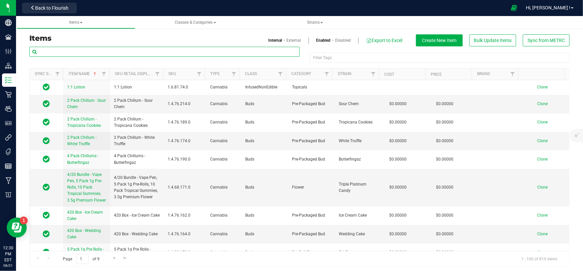
click at [77, 53] on input "text" at bounding box center [164, 52] width 270 height 10
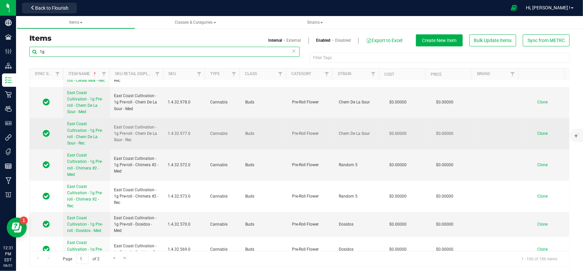
type input "1g"
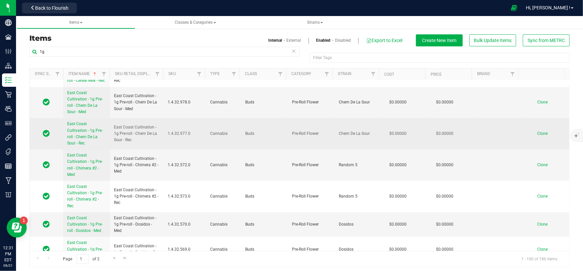
drag, startPoint x: 133, startPoint y: 119, endPoint x: 106, endPoint y: 102, distance: 32.5
click at [106, 118] on tr "East Coast Cultivation - 1g Pre-roll - Chem De La Sour - Rec East Coast Cultiva…" at bounding box center [299, 133] width 539 height 31
copy tr "East Coast Cultivation - 1g Pre-roll - Chem De La Sour - Rec"
click at [537, 131] on span "Clone" at bounding box center [542, 133] width 10 height 5
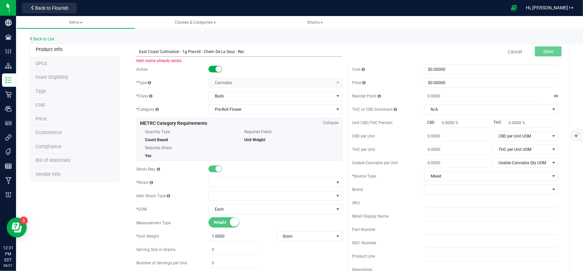
click at [237, 51] on input "East Coast Cultivation - 1g Pre-roll - Chem De La Sour - Rec" at bounding box center [239, 52] width 206 height 10
type input "East Coast Cultivation - 1g Pre-roll - Cherry Papaya - Rec"
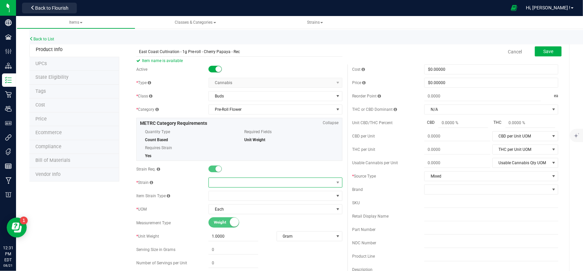
click at [244, 181] on span at bounding box center [271, 182] width 125 height 9
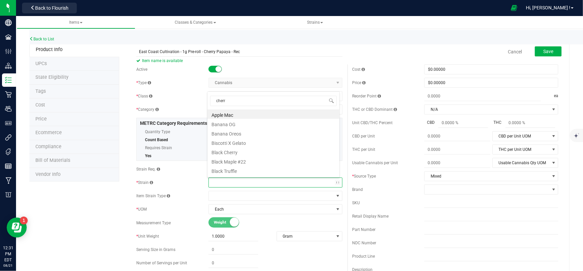
type input "cherry"
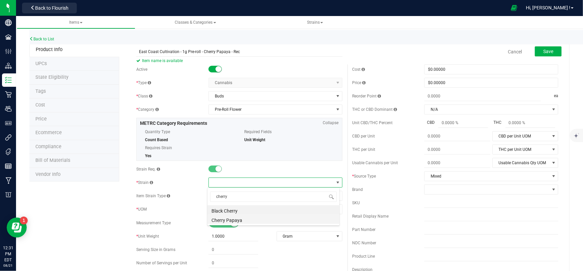
click at [232, 221] on li "Cherry Papaya" at bounding box center [273, 219] width 132 height 9
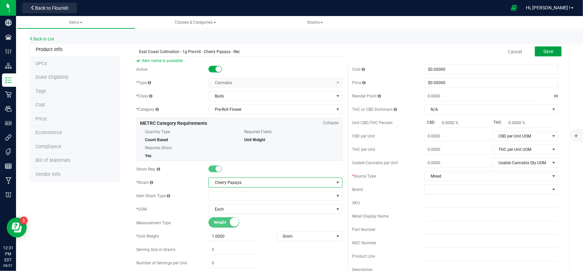
click at [551, 53] on button "Save" at bounding box center [548, 51] width 27 height 10
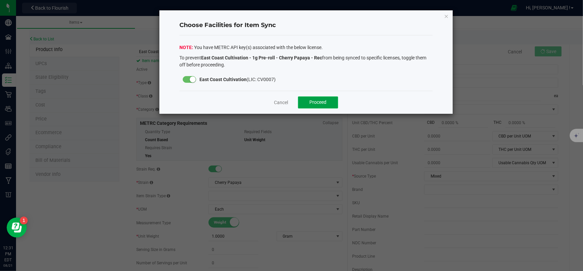
click at [317, 102] on span "Proceed" at bounding box center [318, 102] width 17 height 5
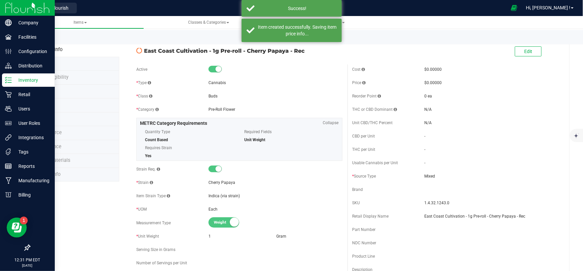
click at [6, 7] on img at bounding box center [27, 8] width 45 height 16
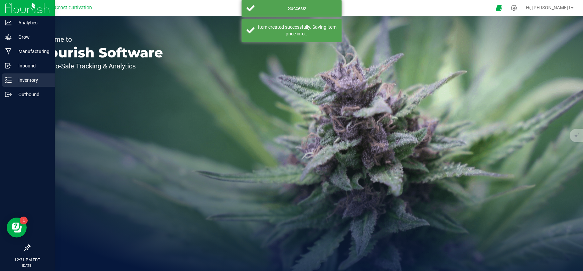
click at [20, 77] on p "Inventory" at bounding box center [32, 80] width 40 height 8
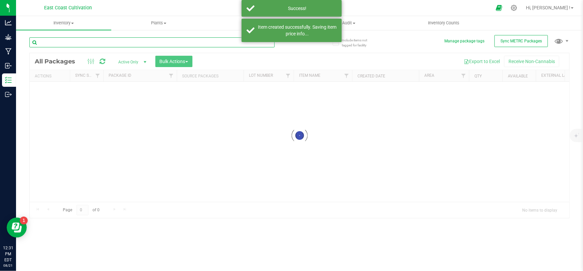
click at [78, 40] on input "text" at bounding box center [151, 42] width 245 height 10
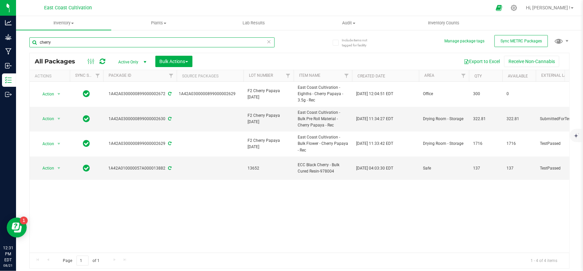
type input "cherry"
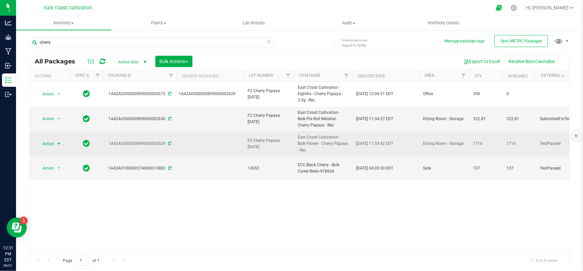
click at [53, 144] on span "Action" at bounding box center [45, 143] width 18 height 9
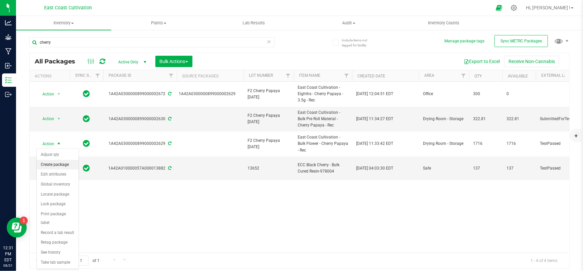
click at [60, 165] on li "Create package" at bounding box center [58, 165] width 42 height 10
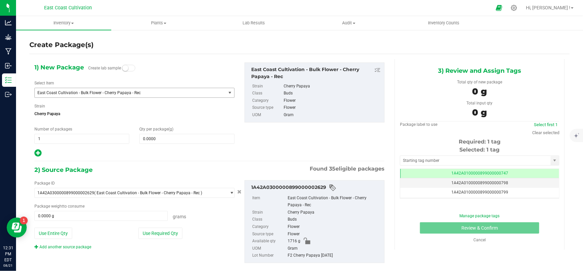
click at [81, 91] on span "East Coast Cultivation - Bulk Flower - Cherry Papaya - Rec" at bounding box center [126, 93] width 178 height 5
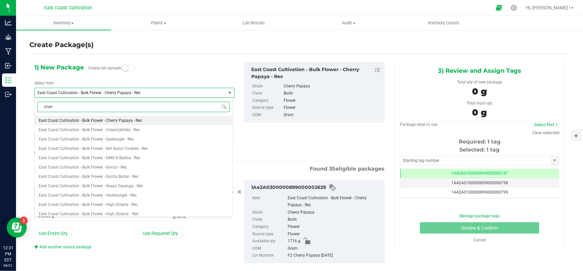
type input "cherry"
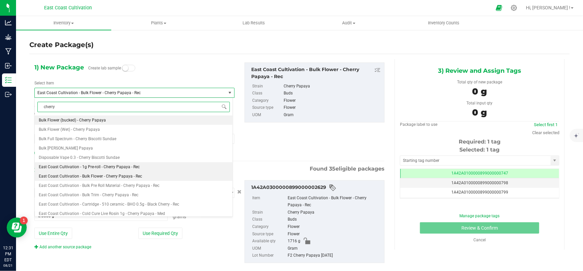
click at [104, 167] on span "East Coast Cultivation - 1g Pre-roll - Cherry Papaya - Rec" at bounding box center [89, 167] width 101 height 5
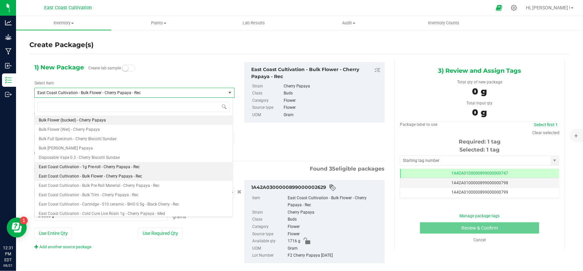
type input "0"
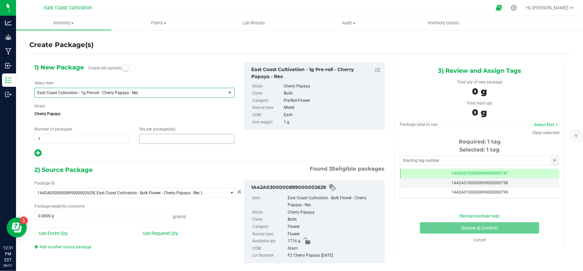
click at [158, 137] on span at bounding box center [186, 139] width 95 height 10
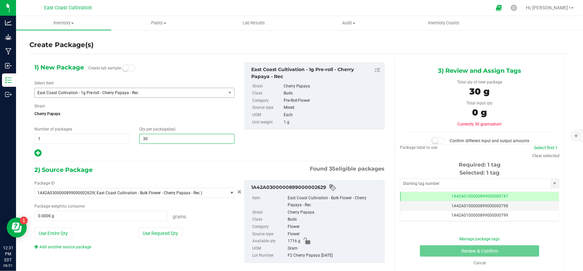
type input "300"
click at [145, 232] on button "Use Required Qty" at bounding box center [160, 233] width 44 height 11
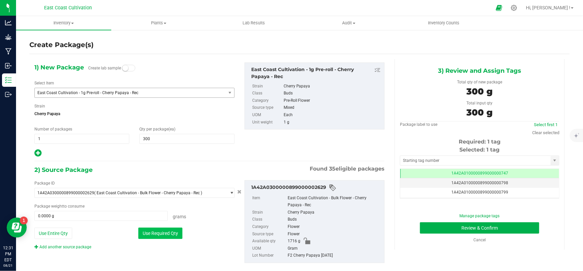
type input "300.0000 g"
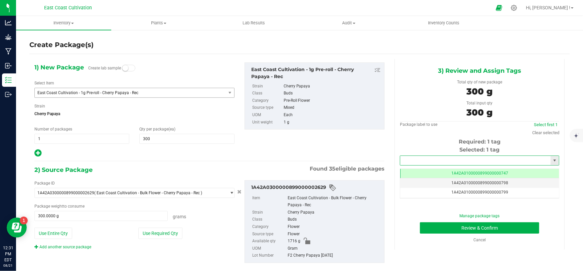
click at [452, 159] on input "text" at bounding box center [475, 160] width 150 height 9
click at [459, 171] on li "1A42A0300000899000002678" at bounding box center [475, 172] width 157 height 10
type input "1A42A0300000899000002678"
click at [493, 228] on button "Review & Confirm" at bounding box center [480, 227] width 120 height 11
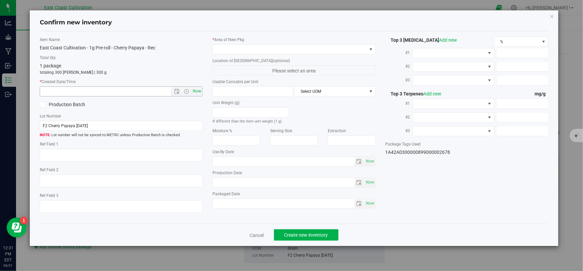
click at [197, 90] on span "Now" at bounding box center [196, 92] width 11 height 10
type input "8/21/2025 12:32 PM"
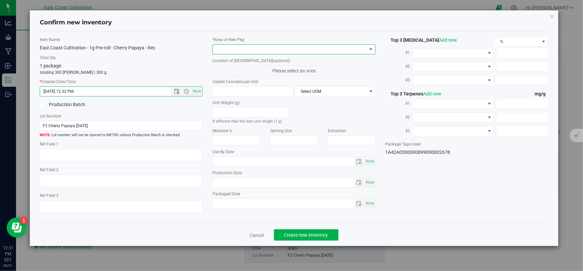
click at [249, 54] on div "* Area of New Pkg Location of New Pkg (optional) Please select an area Usable C…" at bounding box center [293, 124] width 173 height 175
click at [253, 45] on span at bounding box center [290, 49] width 154 height 9
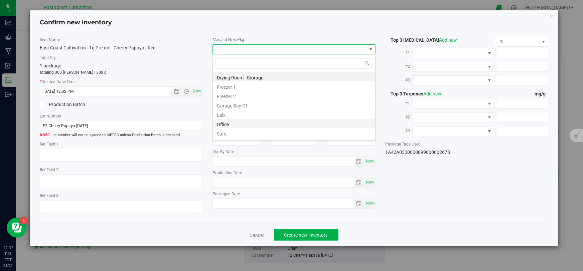
click at [229, 121] on li "Office" at bounding box center [294, 123] width 162 height 9
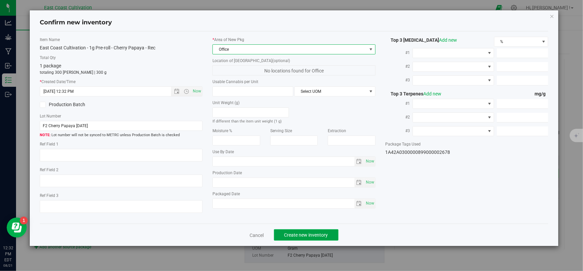
click at [301, 235] on span "Create new inventory" at bounding box center [306, 234] width 44 height 5
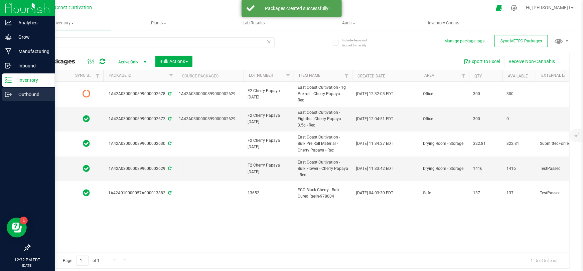
click at [4, 95] on div "Outbound" at bounding box center [28, 94] width 53 height 13
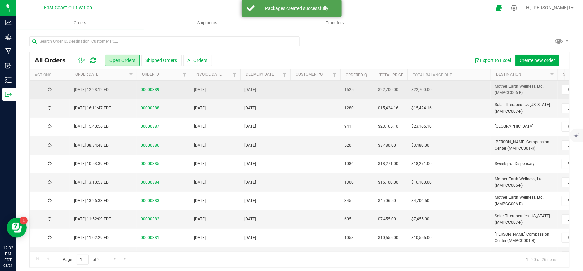
click at [154, 88] on link "00000389" at bounding box center [150, 90] width 19 height 6
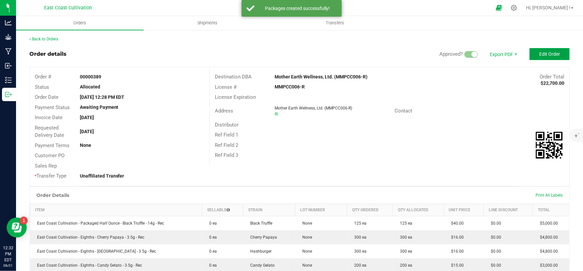
click at [541, 51] on span "Edit Order" at bounding box center [549, 53] width 21 height 5
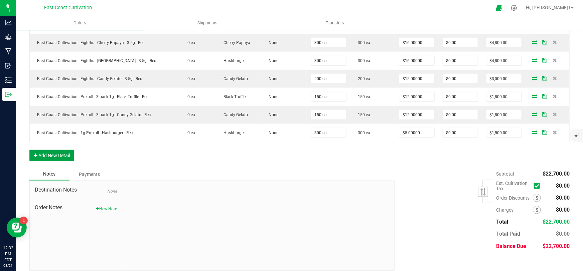
click at [54, 155] on button "Add New Detail" at bounding box center [51, 155] width 45 height 11
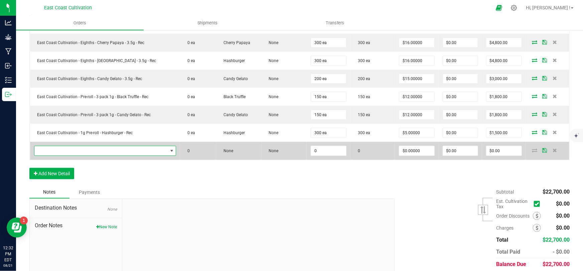
click at [64, 150] on span "NO DATA FOUND" at bounding box center [100, 150] width 133 height 9
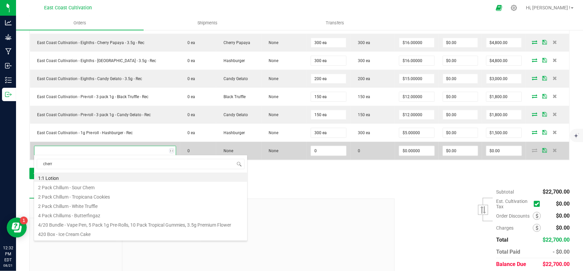
type input "cherry"
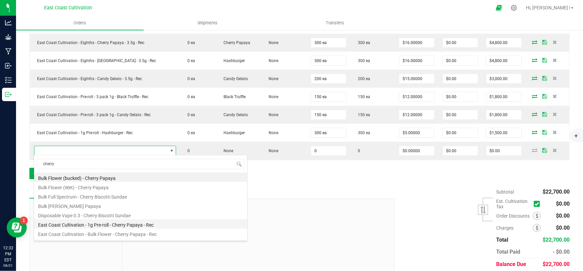
click at [122, 223] on li "East Coast Cultivation - 1g Pre-roll - Cherry Papaya - Rec" at bounding box center [140, 223] width 213 height 9
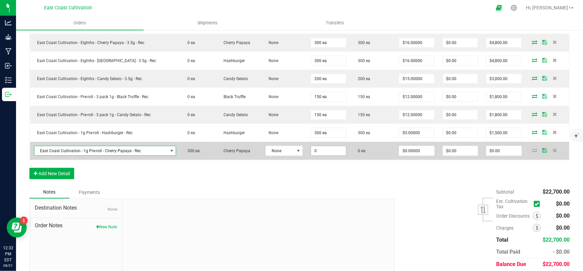
click at [326, 150] on input "0" at bounding box center [328, 150] width 35 height 9
type input "300 ea"
click at [414, 153] on input "0" at bounding box center [416, 150] width 35 height 9
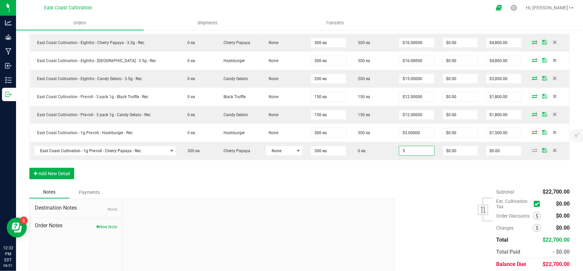
type input "$5.00000"
type input "$1,500.00"
click at [433, 179] on div "Order Details Print All Labels Item Sellable Strain Lot Number Qty Ordered Qty …" at bounding box center [299, 86] width 540 height 200
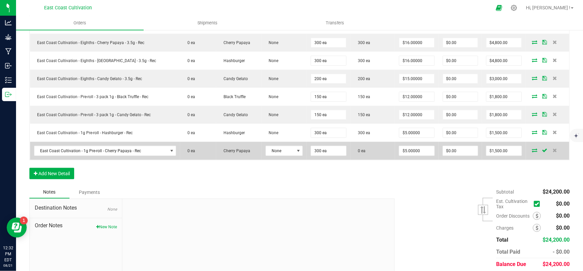
click at [532, 148] on icon at bounding box center [534, 150] width 5 height 4
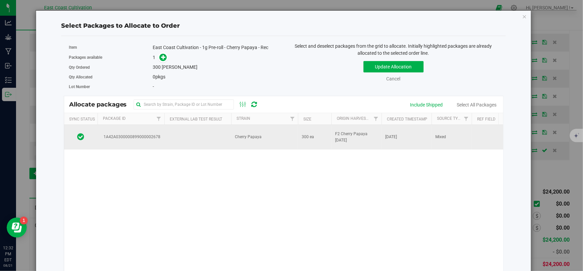
click at [266, 136] on td "Cherry Papaya" at bounding box center [264, 137] width 67 height 25
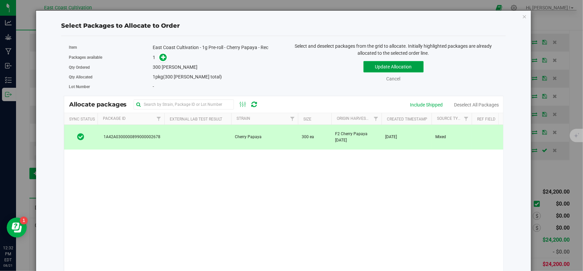
click at [397, 64] on button "Update Allocation" at bounding box center [393, 66] width 60 height 11
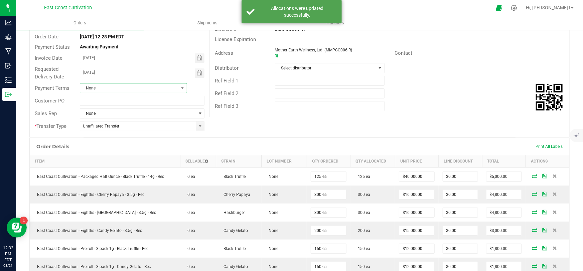
click at [117, 87] on span "None" at bounding box center [129, 88] width 98 height 9
click at [94, 125] on li "Net 30" at bounding box center [132, 127] width 106 height 11
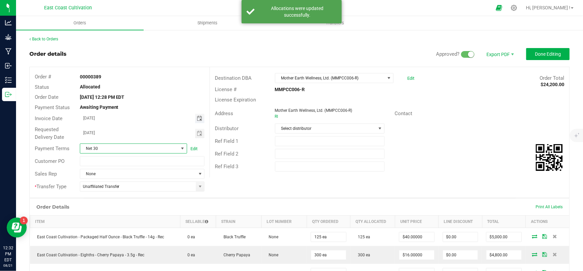
click at [199, 116] on span "Toggle calendar" at bounding box center [199, 118] width 5 height 5
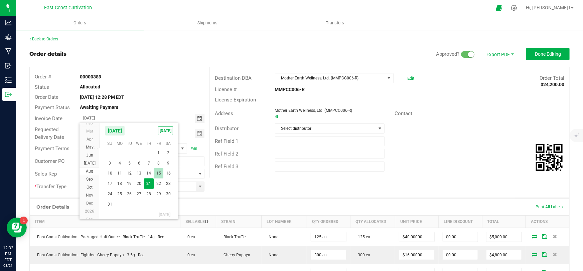
click at [157, 174] on span "15" at bounding box center [159, 173] width 10 height 10
type input "[DATE]"
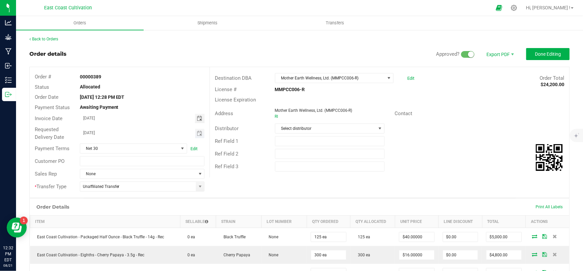
click at [197, 129] on span "Toggle calendar" at bounding box center [200, 133] width 10 height 9
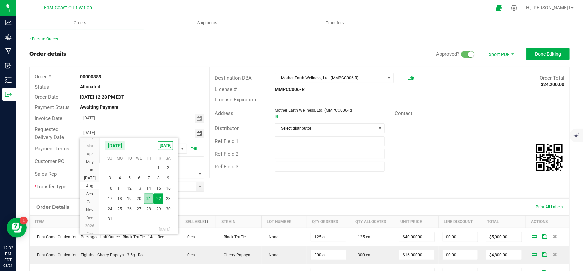
click at [149, 198] on span "21" at bounding box center [149, 199] width 10 height 10
type input "[DATE]"
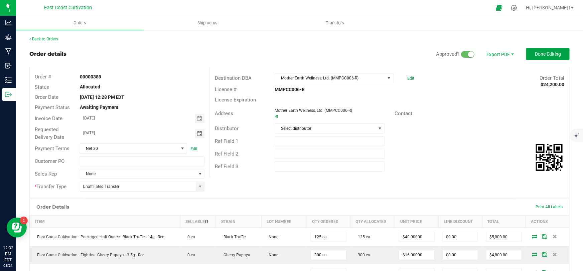
click at [541, 53] on span "Done Editing" at bounding box center [548, 53] width 26 height 5
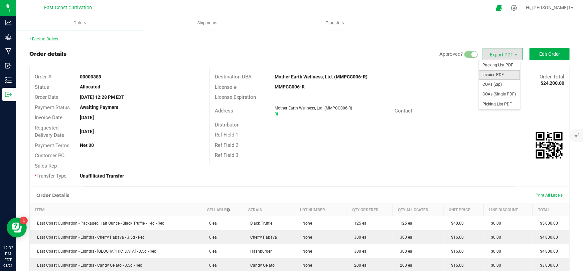
click at [492, 76] on span "Invoice PDF" at bounding box center [499, 75] width 41 height 10
